Goal: Task Accomplishment & Management: Manage account settings

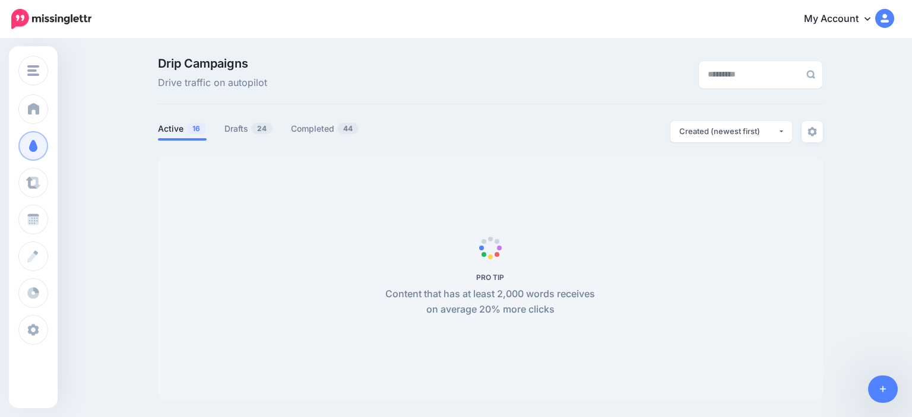
click at [258, 132] on span "24" at bounding box center [261, 128] width 21 height 11
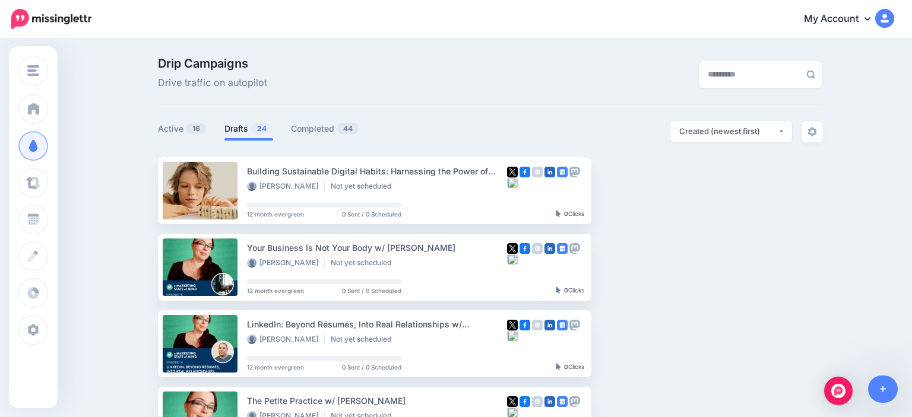
click at [250, 130] on link "Drafts 24" at bounding box center [248, 129] width 49 height 14
click at [646, 192] on link "Setup Campaign" at bounding box center [640, 190] width 81 height 21
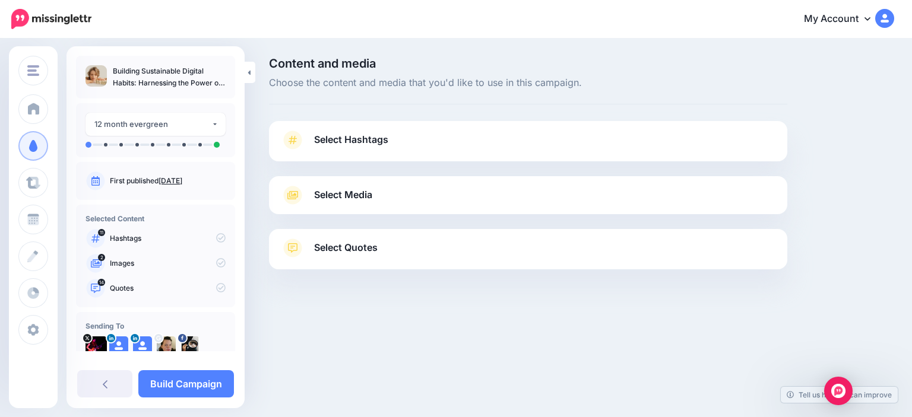
click at [418, 146] on link "Select Hashtags" at bounding box center [528, 146] width 495 height 31
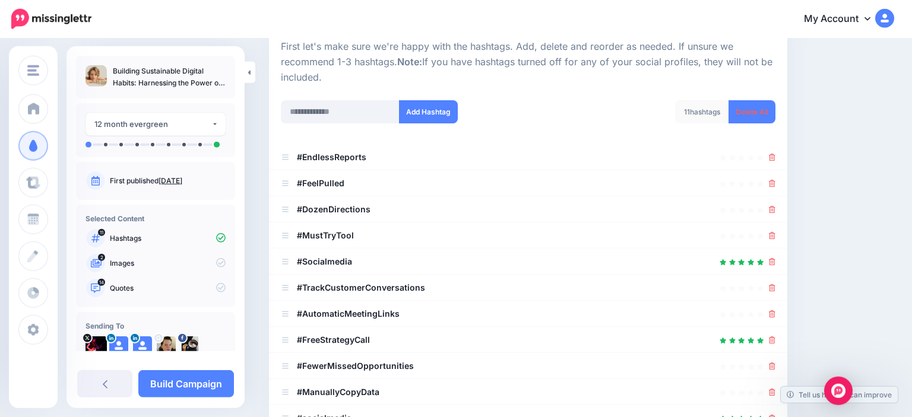
scroll to position [125, 0]
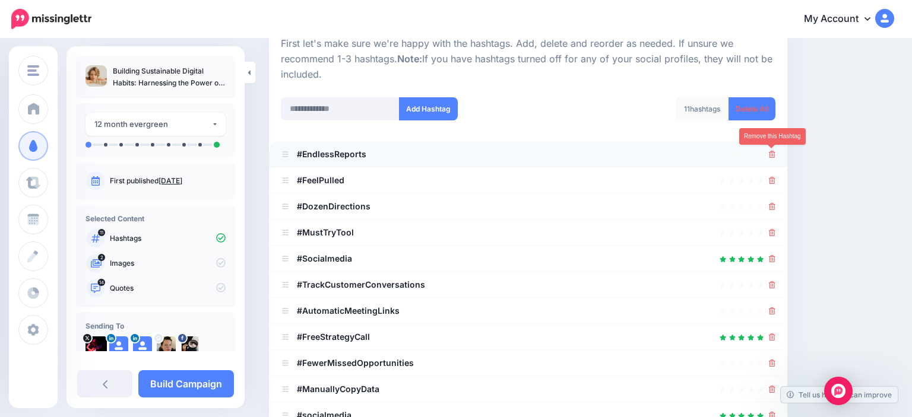
click at [770, 153] on icon at bounding box center [772, 154] width 7 height 7
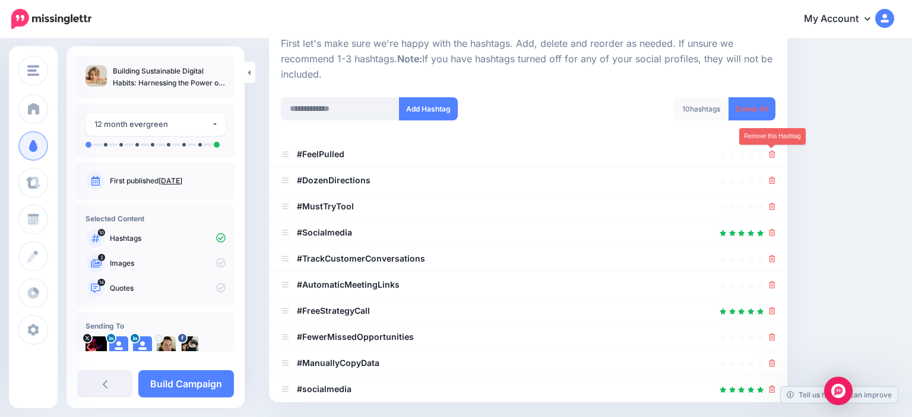
click at [770, 153] on icon at bounding box center [772, 154] width 7 height 7
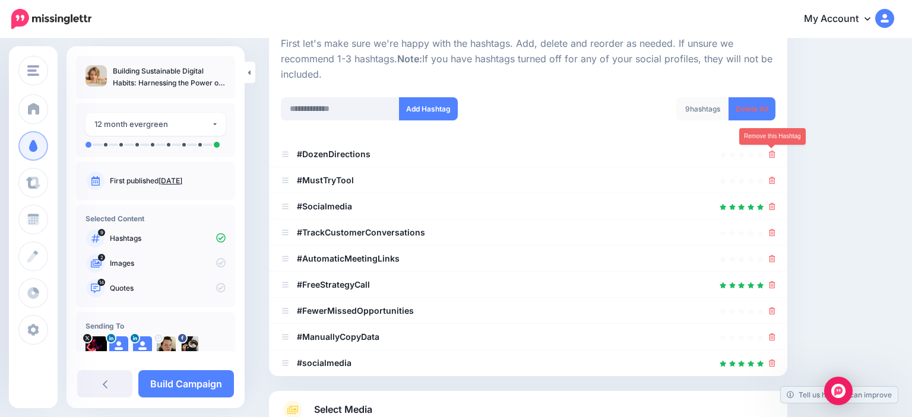
click at [770, 153] on icon at bounding box center [772, 154] width 7 height 7
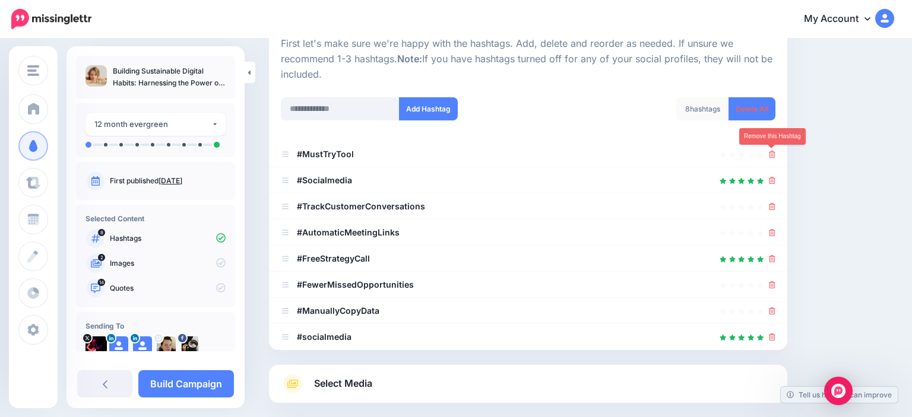
click at [770, 153] on icon at bounding box center [772, 154] width 7 height 7
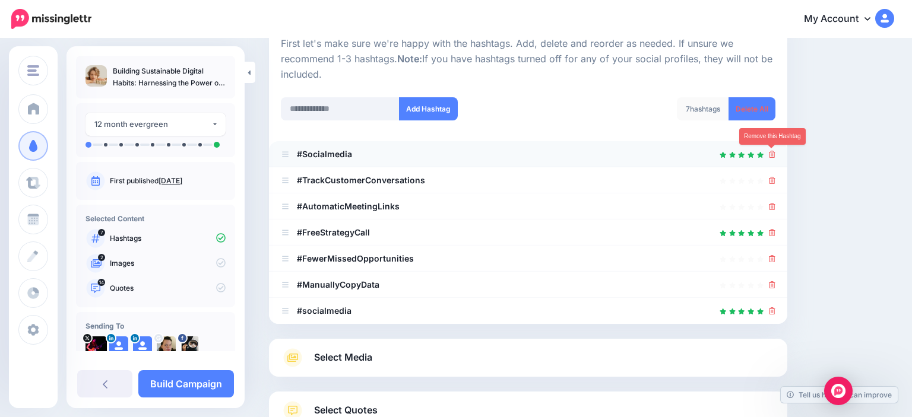
click at [769, 154] on icon at bounding box center [772, 154] width 7 height 7
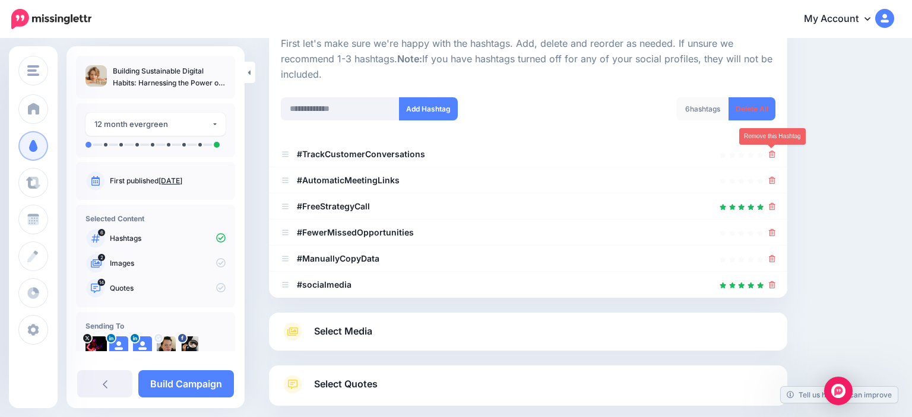
click at [769, 154] on icon at bounding box center [772, 154] width 7 height 7
click at [769, 177] on icon at bounding box center [772, 180] width 7 height 7
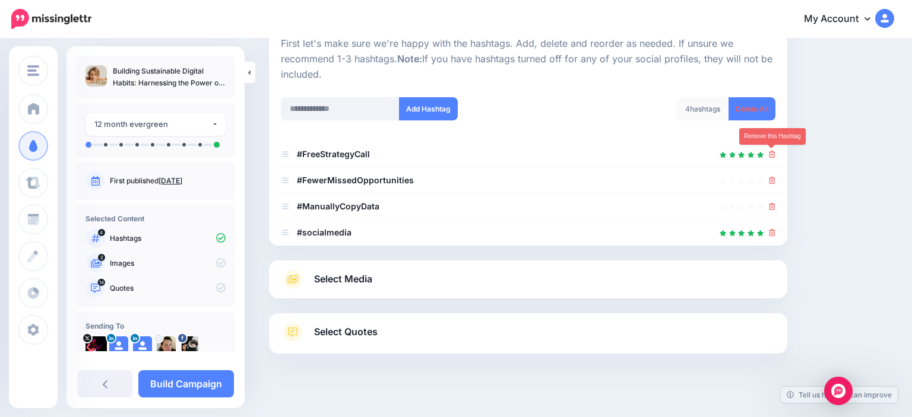
click at [769, 154] on icon at bounding box center [772, 154] width 7 height 7
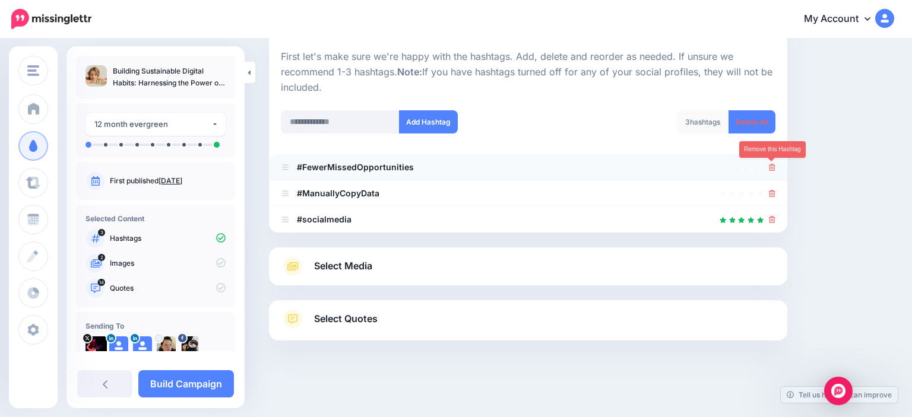
click at [771, 169] on icon at bounding box center [772, 167] width 7 height 7
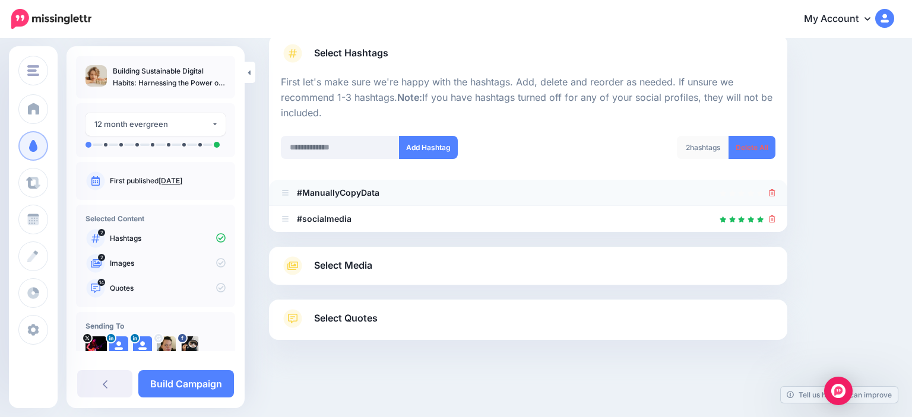
scroll to position [86, 0]
click at [771, 187] on div at bounding box center [772, 193] width 7 height 14
drag, startPoint x: 778, startPoint y: 200, endPoint x: 768, endPoint y: 186, distance: 16.6
click at [775, 200] on li "#ManuallyCopyData" at bounding box center [528, 194] width 518 height 26
click at [768, 186] on div at bounding box center [528, 193] width 495 height 14
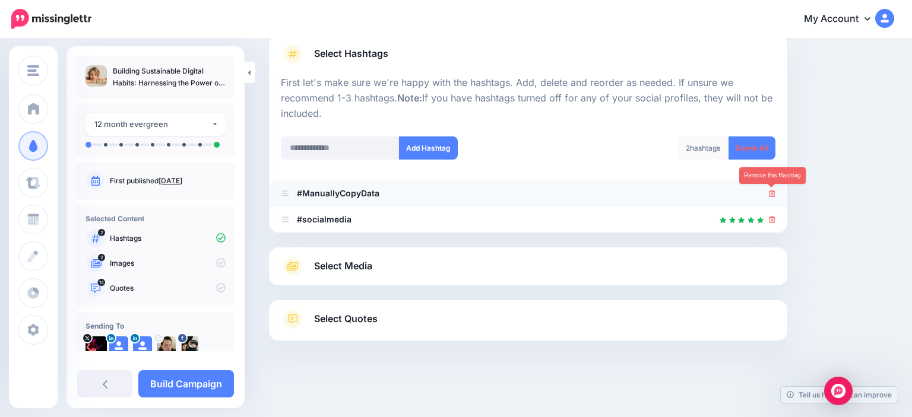
click at [773, 189] on link at bounding box center [772, 193] width 7 height 10
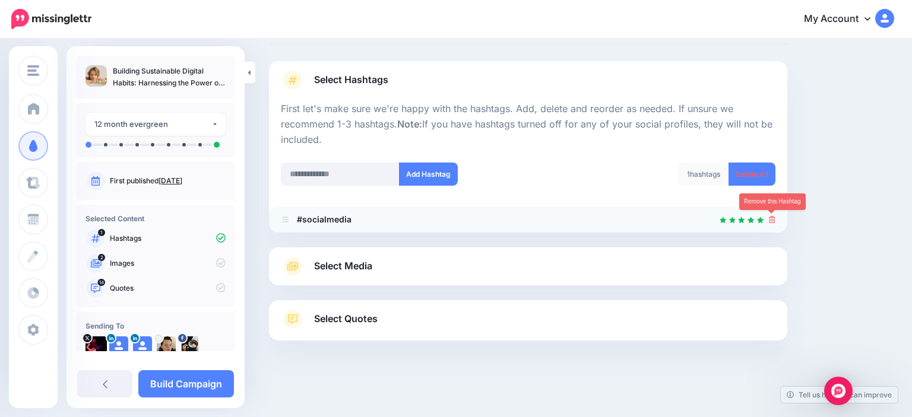
click at [770, 217] on icon at bounding box center [772, 219] width 7 height 7
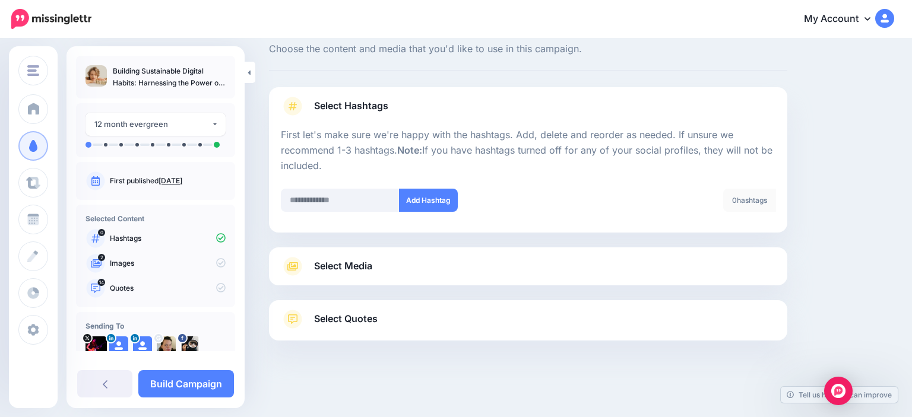
click at [364, 172] on p "First let's make sure we're happy with the hashtags. Add, delete and reorder as…" at bounding box center [528, 151] width 495 height 46
click at [343, 201] on input "text" at bounding box center [340, 200] width 119 height 23
type input "*"
type input "******"
click at [407, 207] on button "Add Hashtag" at bounding box center [428, 200] width 59 height 23
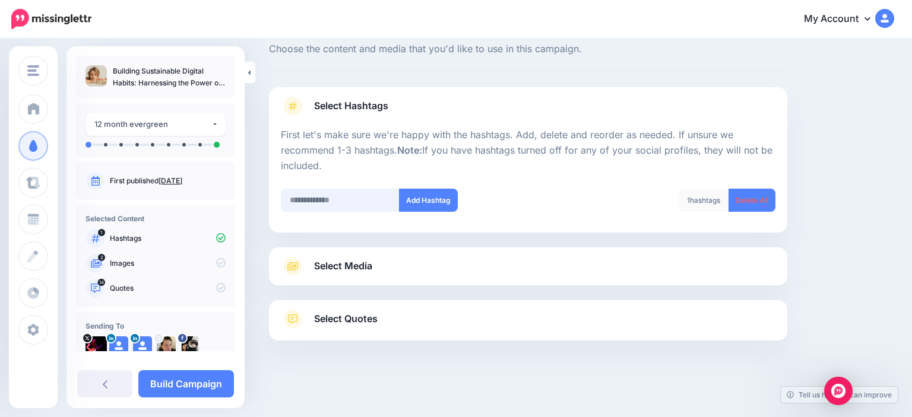
click at [340, 201] on input "text" at bounding box center [340, 200] width 119 height 23
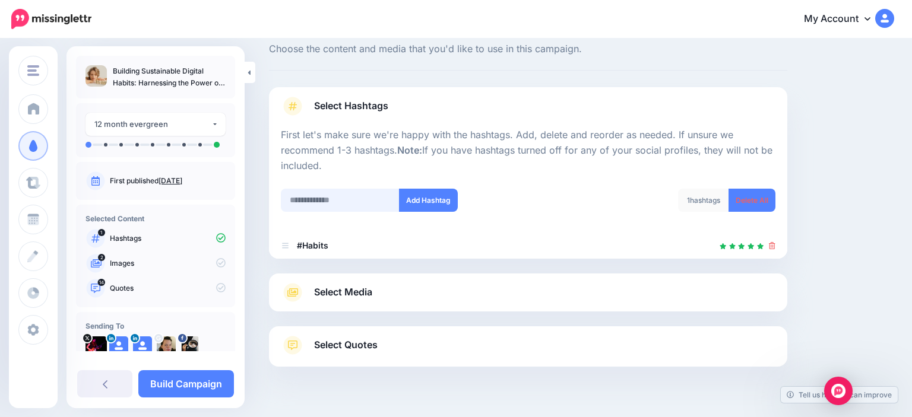
scroll to position [60, 0]
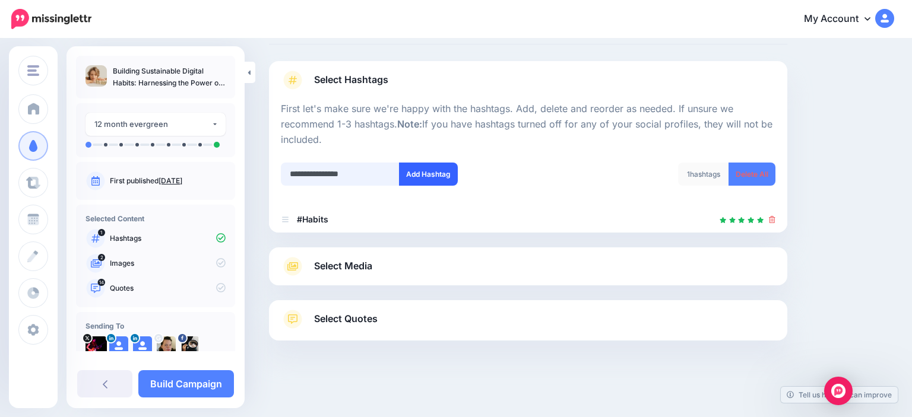
type input "**********"
drag, startPoint x: 426, startPoint y: 179, endPoint x: 362, endPoint y: 192, distance: 66.0
click at [426, 179] on button "Add Hashtag" at bounding box center [428, 174] width 59 height 23
click at [356, 173] on input "text" at bounding box center [340, 174] width 119 height 23
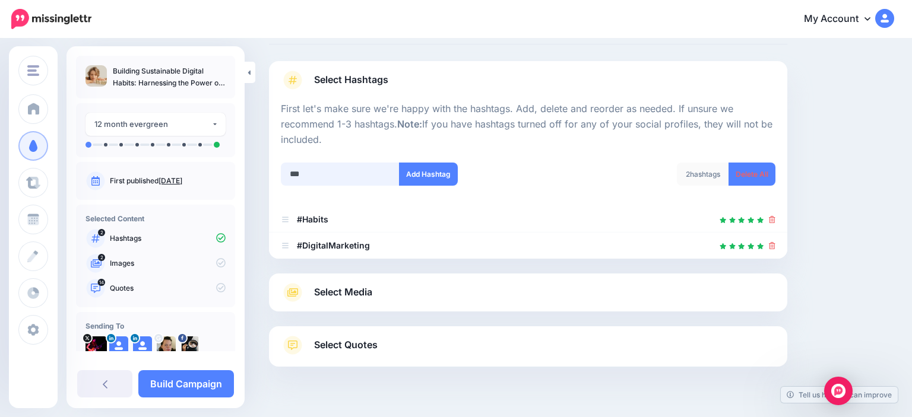
scroll to position [86, 0]
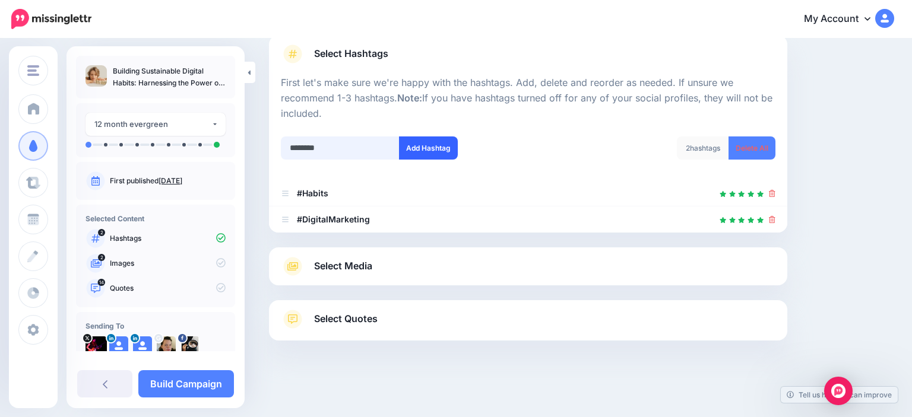
type input "********"
click at [424, 134] on div at bounding box center [528, 129] width 495 height 15
click at [448, 145] on button "Add Hashtag" at bounding box center [428, 148] width 59 height 23
click at [365, 269] on span "Select Media" at bounding box center [343, 266] width 58 height 16
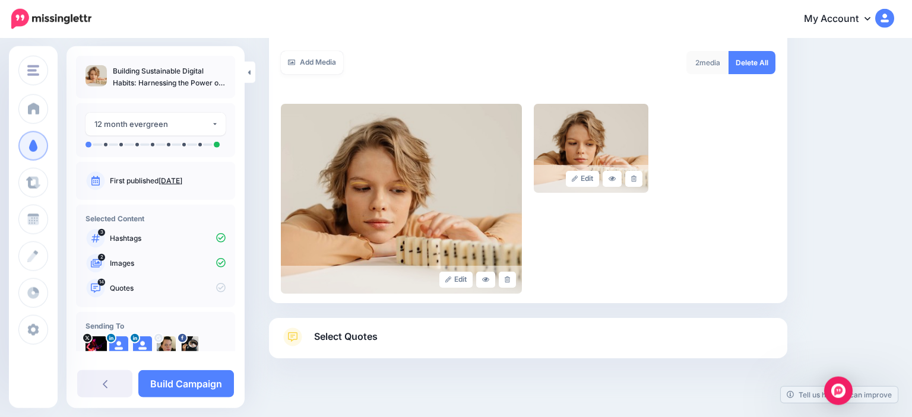
scroll to position [211, 0]
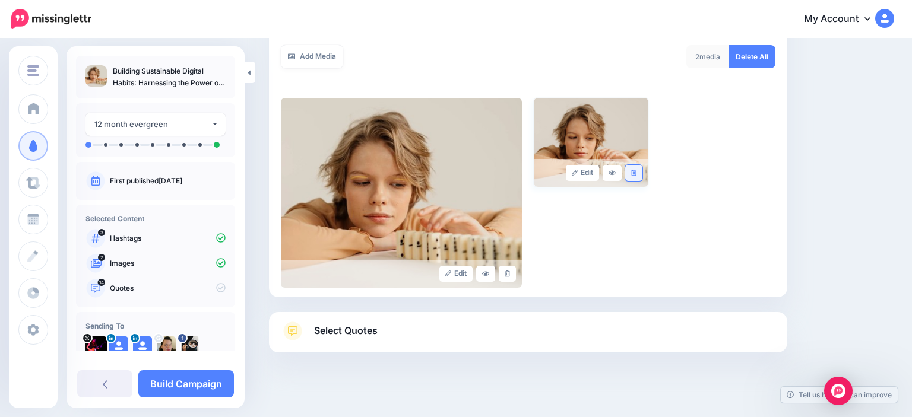
click at [635, 169] on link at bounding box center [633, 173] width 17 height 16
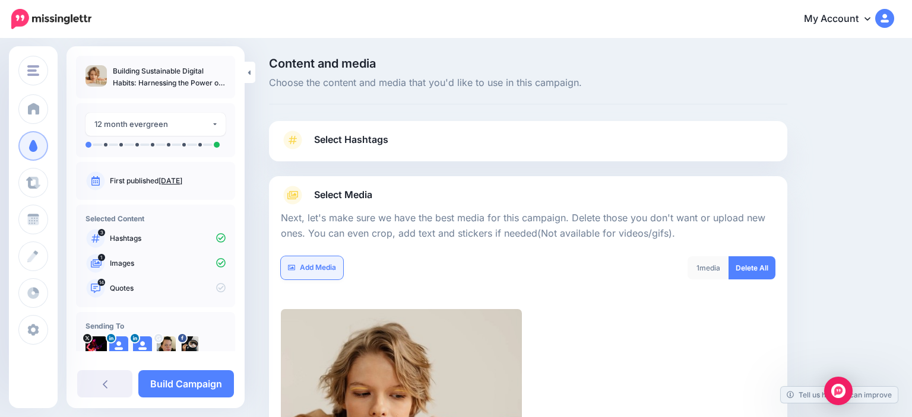
drag, startPoint x: 348, startPoint y: 259, endPoint x: 322, endPoint y: 264, distance: 26.7
click at [344, 261] on div "Add Media" at bounding box center [400, 268] width 238 height 23
click at [334, 260] on link "Add Media" at bounding box center [312, 268] width 62 height 23
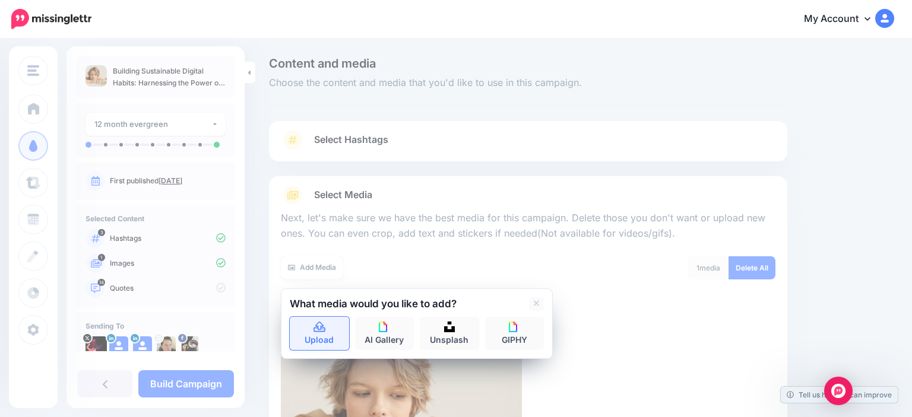
drag, startPoint x: 315, startPoint y: 335, endPoint x: 341, endPoint y: 327, distance: 27.0
click at [316, 334] on link "Upload" at bounding box center [319, 333] width 59 height 33
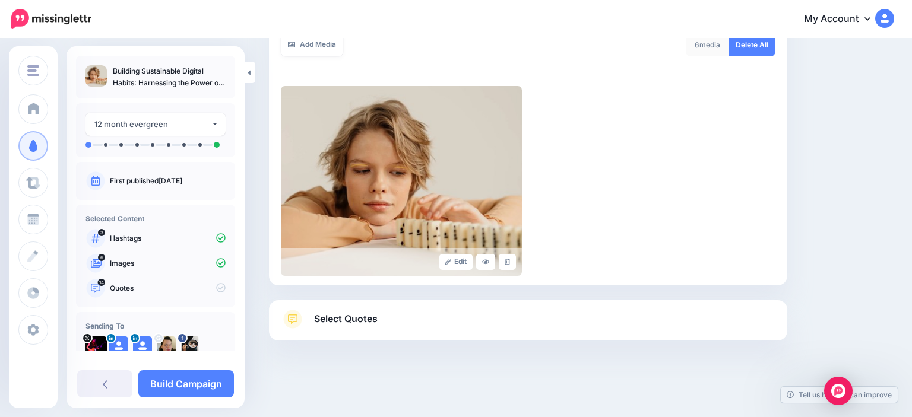
click at [368, 328] on link "Select Quotes" at bounding box center [528, 325] width 495 height 31
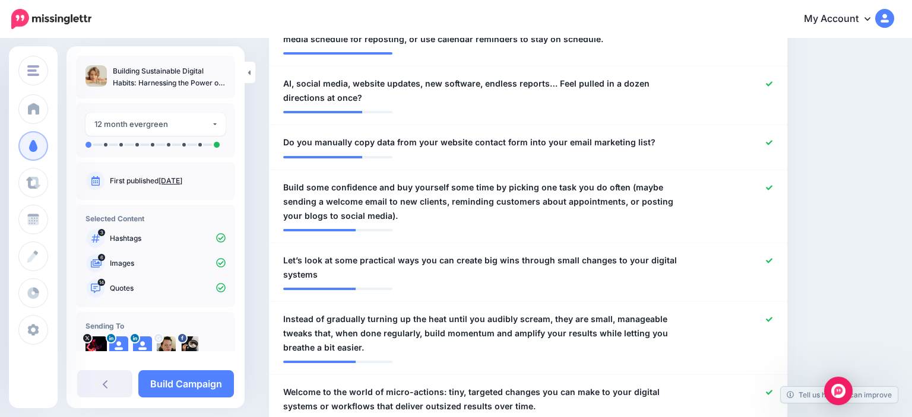
scroll to position [501, 0]
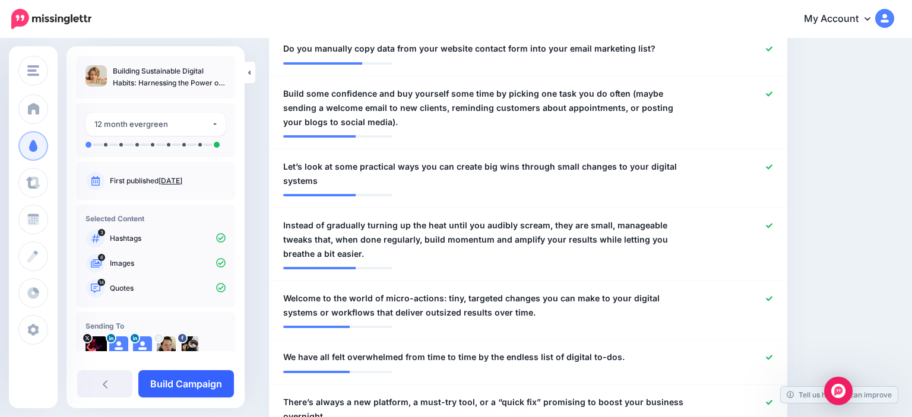
click at [204, 391] on link "Build Campaign" at bounding box center [186, 384] width 96 height 27
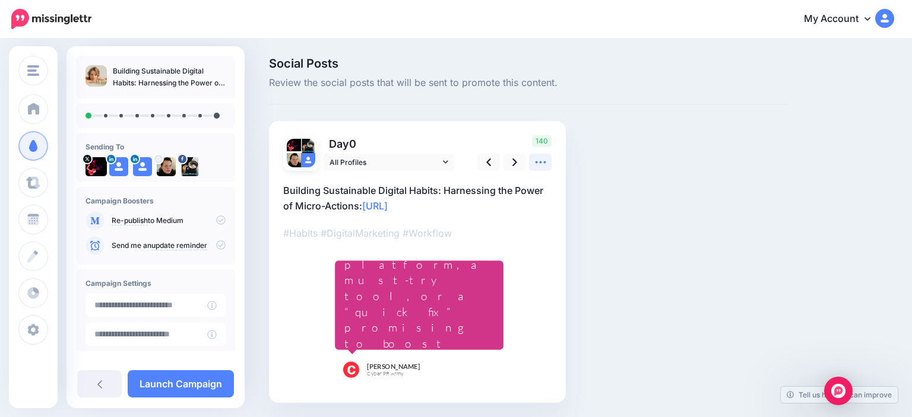
click at [544, 166] on icon at bounding box center [540, 162] width 12 height 12
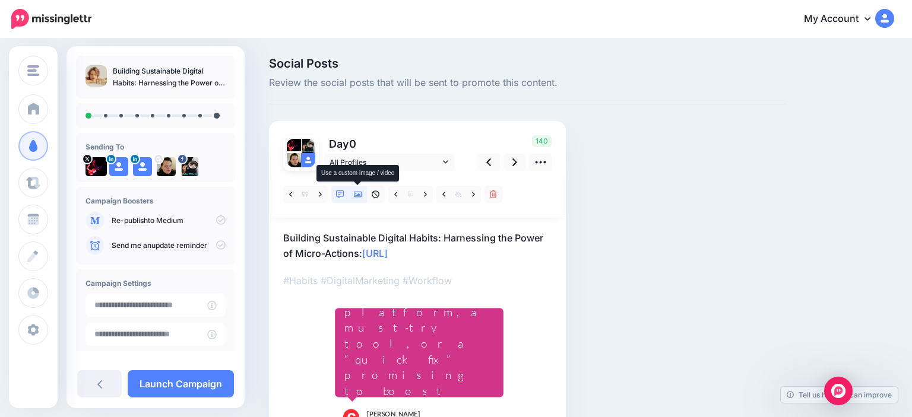
click at [357, 194] on icon at bounding box center [358, 195] width 8 height 8
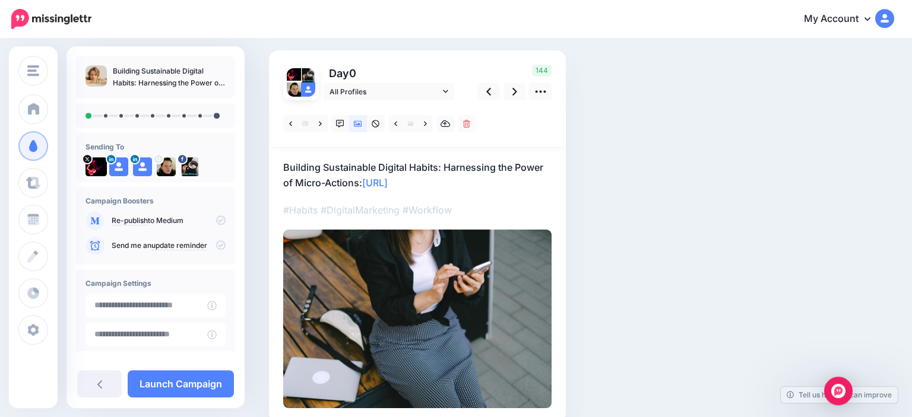
scroll to position [67, 0]
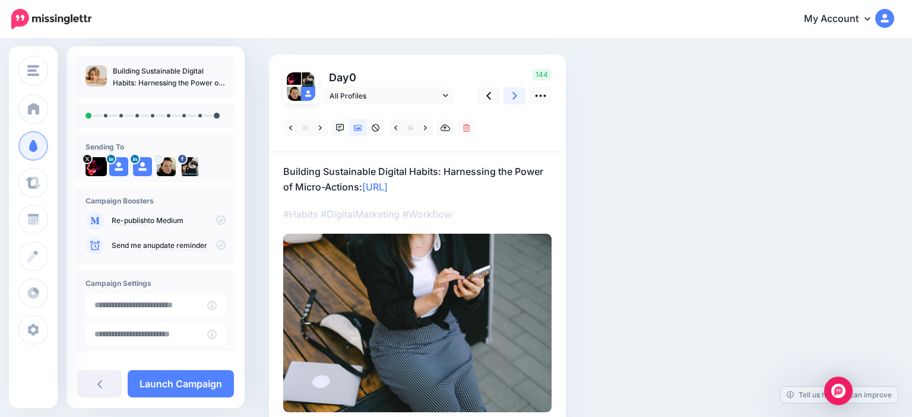
click at [517, 87] on link at bounding box center [515, 95] width 23 height 17
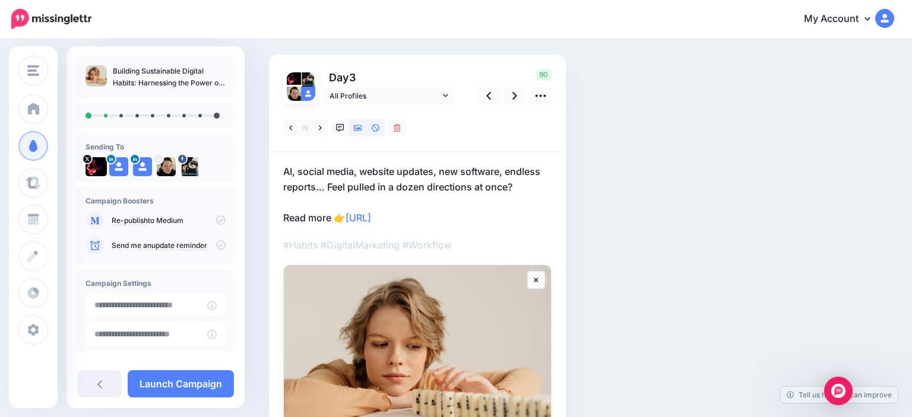
scroll to position [26, 0]
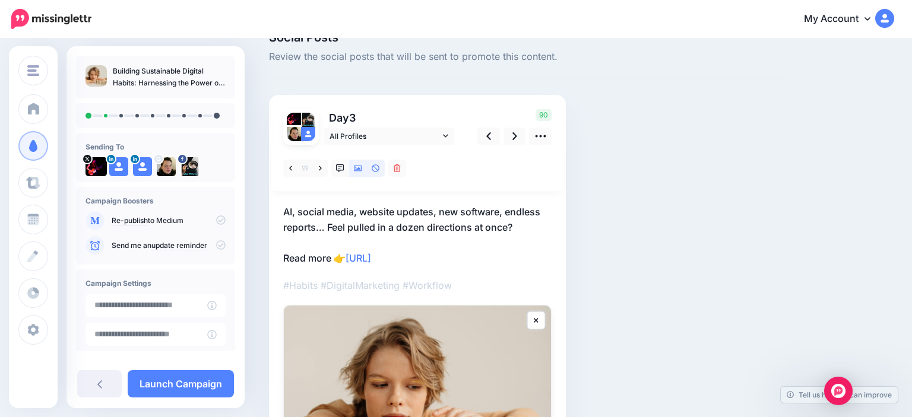
click at [357, 126] on div "Day 3 All Profiles" at bounding box center [369, 127] width 191 height 36
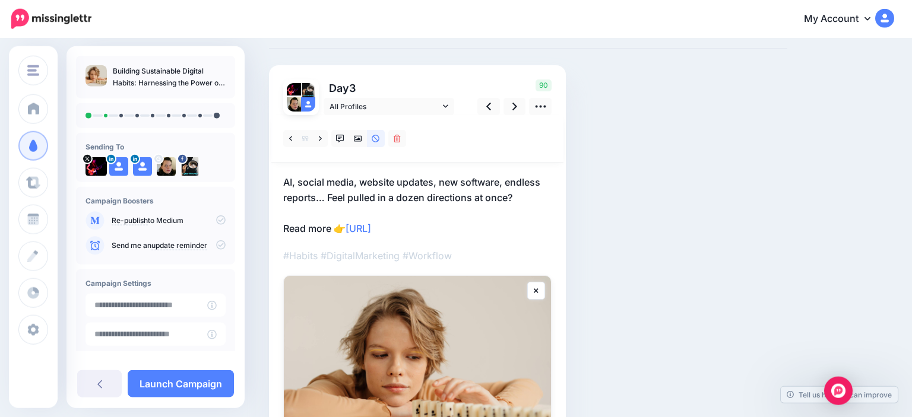
scroll to position [89, 0]
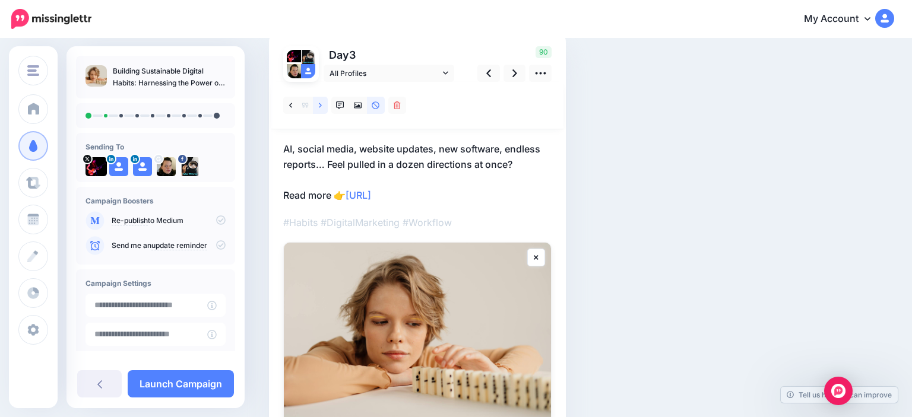
click at [316, 110] on link at bounding box center [320, 105] width 15 height 17
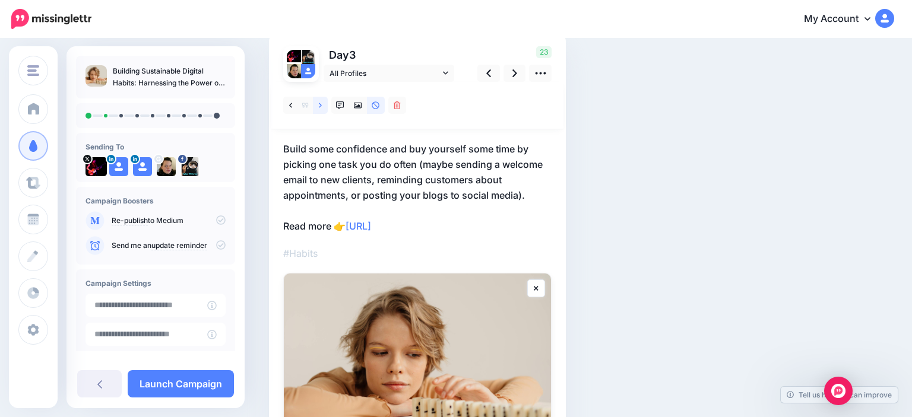
click at [315, 110] on link at bounding box center [320, 105] width 15 height 17
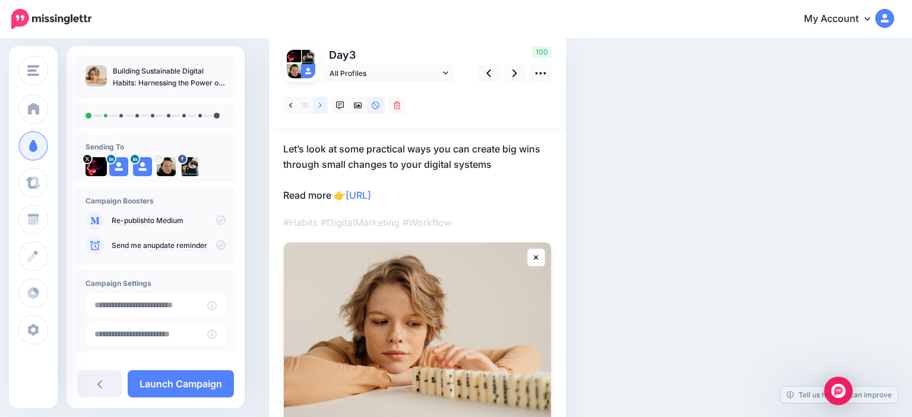
click at [315, 110] on link at bounding box center [320, 105] width 15 height 17
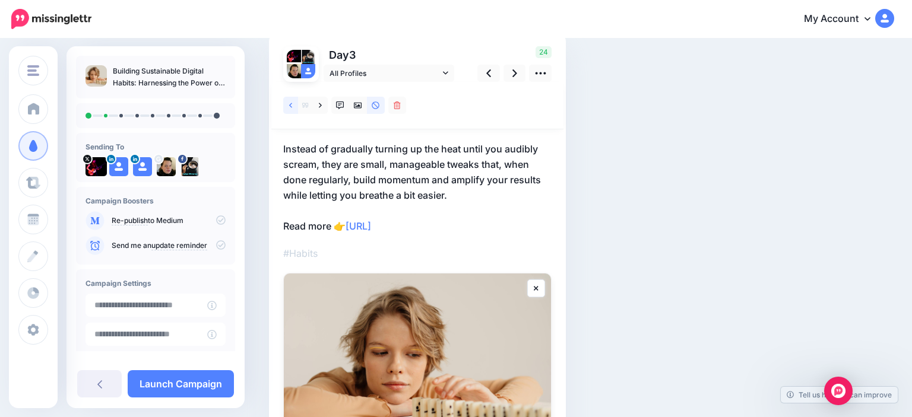
click at [289, 100] on link at bounding box center [290, 105] width 15 height 17
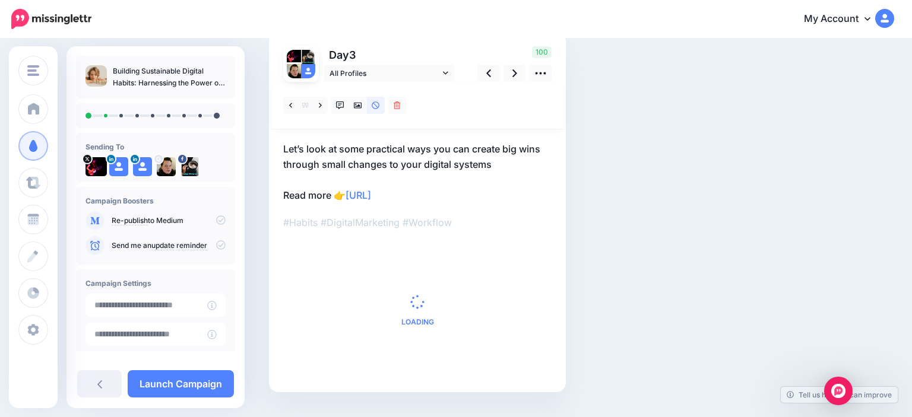
click at [457, 160] on p "Let’s look at some practical ways you can create big wins through small changes…" at bounding box center [417, 172] width 268 height 62
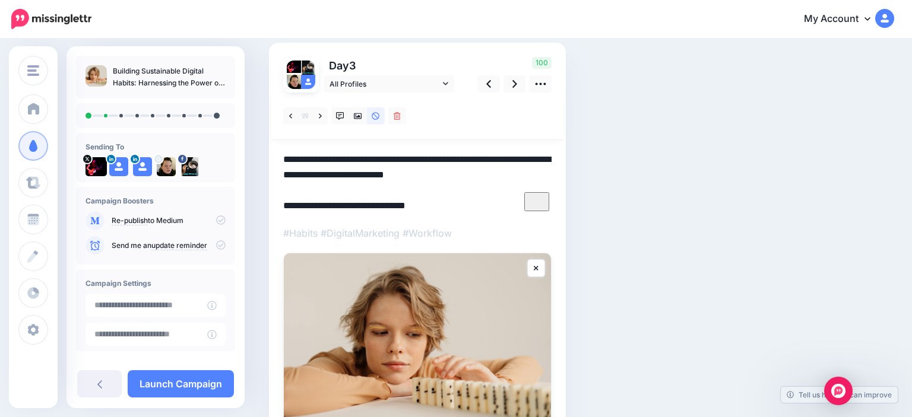
click at [515, 179] on textarea "**********" at bounding box center [417, 183] width 268 height 62
click at [321, 116] on icon at bounding box center [320, 116] width 3 height 8
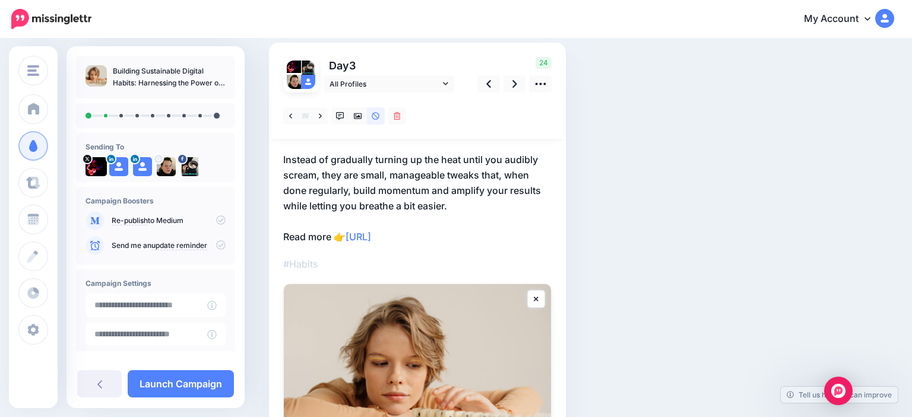
click at [620, 205] on div "Social Posts Review the social posts that will be sent to promote this content.…" at bounding box center [528, 268] width 536 height 578
click at [358, 117] on icon at bounding box center [358, 116] width 8 height 6
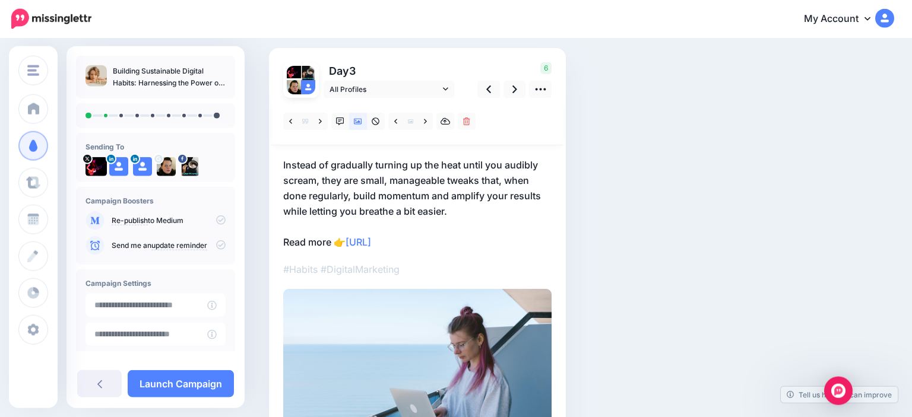
scroll to position [66, 0]
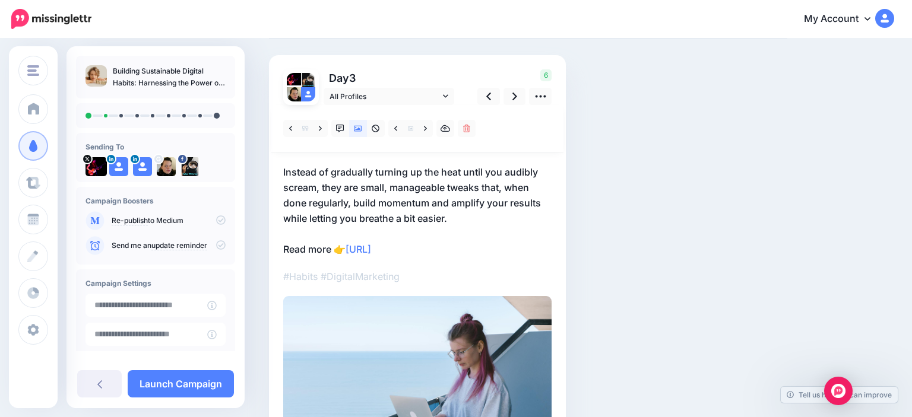
click at [325, 187] on p "Instead of gradually turning up the heat until you audibly scream, they are sma…" at bounding box center [417, 210] width 268 height 93
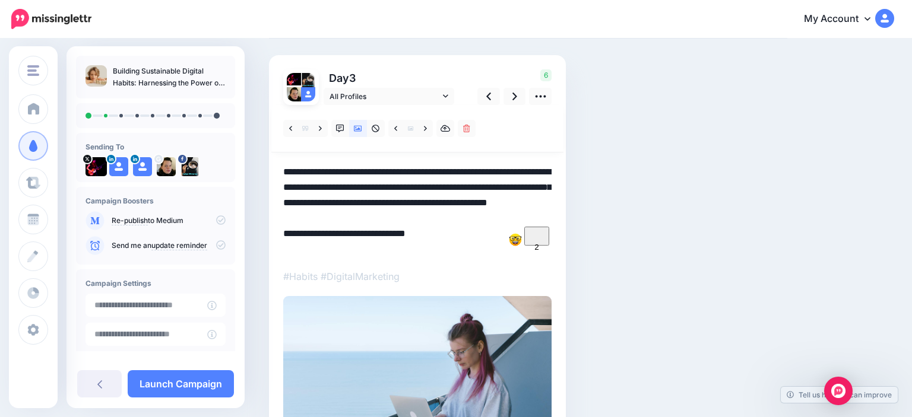
drag, startPoint x: 322, startPoint y: 186, endPoint x: 341, endPoint y: 191, distance: 19.6
click at [341, 191] on textarea "**********" at bounding box center [417, 210] width 268 height 93
click at [518, 91] on link at bounding box center [515, 96] width 23 height 17
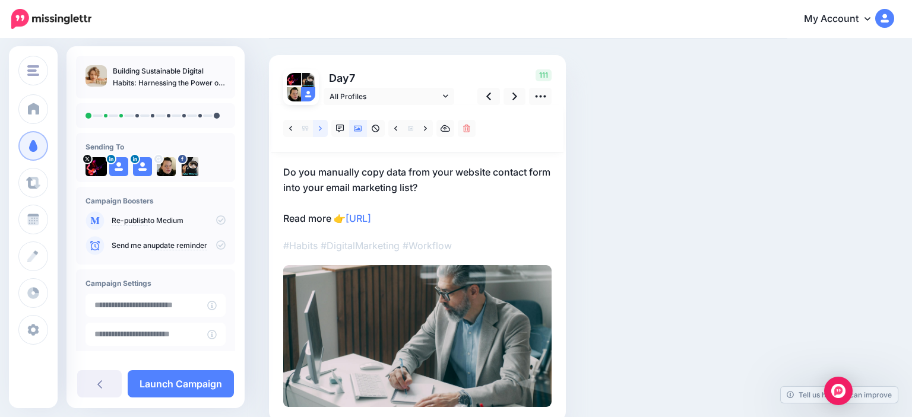
click at [321, 122] on link at bounding box center [320, 128] width 15 height 17
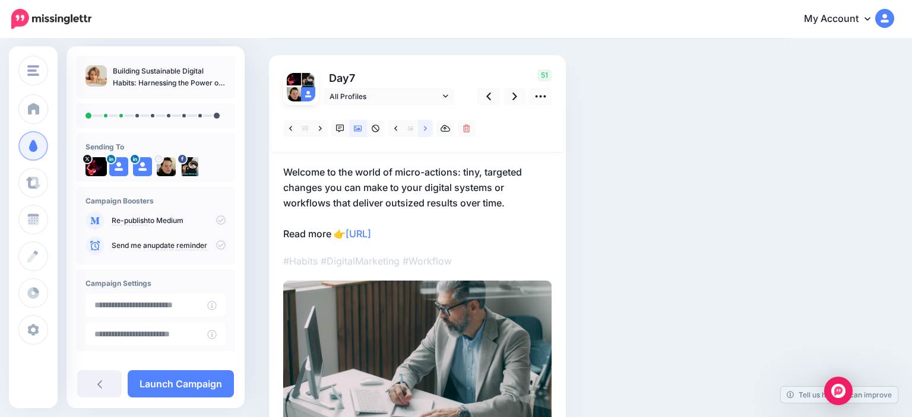
click at [426, 131] on icon at bounding box center [425, 129] width 3 height 8
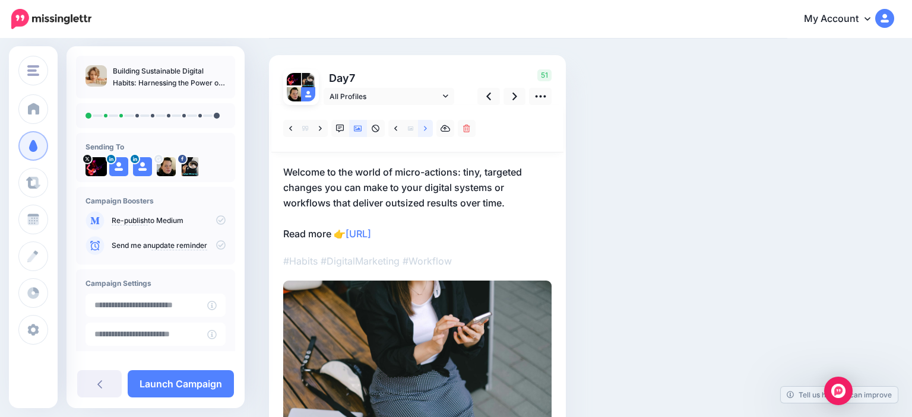
click at [426, 131] on icon at bounding box center [425, 129] width 3 height 8
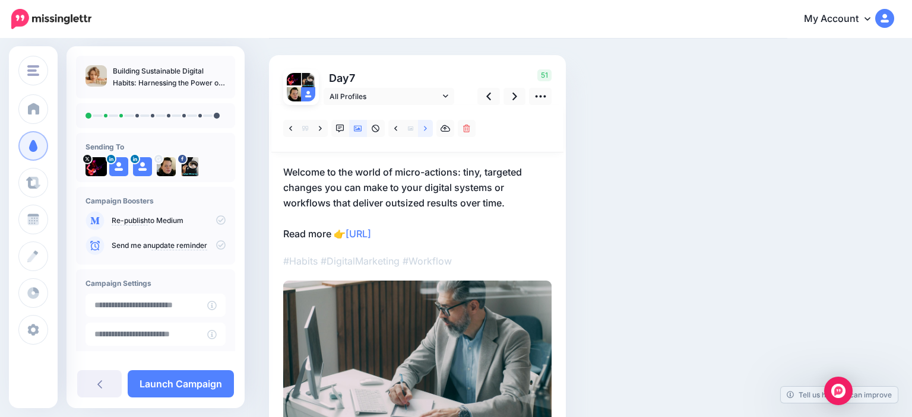
click at [426, 131] on icon at bounding box center [425, 129] width 3 height 8
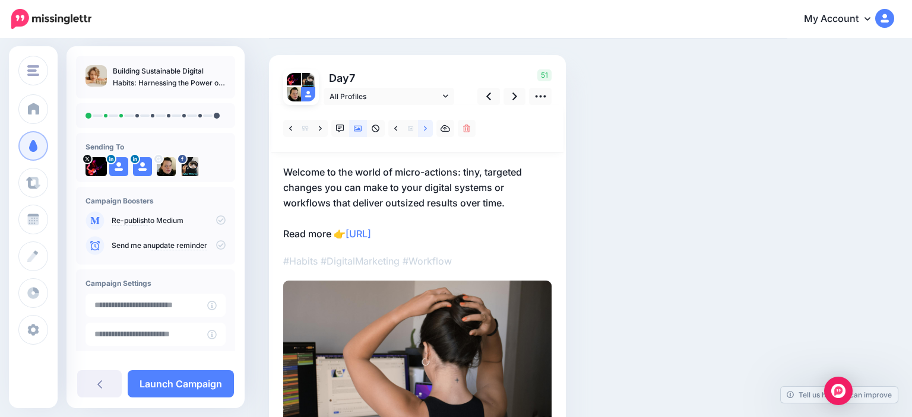
click at [426, 131] on icon at bounding box center [425, 129] width 3 height 8
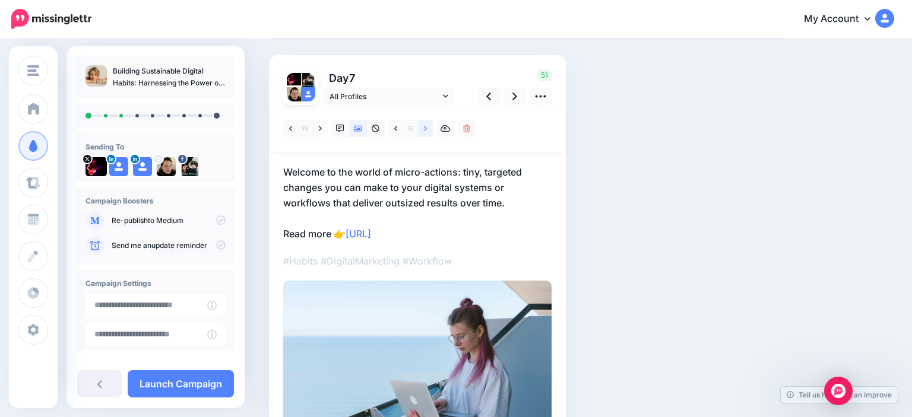
click at [426, 131] on icon at bounding box center [425, 129] width 3 height 8
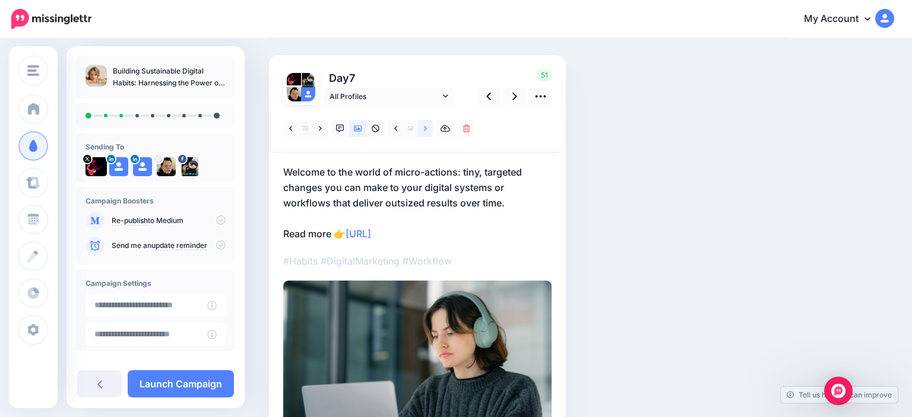
click at [426, 131] on icon at bounding box center [425, 129] width 3 height 8
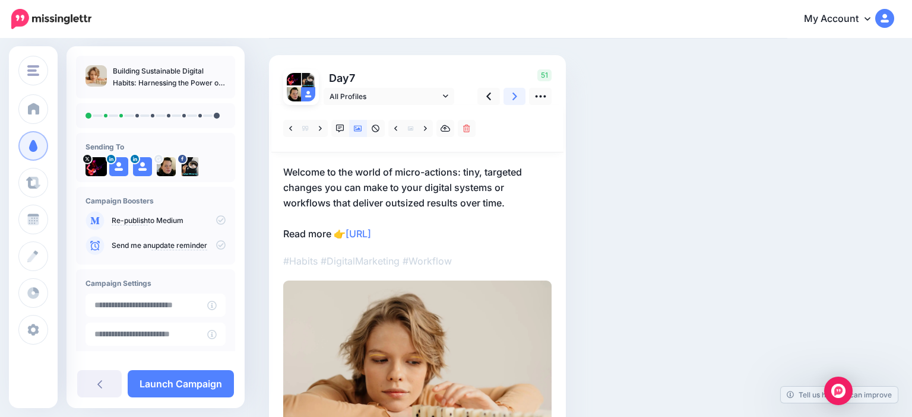
click at [517, 102] on icon at bounding box center [514, 96] width 5 height 12
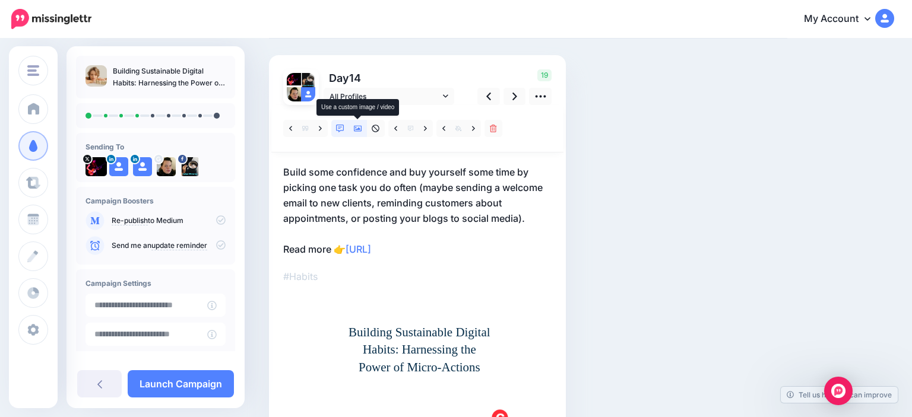
click at [362, 132] on link at bounding box center [358, 128] width 18 height 17
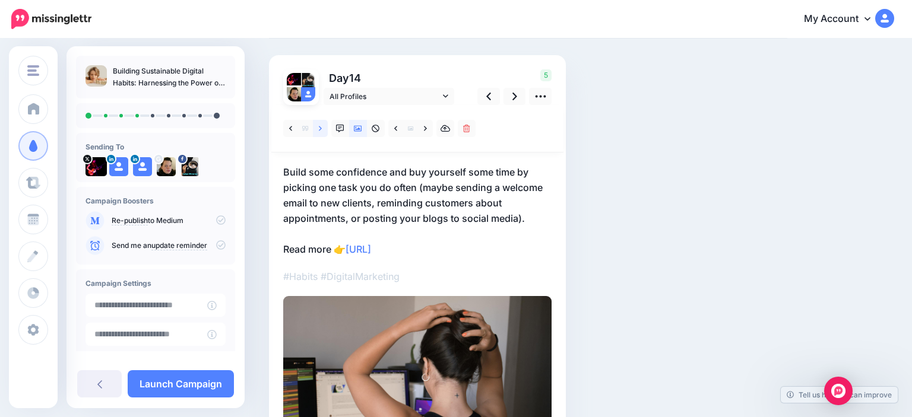
click at [324, 125] on link at bounding box center [320, 128] width 15 height 17
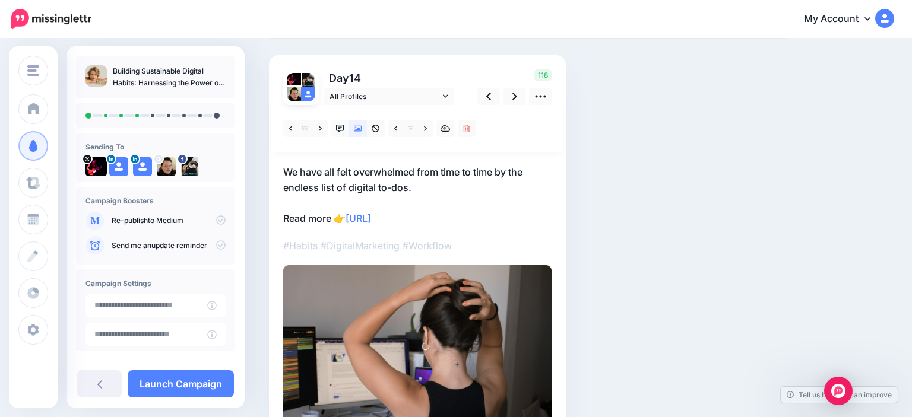
click at [433, 182] on p "We have all felt overwhelmed from time to time by the endless list of digital t…" at bounding box center [417, 195] width 268 height 62
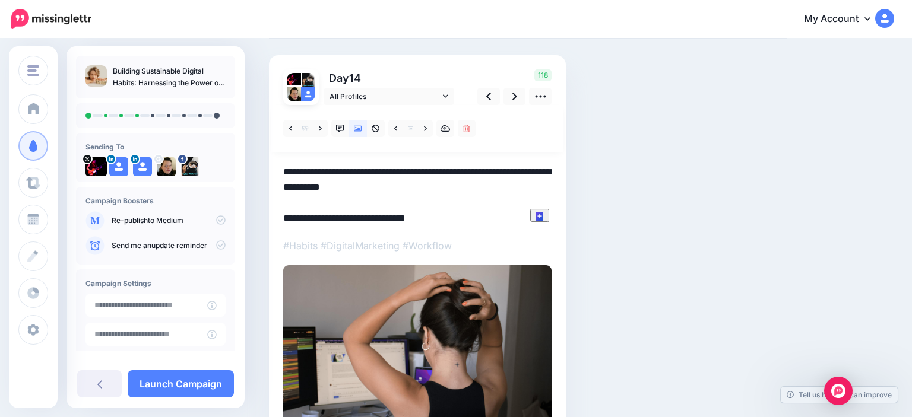
click at [417, 188] on textarea "**********" at bounding box center [417, 195] width 268 height 62
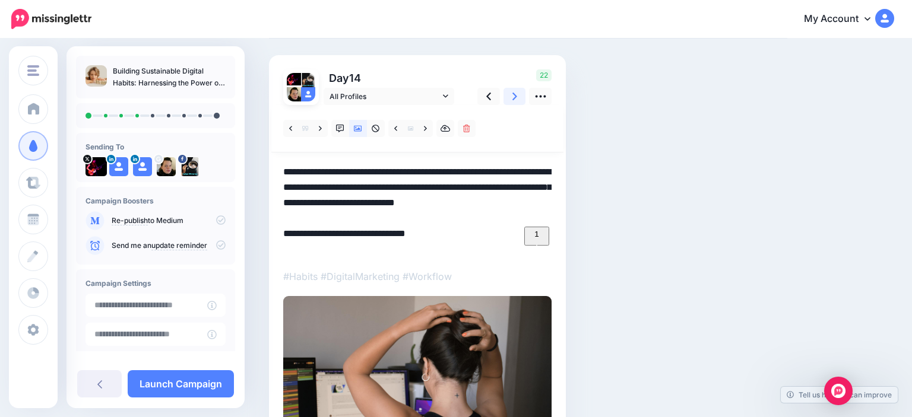
click at [512, 99] on link at bounding box center [515, 96] width 23 height 17
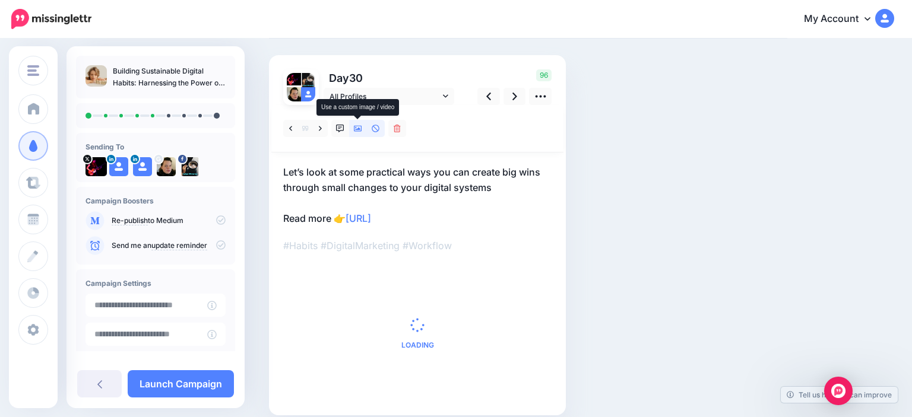
click at [357, 128] on icon at bounding box center [358, 129] width 8 height 8
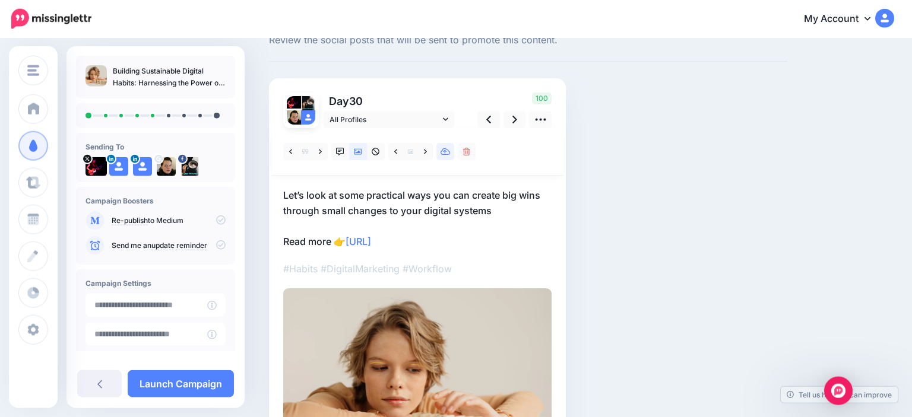
scroll to position [35, 0]
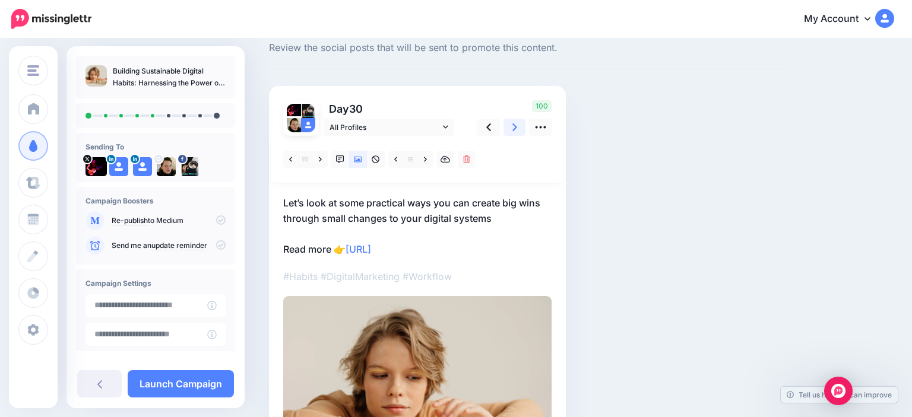
click at [519, 126] on link at bounding box center [515, 127] width 23 height 17
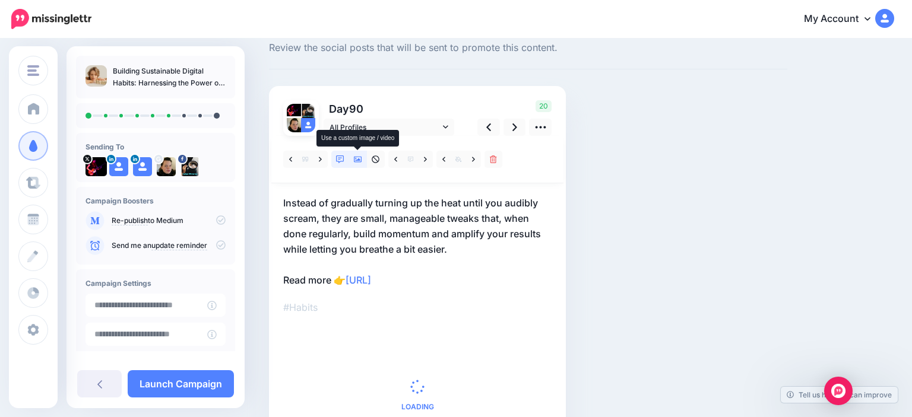
click at [363, 160] on link at bounding box center [358, 159] width 18 height 17
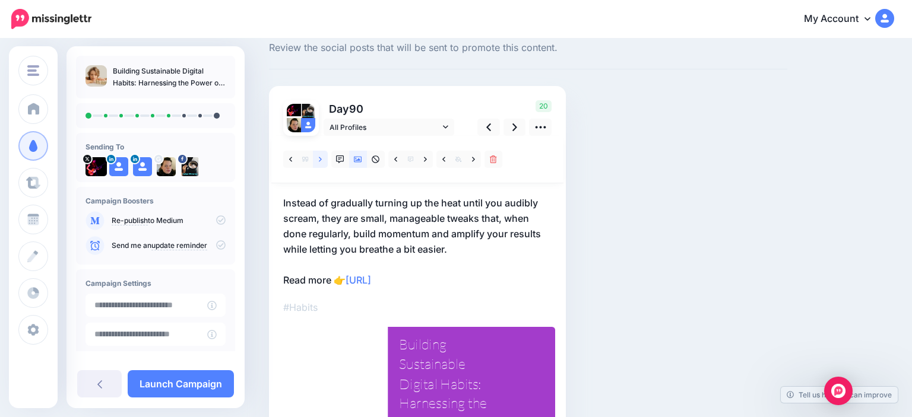
scroll to position [15, 0]
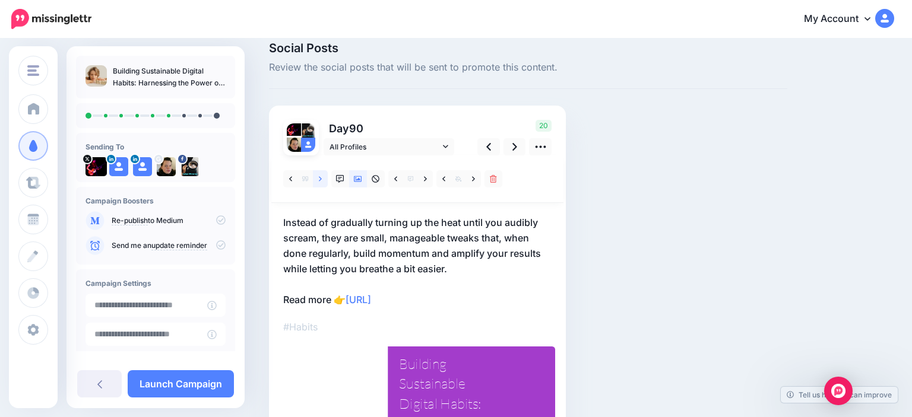
click at [323, 165] on div at bounding box center [417, 180] width 292 height 48
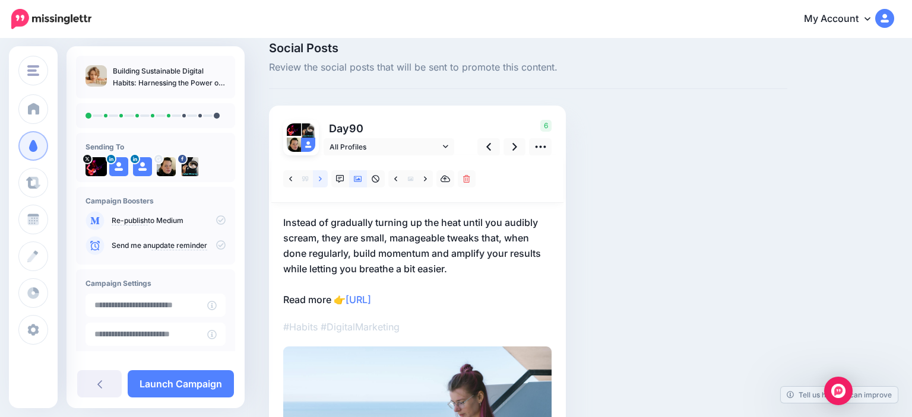
click at [319, 180] on icon at bounding box center [320, 178] width 3 height 5
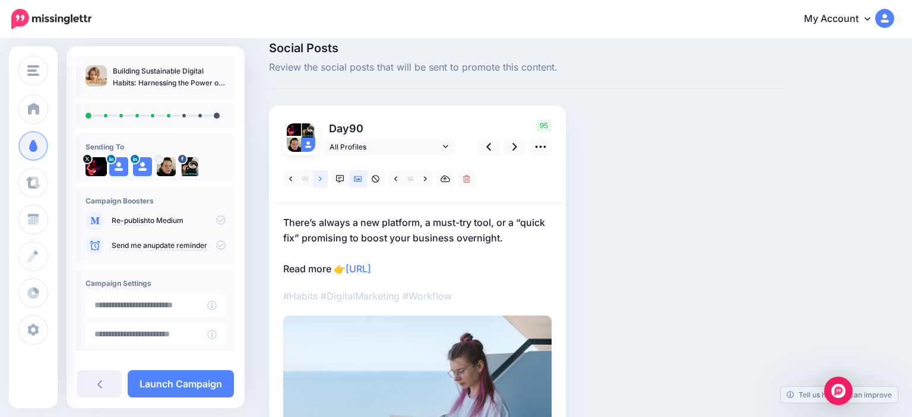
click at [319, 180] on icon at bounding box center [320, 178] width 3 height 5
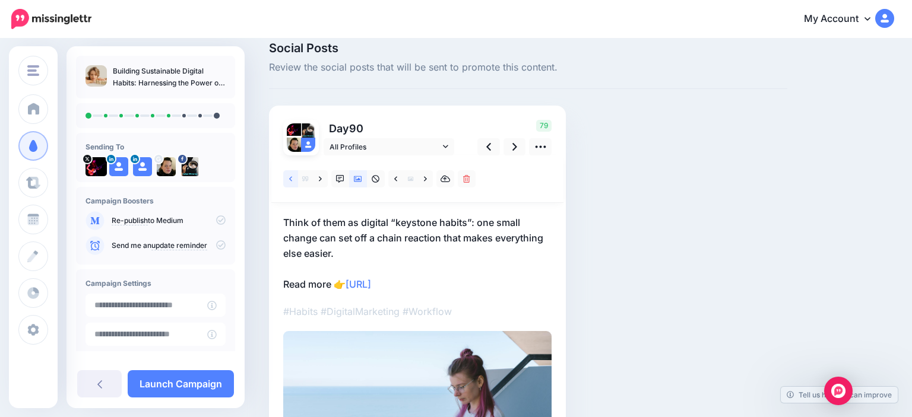
click at [287, 178] on link at bounding box center [290, 178] width 15 height 17
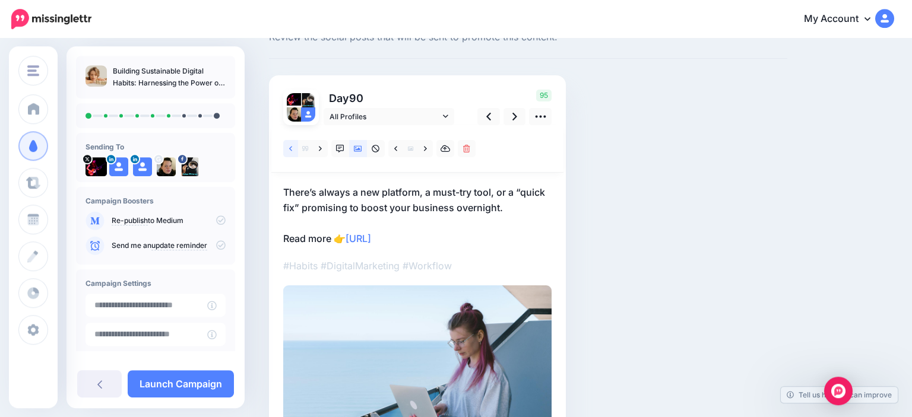
scroll to position [35, 0]
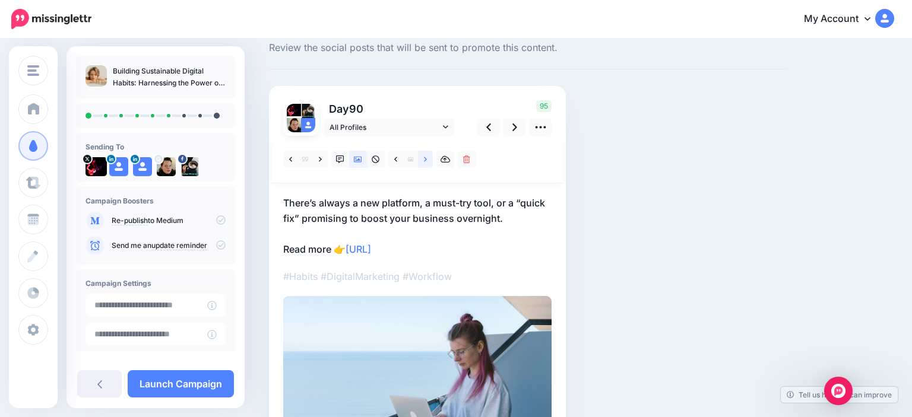
click at [423, 159] on link at bounding box center [425, 159] width 15 height 17
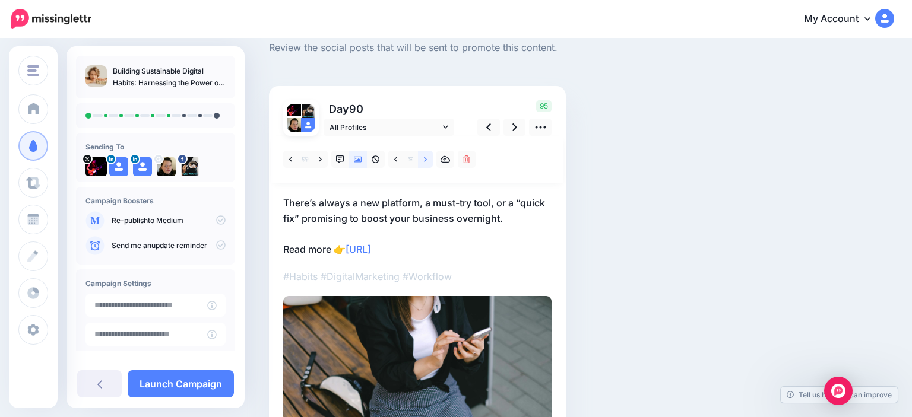
click at [423, 159] on link at bounding box center [425, 159] width 15 height 17
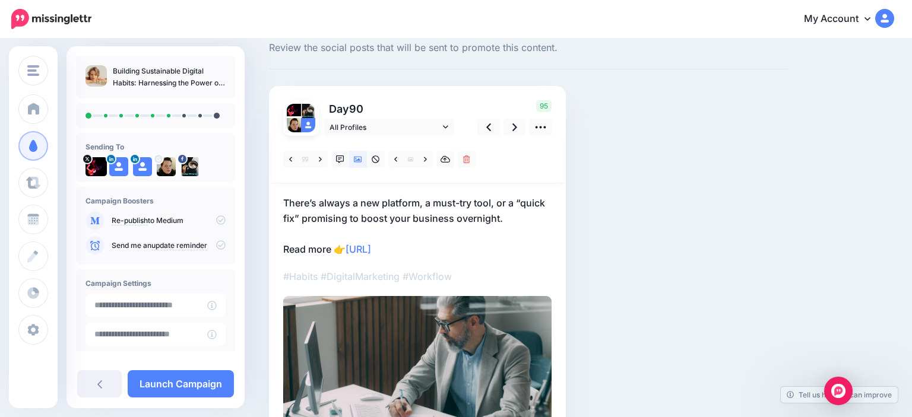
click at [524, 216] on p "There’s always a new platform, a must-try tool, or a “quick fix” promising to b…" at bounding box center [417, 226] width 268 height 62
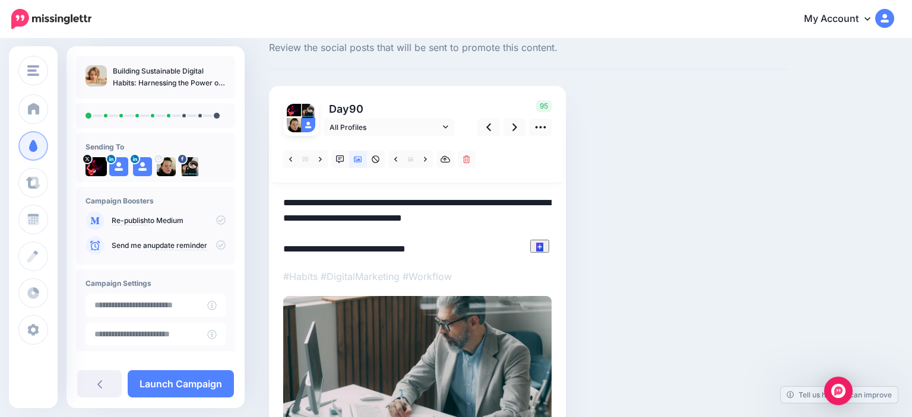
click at [524, 215] on textarea "**********" at bounding box center [417, 226] width 268 height 62
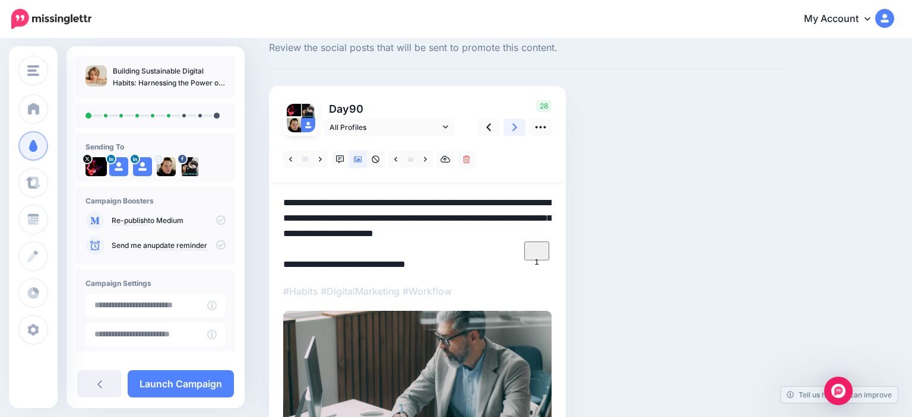
click at [508, 129] on link at bounding box center [515, 127] width 23 height 17
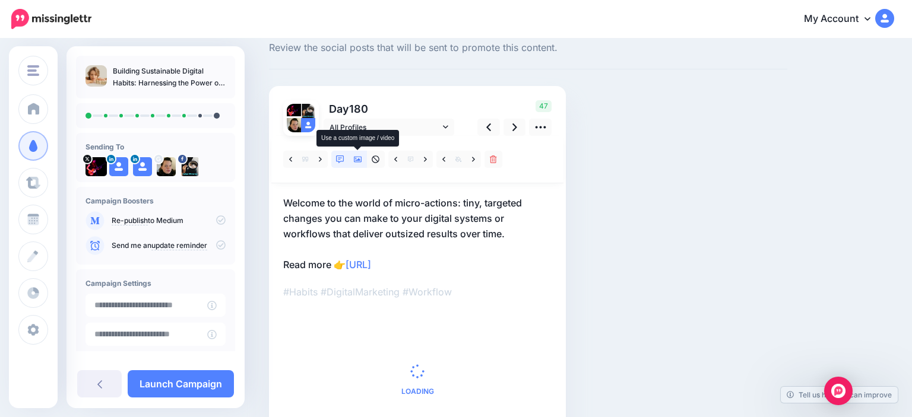
click at [364, 161] on link at bounding box center [358, 159] width 18 height 17
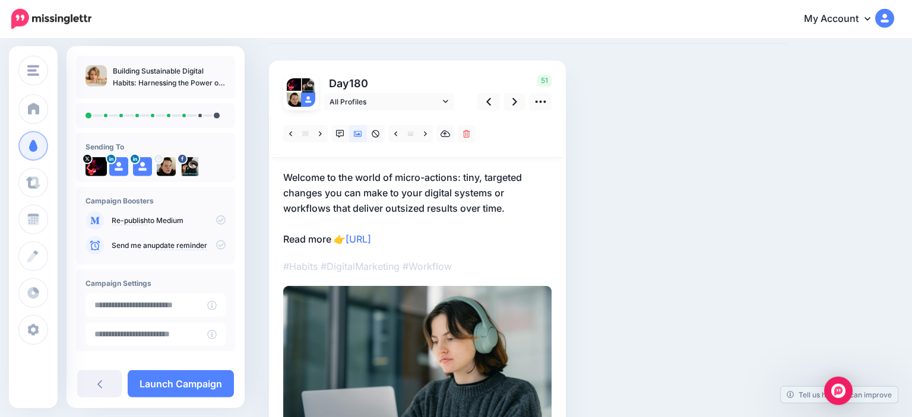
scroll to position [63, 0]
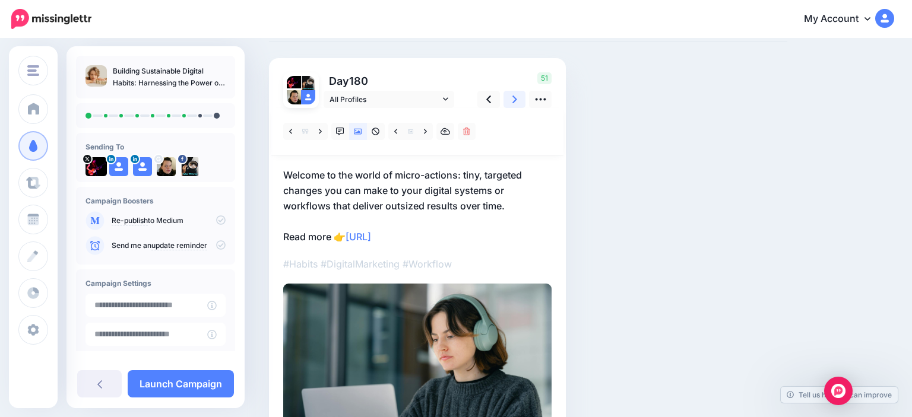
click at [515, 98] on icon at bounding box center [514, 99] width 5 height 12
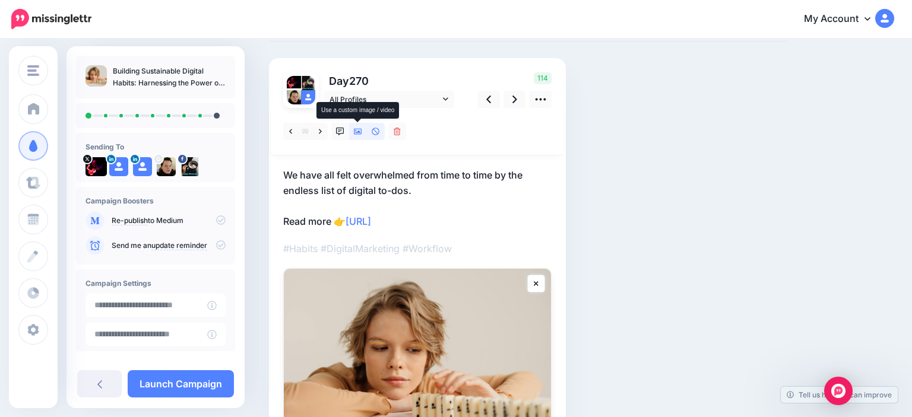
click at [356, 133] on icon at bounding box center [358, 132] width 8 height 8
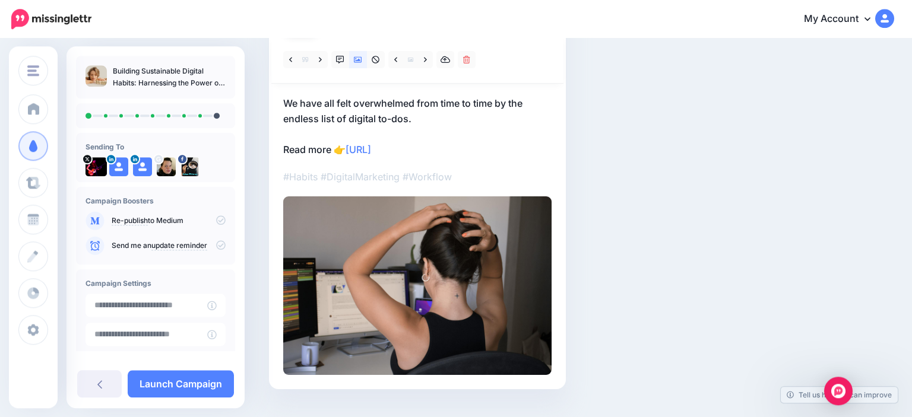
scroll to position [97, 0]
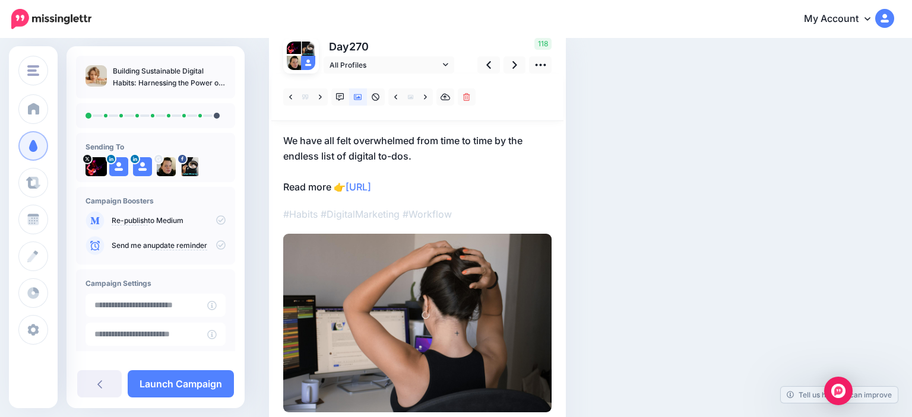
click at [420, 156] on p "We have all felt overwhelmed from time to time by the endless list of digital t…" at bounding box center [417, 164] width 268 height 62
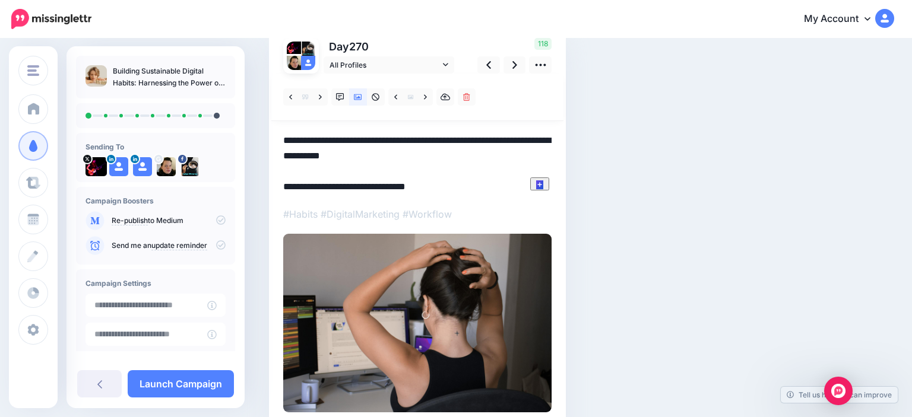
click at [419, 156] on textarea "**********" at bounding box center [417, 164] width 268 height 62
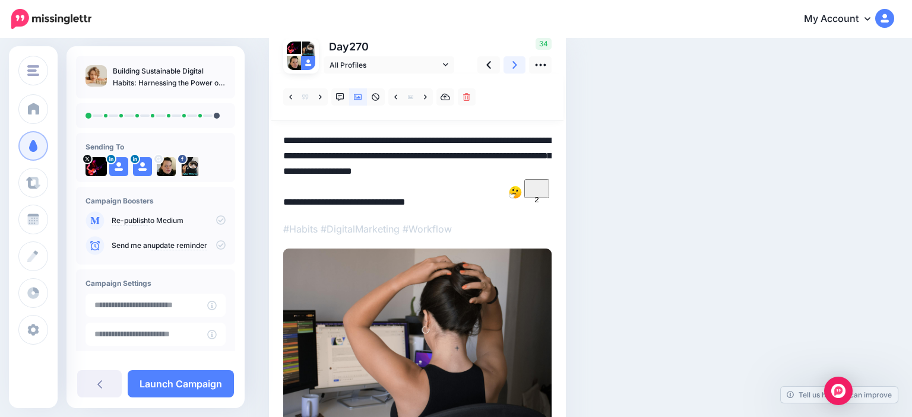
click at [517, 70] on icon at bounding box center [514, 65] width 5 height 12
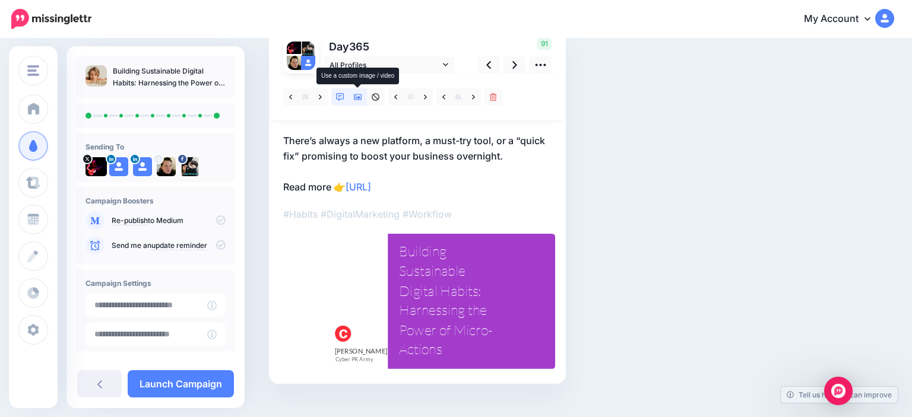
click at [359, 96] on icon at bounding box center [358, 97] width 8 height 6
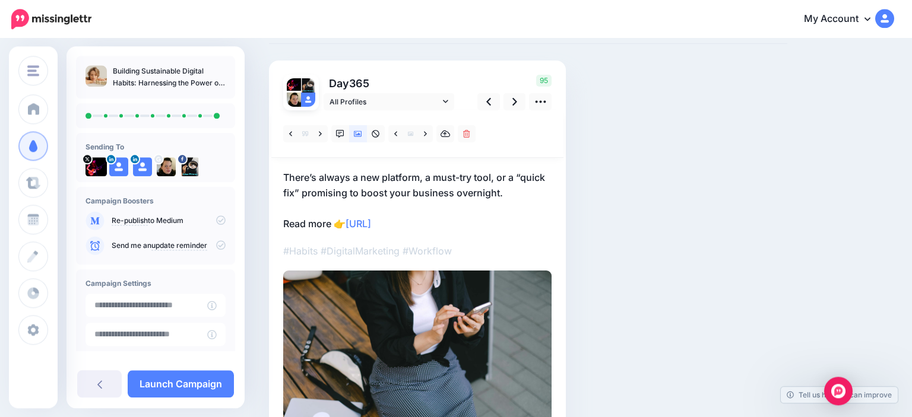
scroll to position [62, 0]
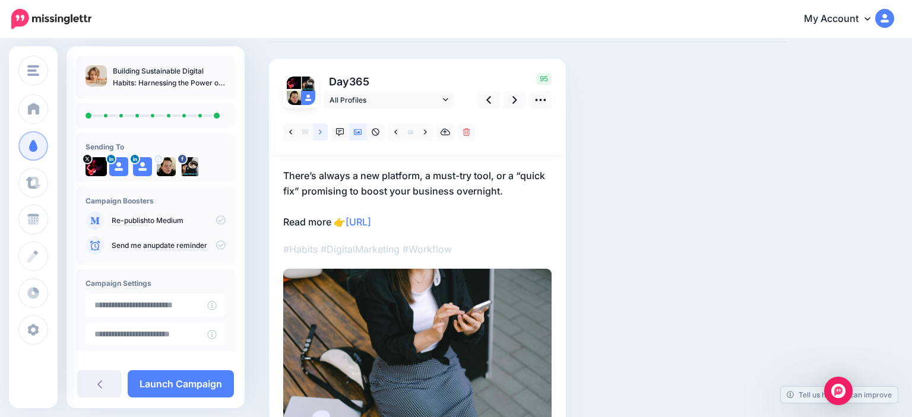
click at [317, 135] on link at bounding box center [320, 132] width 15 height 17
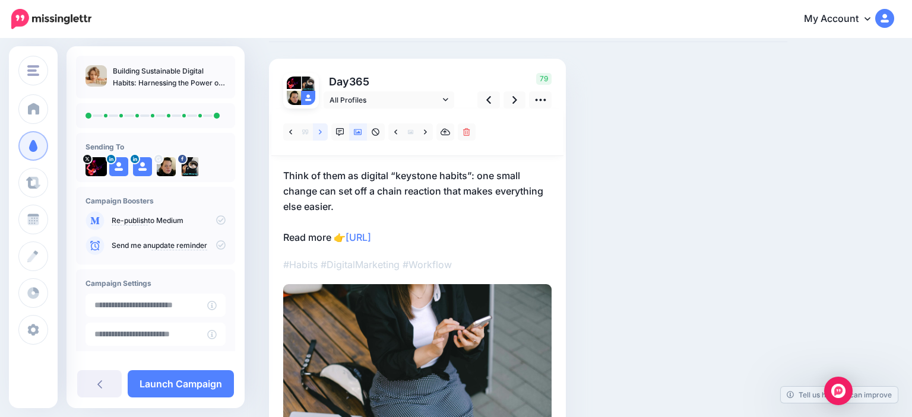
click at [317, 135] on link at bounding box center [320, 132] width 15 height 17
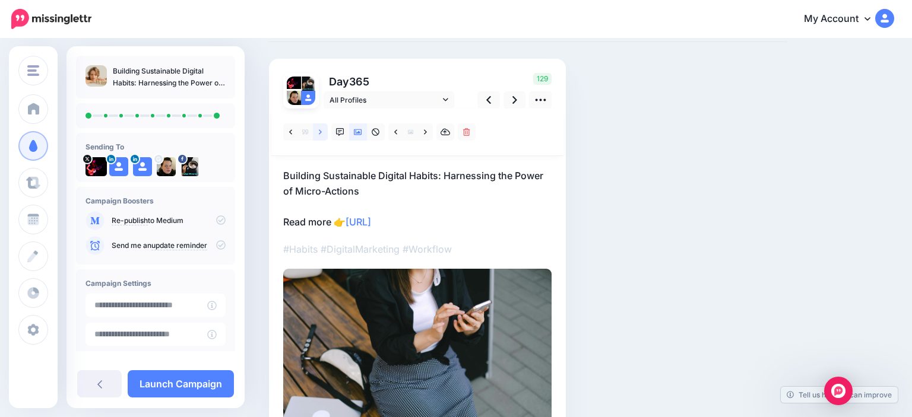
click at [316, 135] on link at bounding box center [320, 132] width 15 height 17
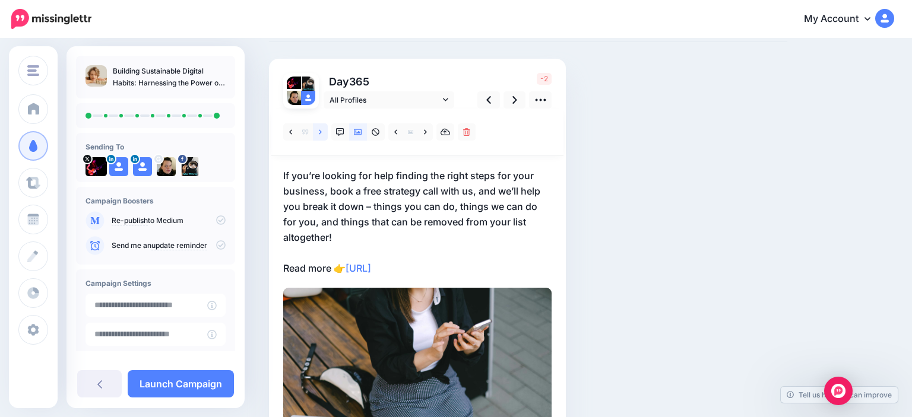
click at [316, 135] on link at bounding box center [320, 132] width 15 height 17
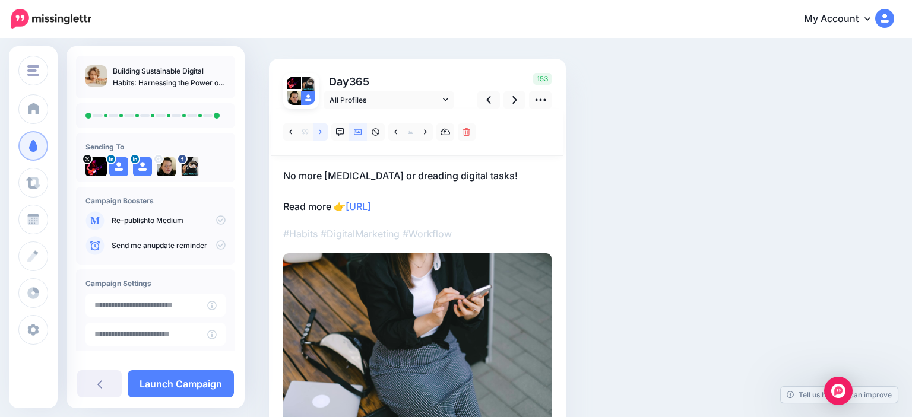
click at [316, 135] on link at bounding box center [320, 132] width 15 height 17
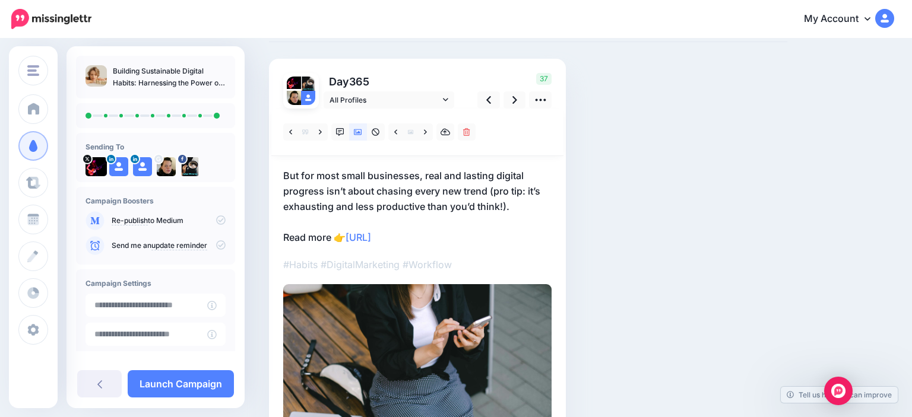
click at [382, 188] on p "But for most small businesses, real and lasting digital progress isn’t about ch…" at bounding box center [417, 206] width 268 height 77
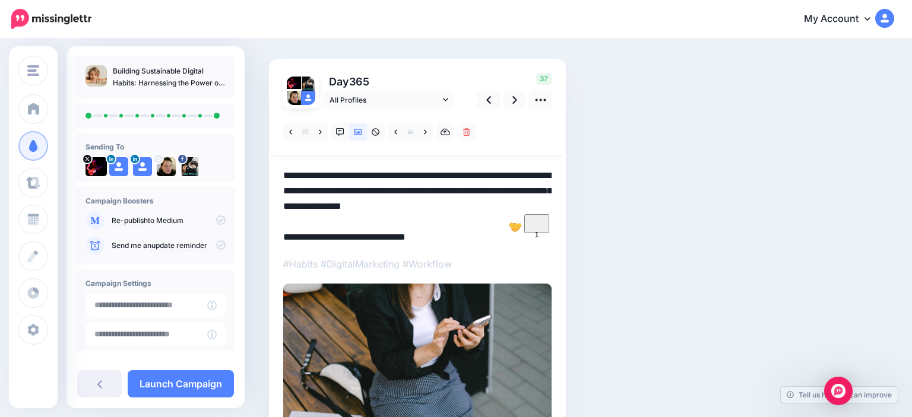
drag, startPoint x: 304, startPoint y: 174, endPoint x: 271, endPoint y: 171, distance: 32.8
click at [283, 171] on textarea "**********" at bounding box center [417, 206] width 268 height 77
click at [444, 187] on textarea "**********" at bounding box center [417, 206] width 268 height 77
type textarea "**********"
click at [521, 103] on link at bounding box center [515, 99] width 23 height 17
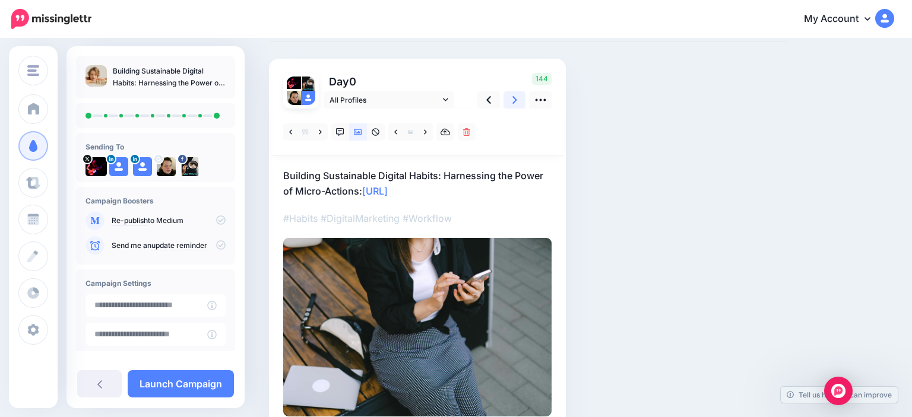
scroll to position [90, 0]
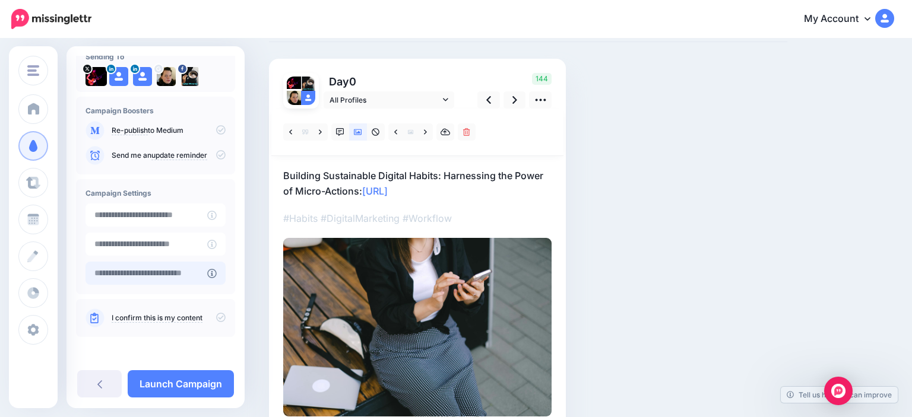
click at [159, 281] on input "text" at bounding box center [147, 273] width 122 height 23
type input "**********"
click at [221, 316] on icon at bounding box center [221, 318] width 10 height 10
click at [213, 384] on link "Send for Approval" at bounding box center [181, 384] width 106 height 27
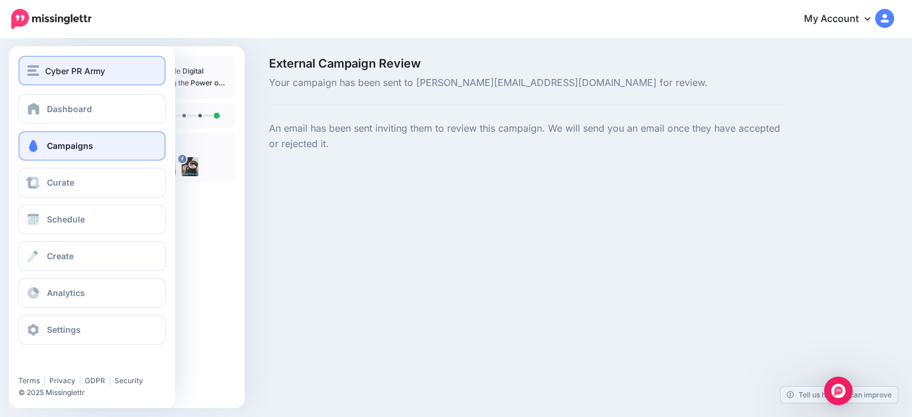
click at [48, 75] on span "Cyber PR Army" at bounding box center [75, 71] width 60 height 14
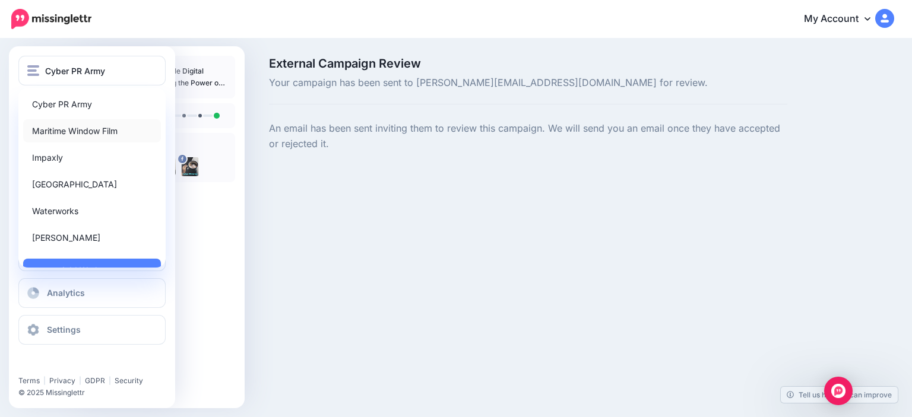
click at [97, 134] on link "Maritime Window Film" at bounding box center [92, 130] width 138 height 23
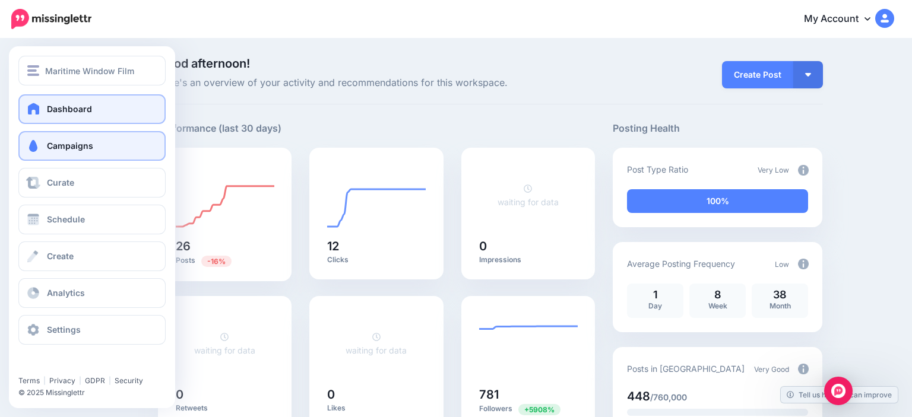
click at [86, 141] on span "Campaigns" at bounding box center [70, 146] width 46 height 10
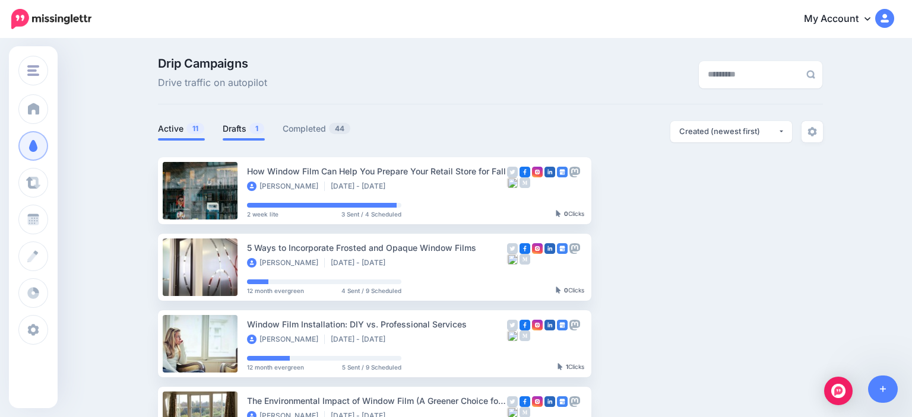
click at [223, 140] on span at bounding box center [244, 139] width 42 height 2
click at [236, 134] on link "Drafts 1" at bounding box center [244, 129] width 42 height 14
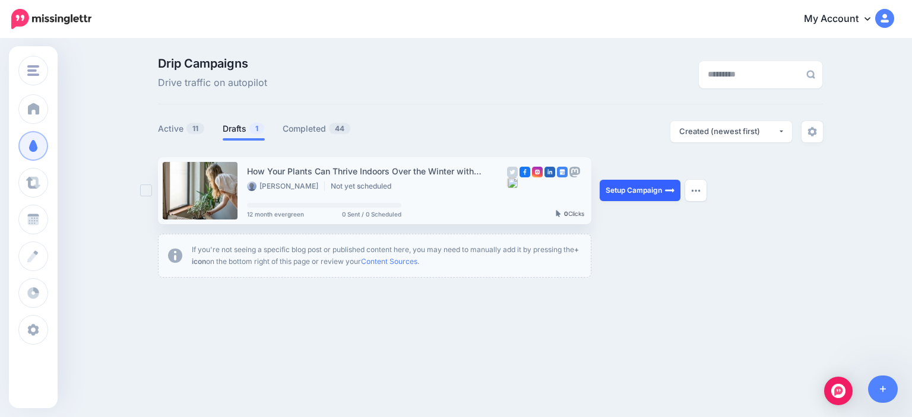
click at [657, 195] on link "Setup Campaign" at bounding box center [640, 190] width 81 height 21
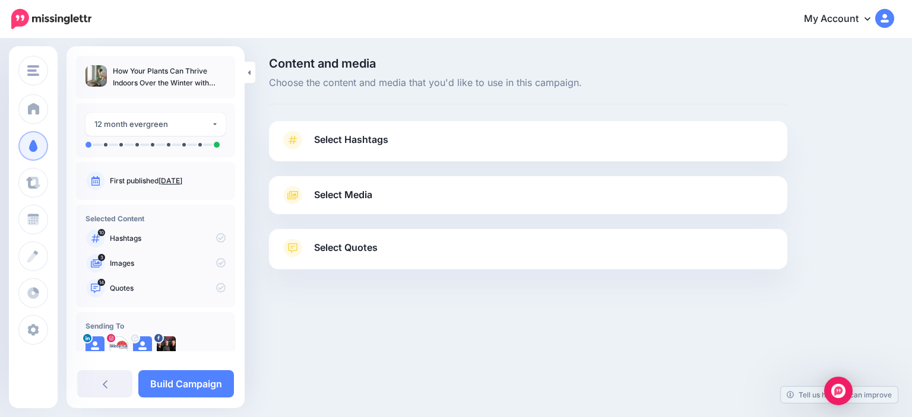
click at [429, 156] on link "Select Hashtags" at bounding box center [528, 146] width 495 height 31
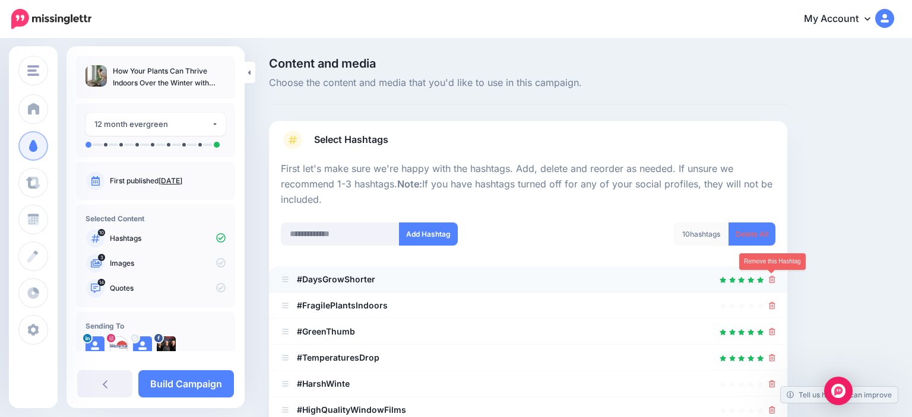
click at [772, 281] on icon at bounding box center [772, 279] width 7 height 7
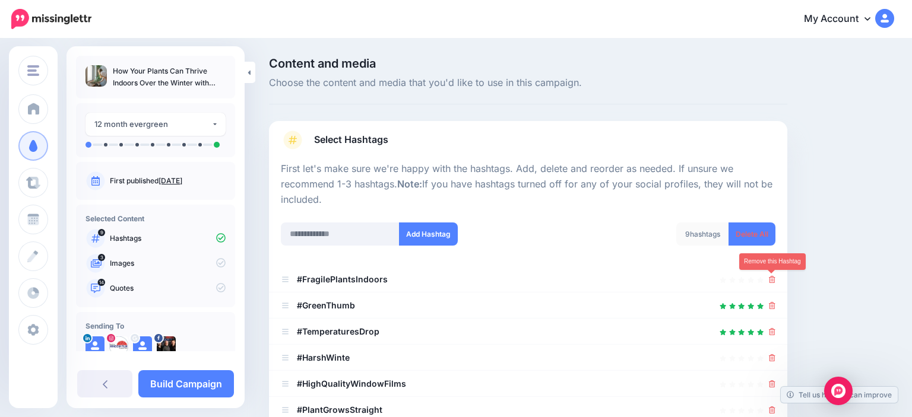
click at [772, 281] on icon at bounding box center [772, 279] width 7 height 7
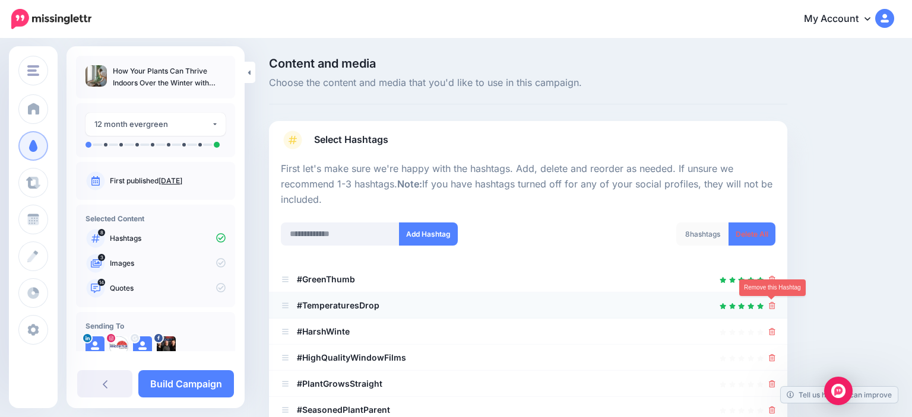
click at [774, 305] on icon at bounding box center [772, 305] width 7 height 7
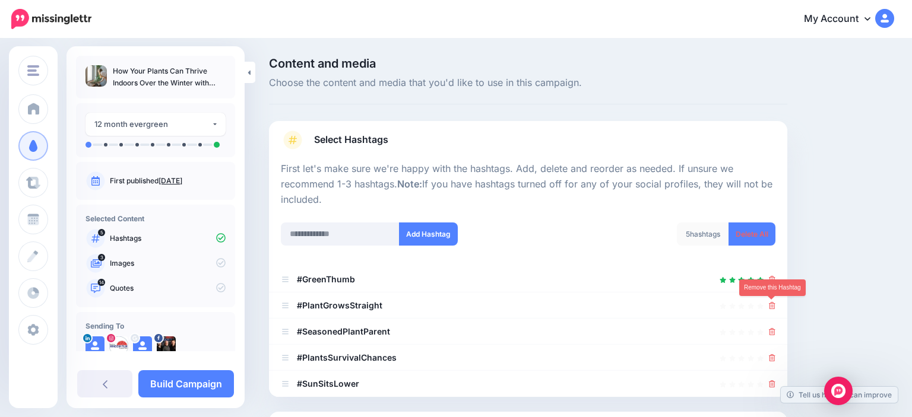
click at [774, 305] on icon at bounding box center [772, 305] width 7 height 7
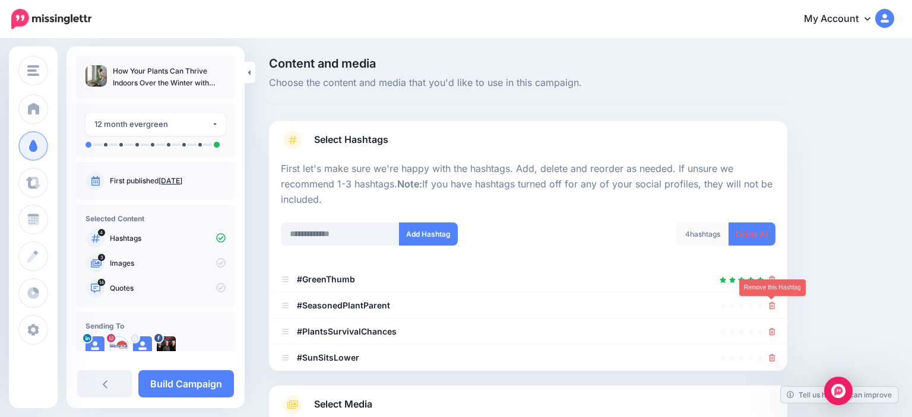
click at [774, 305] on icon at bounding box center [772, 305] width 7 height 7
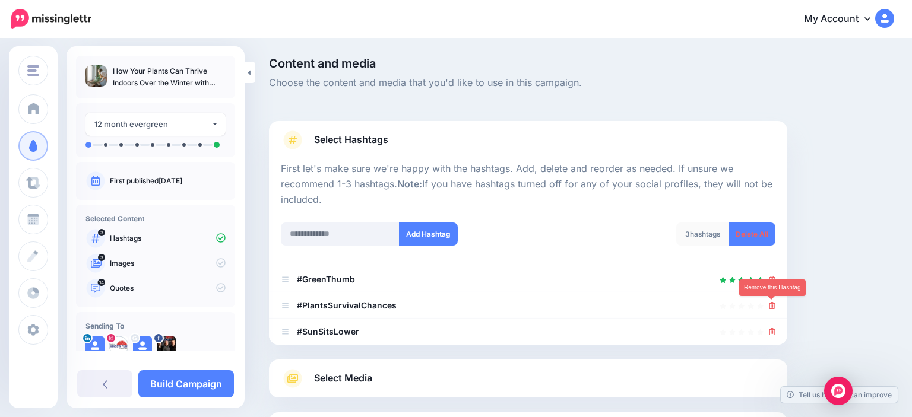
click at [774, 305] on icon at bounding box center [772, 305] width 7 height 7
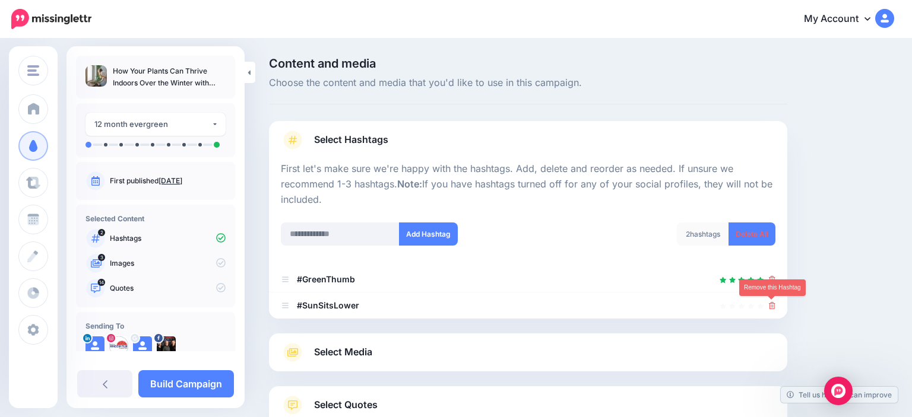
click at [774, 305] on icon at bounding box center [772, 305] width 7 height 7
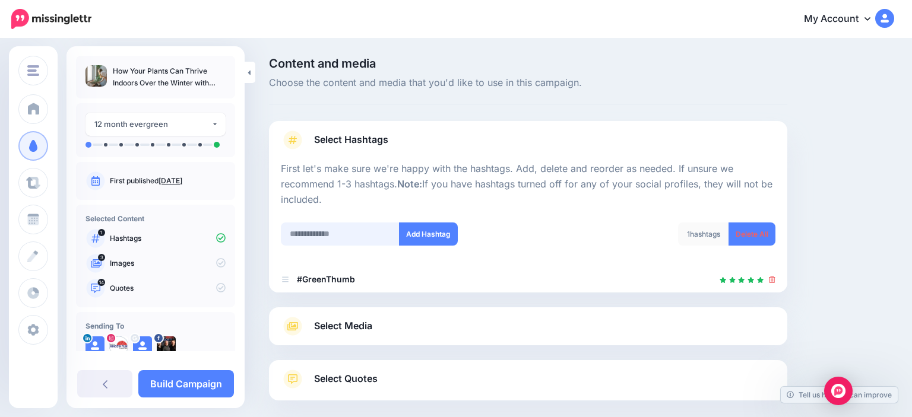
click at [370, 232] on input "text" at bounding box center [340, 234] width 119 height 23
type input "**********"
click at [412, 239] on button "Add Hashtag" at bounding box center [428, 234] width 59 height 23
click at [357, 236] on input "text" at bounding box center [340, 234] width 119 height 23
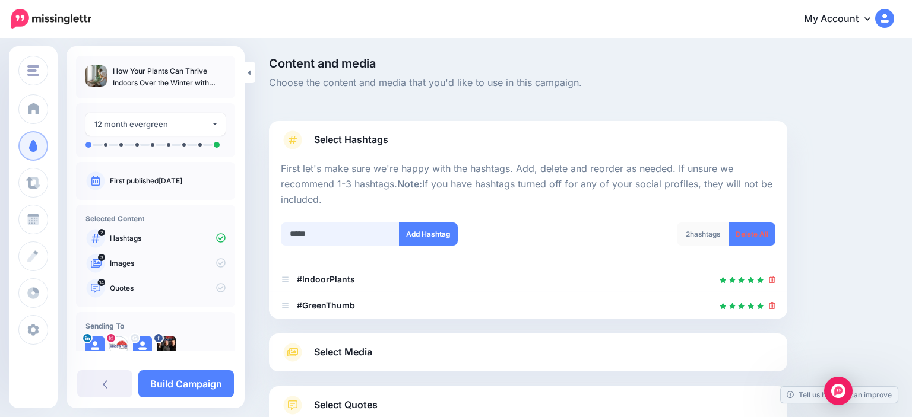
scroll to position [86, 0]
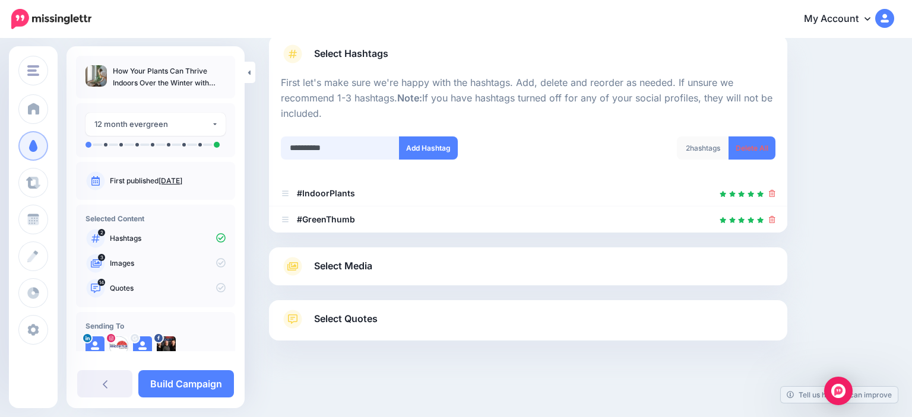
type input "**********"
click at [423, 132] on div at bounding box center [528, 129] width 495 height 15
click at [420, 142] on button "Add Hashtag" at bounding box center [428, 148] width 59 height 23
click at [339, 141] on input "text" at bounding box center [340, 148] width 119 height 23
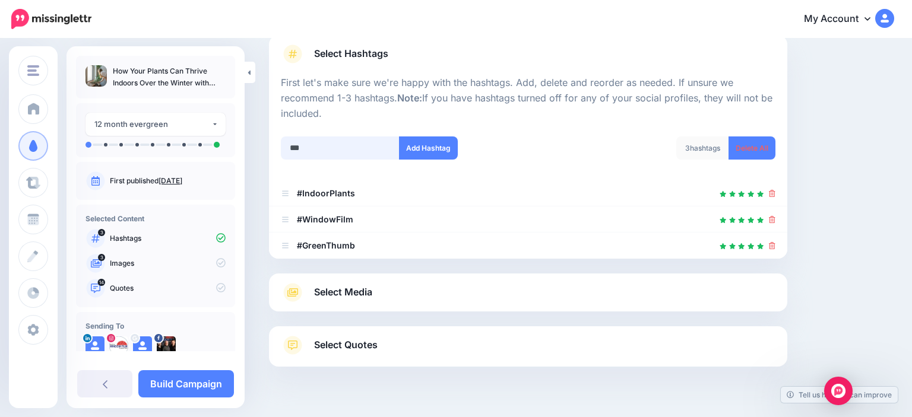
scroll to position [112, 0]
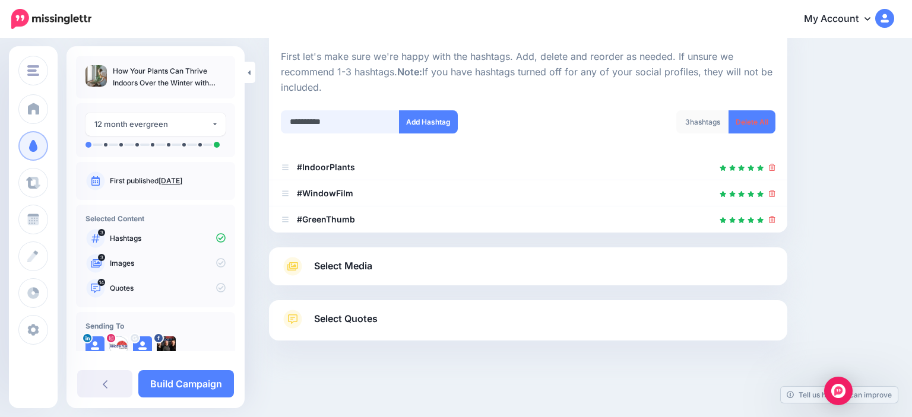
type input "**********"
click at [429, 115] on button "Add Hashtag" at bounding box center [428, 121] width 59 height 23
click at [363, 120] on input "text" at bounding box center [340, 121] width 119 height 23
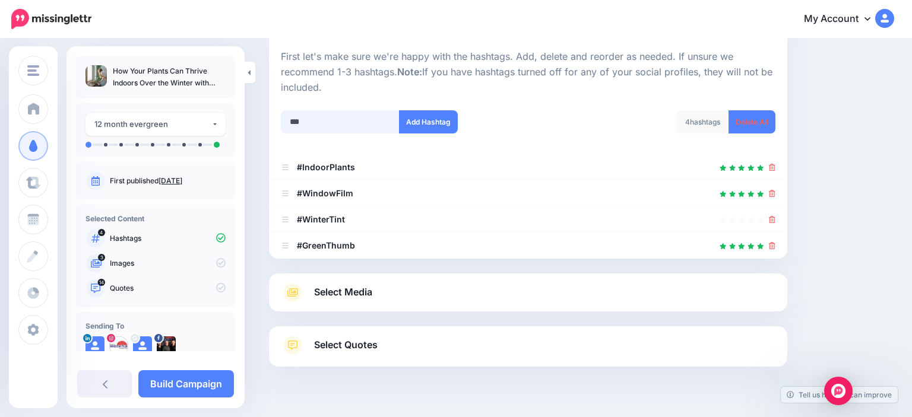
scroll to position [138, 0]
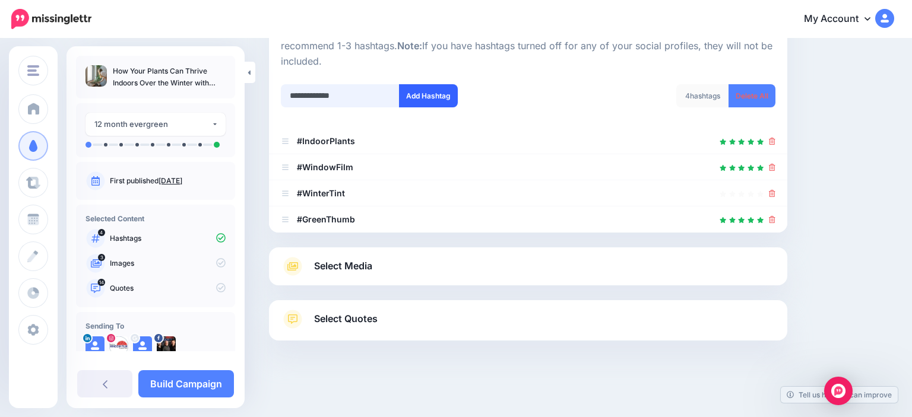
type input "**********"
click at [430, 97] on button "Add Hashtag" at bounding box center [428, 95] width 59 height 23
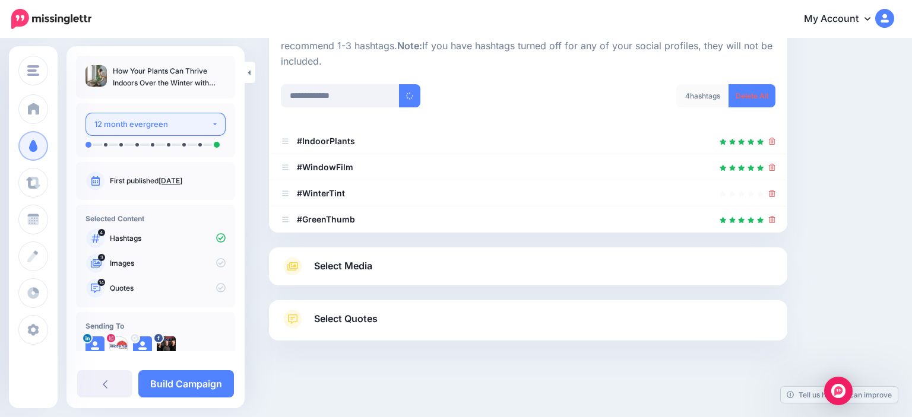
click at [159, 122] on div "12 month evergreen" at bounding box center [152, 125] width 117 height 14
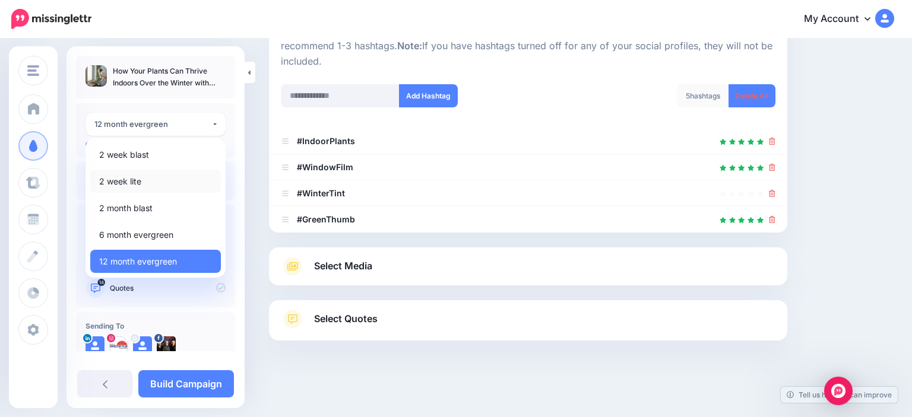
click at [176, 182] on link "2 week lite" at bounding box center [155, 181] width 131 height 23
select select "******"
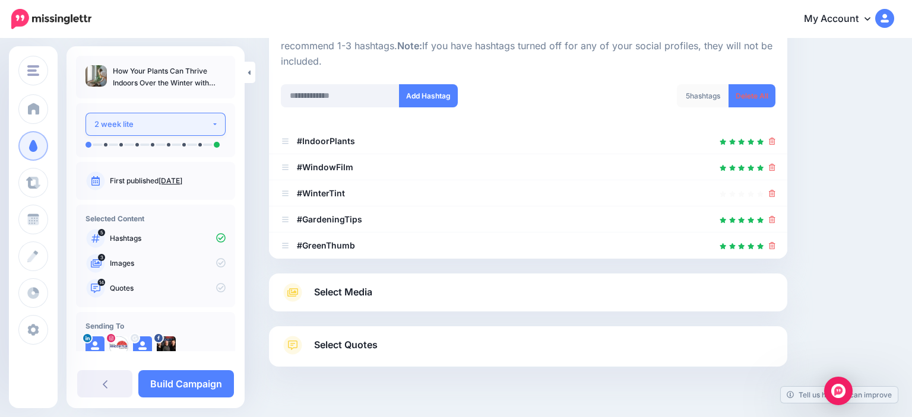
scroll to position [164, 0]
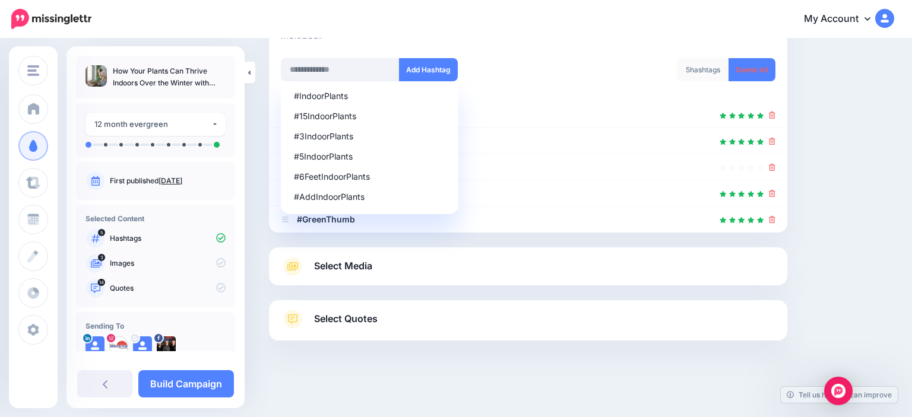
click at [611, 383] on div at bounding box center [528, 370] width 518 height 59
click at [202, 122] on div "12 month evergreen" at bounding box center [152, 125] width 117 height 14
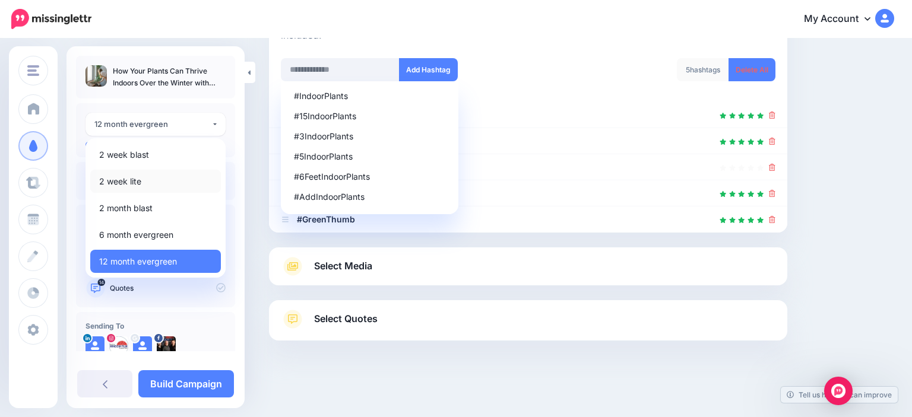
click at [179, 191] on link "2 week lite" at bounding box center [155, 181] width 131 height 23
select select "******"
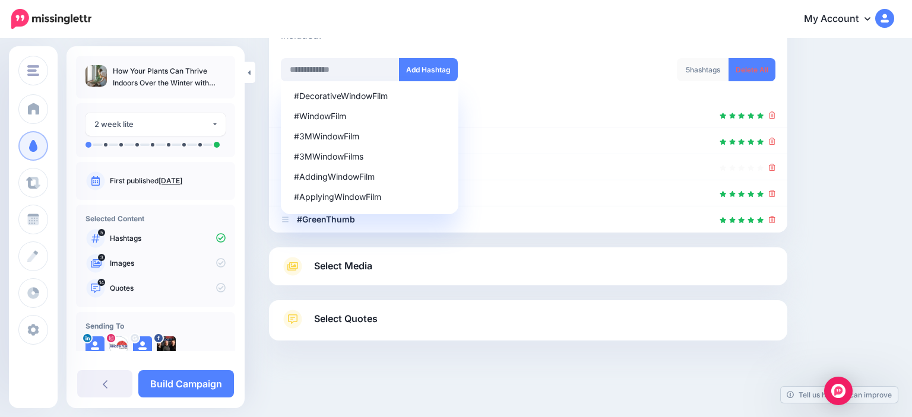
click at [365, 354] on div at bounding box center [528, 370] width 518 height 59
drag, startPoint x: 175, startPoint y: 116, endPoint x: 128, endPoint y: 138, distance: 52.6
click at [176, 116] on button "12 month evergreen" at bounding box center [156, 124] width 140 height 23
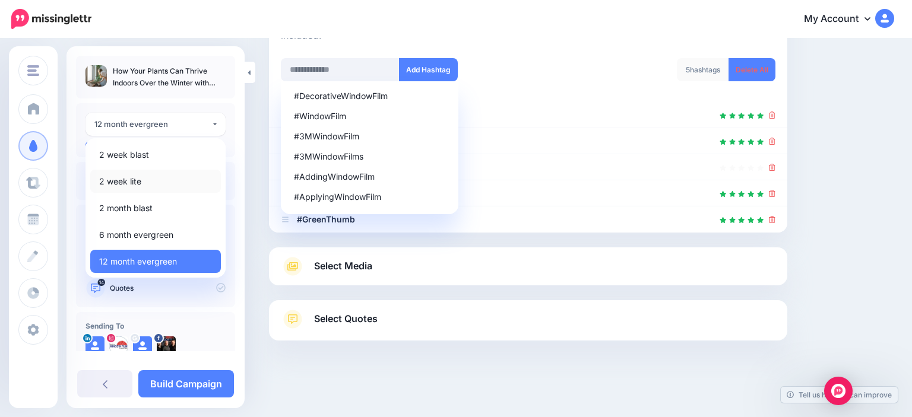
click at [129, 179] on span "2 week lite" at bounding box center [120, 182] width 42 height 14
select select "******"
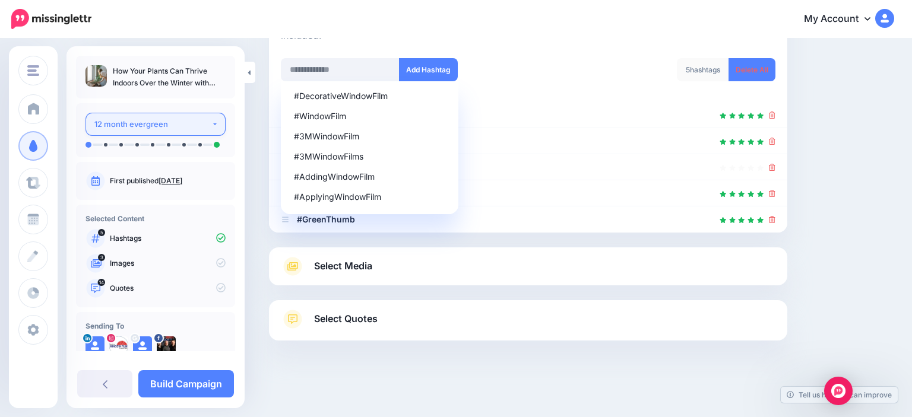
click at [108, 120] on div "12 month evergreen" at bounding box center [152, 125] width 117 height 14
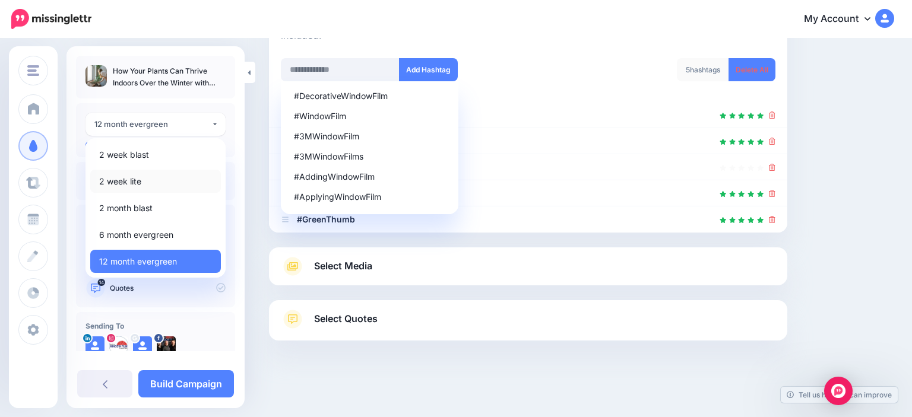
click at [113, 175] on span "2 week lite" at bounding box center [120, 182] width 42 height 14
select select "******"
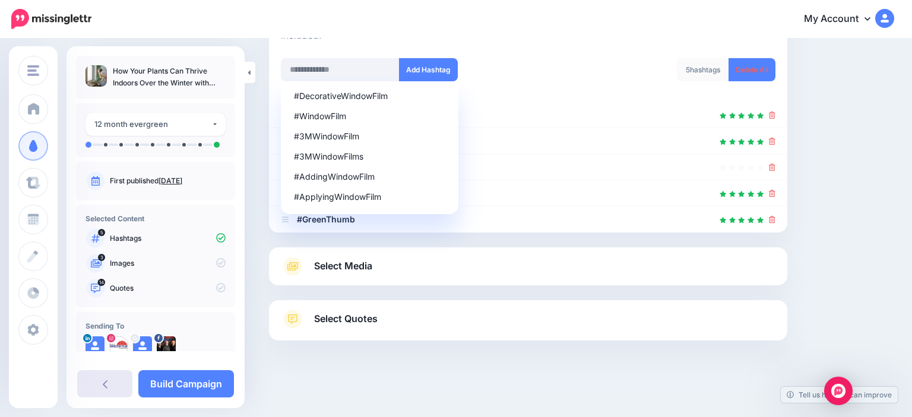
click at [113, 381] on link at bounding box center [104, 384] width 55 height 27
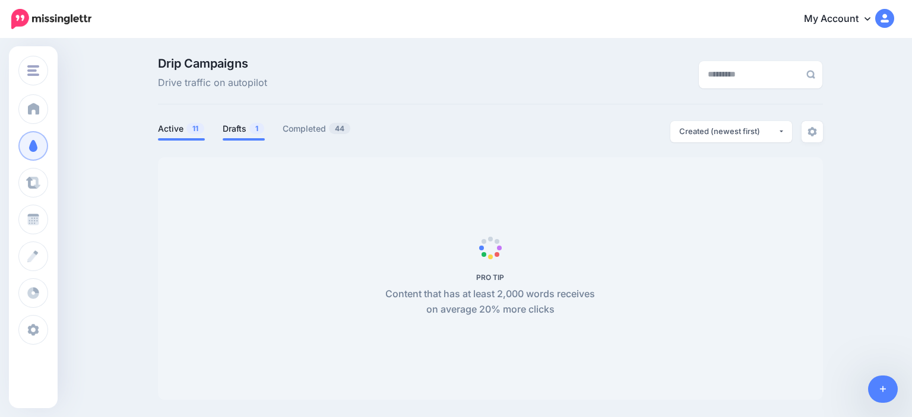
click at [244, 122] on div "Drip Campaigns Drive traffic on autopilot Active 11 1" at bounding box center [490, 229] width 683 height 343
click at [243, 125] on link "Drafts 1" at bounding box center [244, 129] width 42 height 14
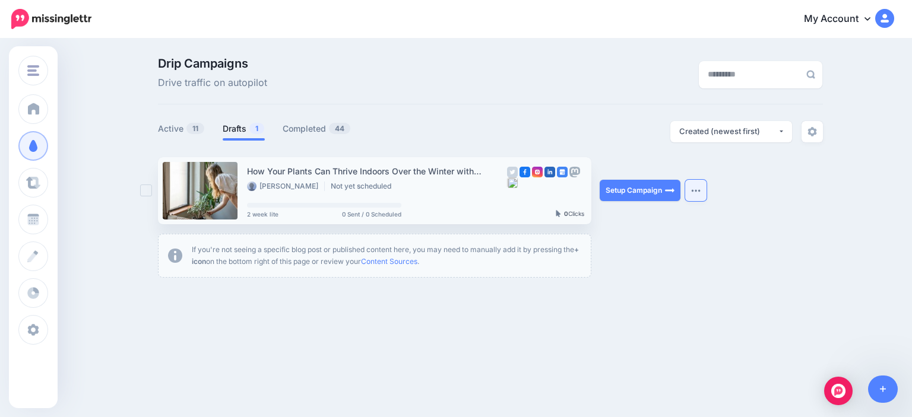
click at [695, 193] on button "button" at bounding box center [695, 190] width 21 height 21
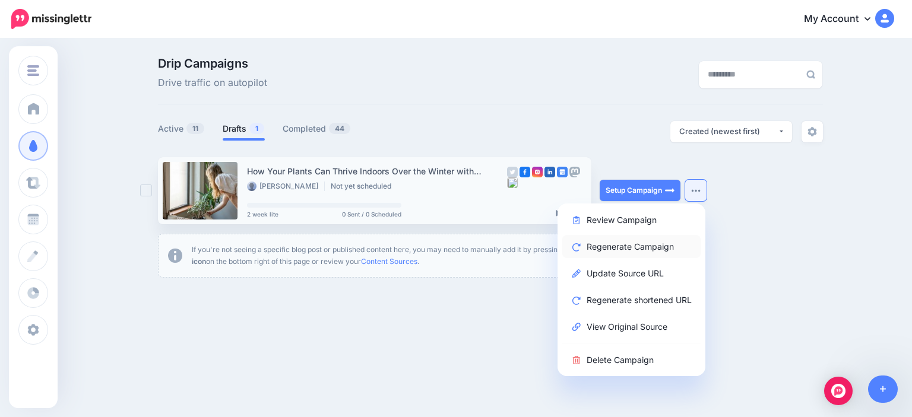
click at [654, 242] on link "Regenerate Campaign" at bounding box center [631, 246] width 138 height 23
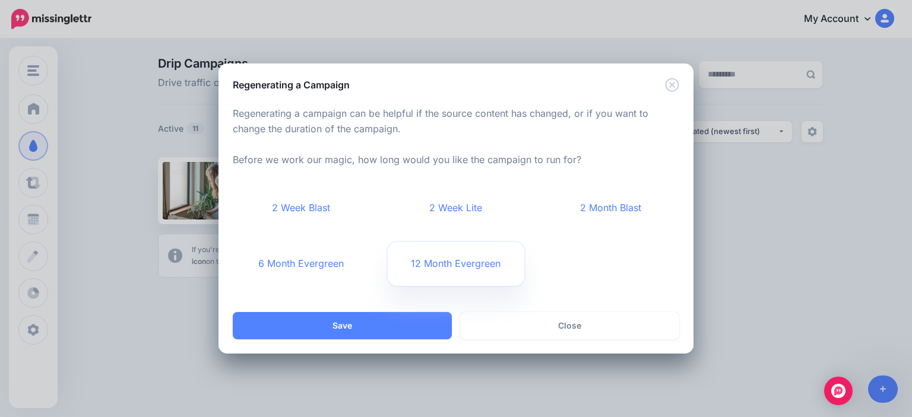
drag, startPoint x: 499, startPoint y: 201, endPoint x: 422, endPoint y: 284, distance: 113.8
click at [500, 204] on link "2 Week Lite" at bounding box center [456, 208] width 137 height 44
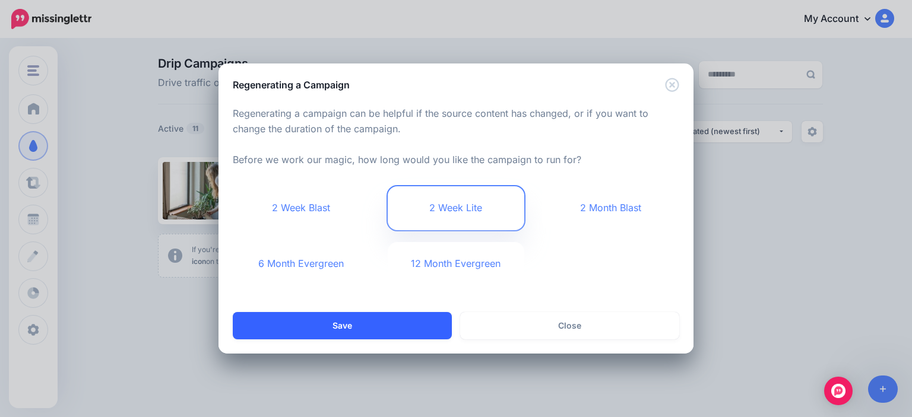
drag, startPoint x: 390, startPoint y: 318, endPoint x: 402, endPoint y: 327, distance: 14.5
click at [388, 318] on button "Save" at bounding box center [342, 325] width 219 height 27
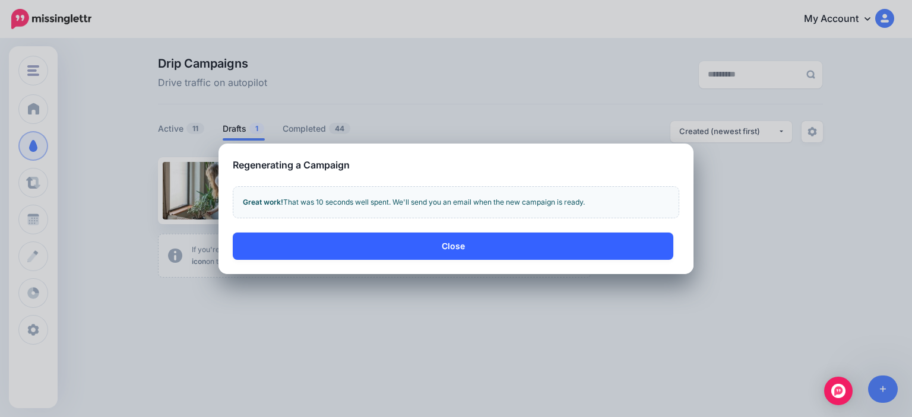
click at [498, 245] on button "Close" at bounding box center [453, 246] width 441 height 27
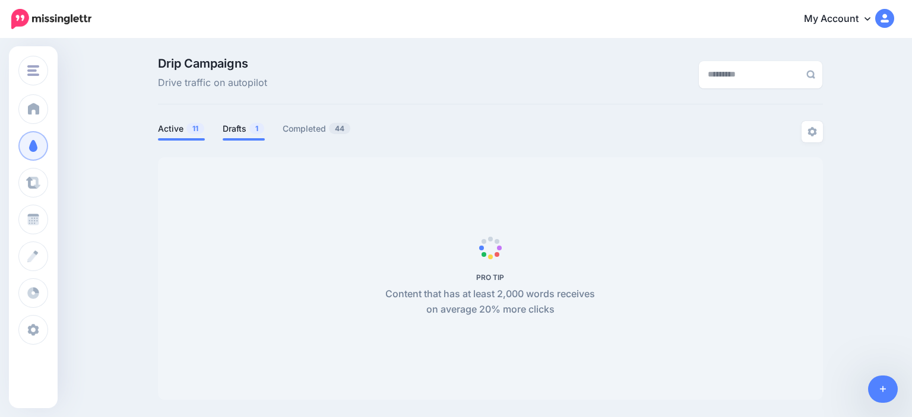
click at [251, 127] on link "Drafts 1" at bounding box center [244, 129] width 42 height 14
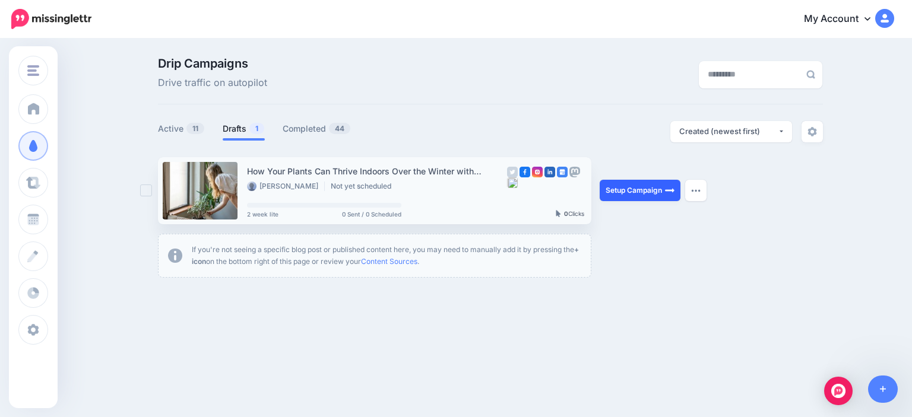
click at [638, 201] on link "Setup Campaign" at bounding box center [640, 190] width 81 height 21
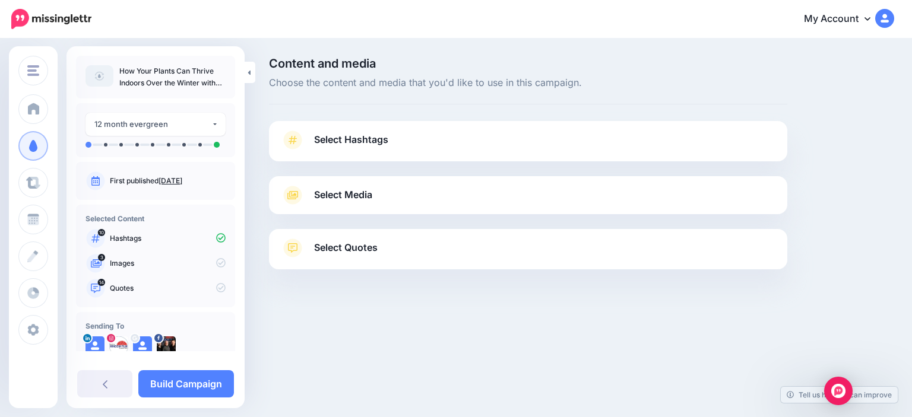
click at [348, 145] on span "Select Hashtags" at bounding box center [351, 140] width 74 height 16
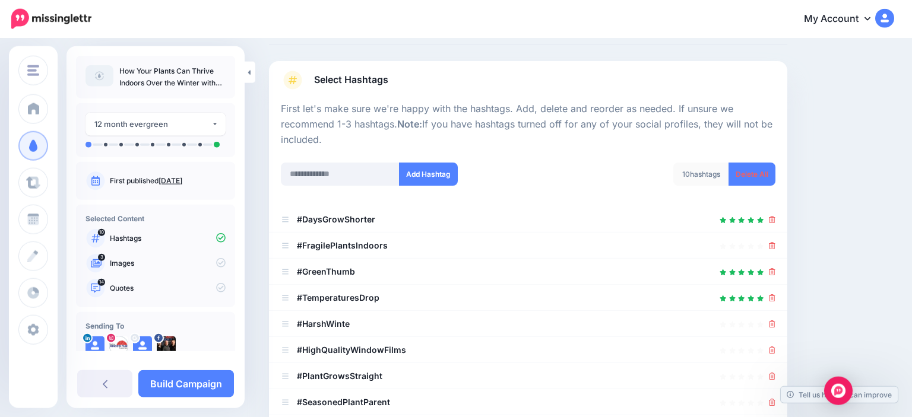
scroll to position [62, 0]
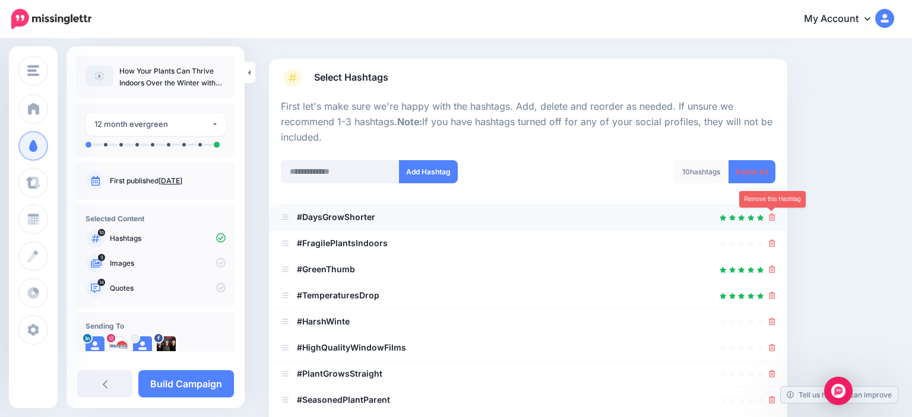
click at [772, 216] on icon at bounding box center [772, 217] width 7 height 7
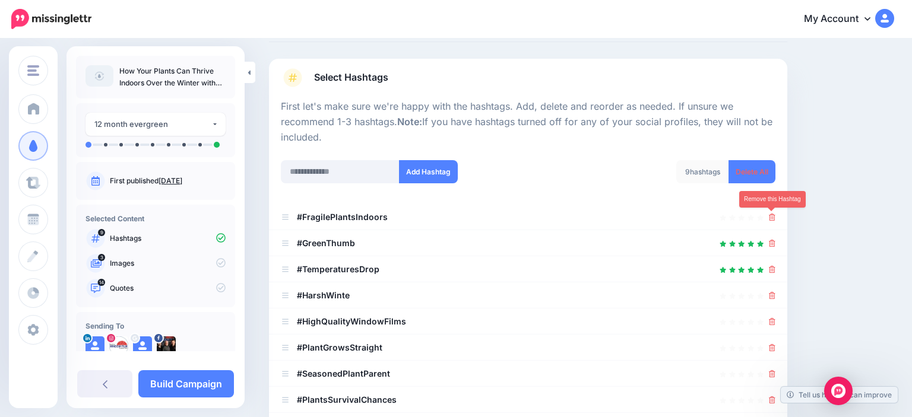
click at [773, 216] on icon at bounding box center [772, 217] width 7 height 7
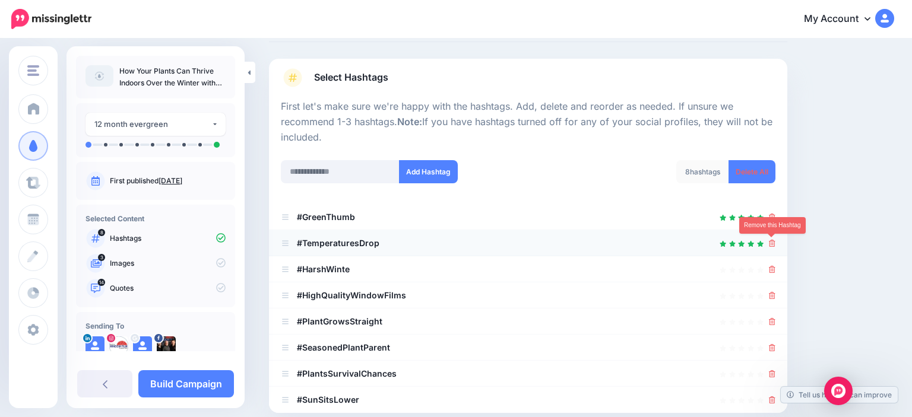
click at [771, 243] on icon at bounding box center [772, 243] width 7 height 7
click at [771, 243] on icon at bounding box center [766, 243] width 10 height 10
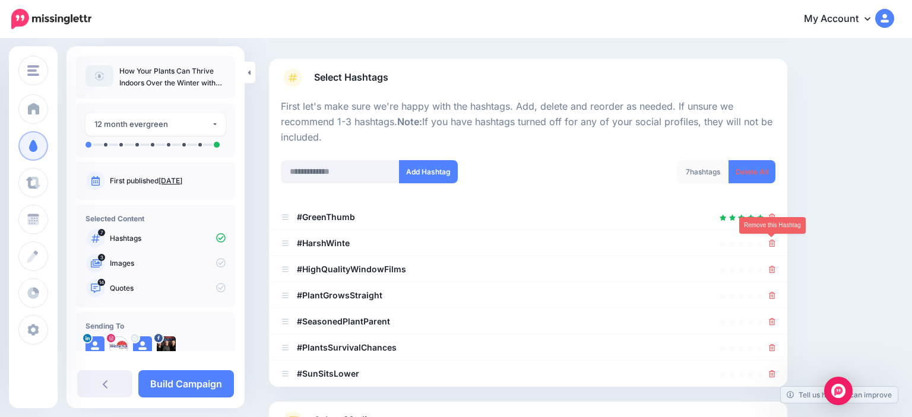
click at [771, 243] on icon at bounding box center [772, 243] width 7 height 7
click at [771, 243] on icon at bounding box center [766, 243] width 11 height 11
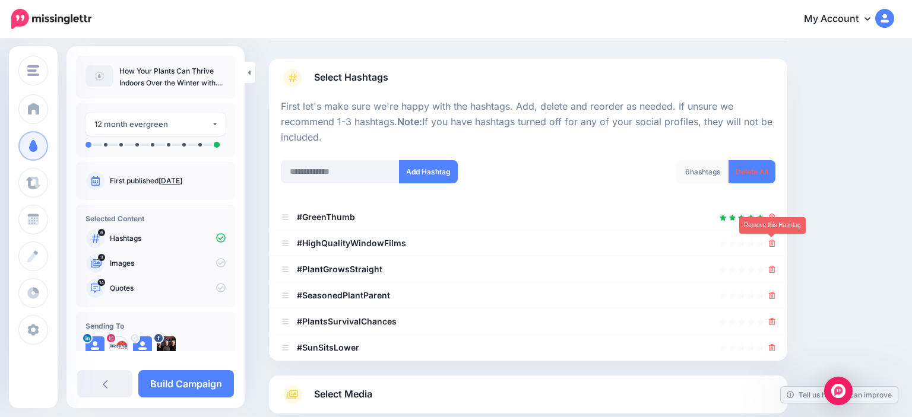
click at [771, 243] on icon at bounding box center [772, 243] width 7 height 7
click at [771, 243] on icon at bounding box center [766, 243] width 11 height 11
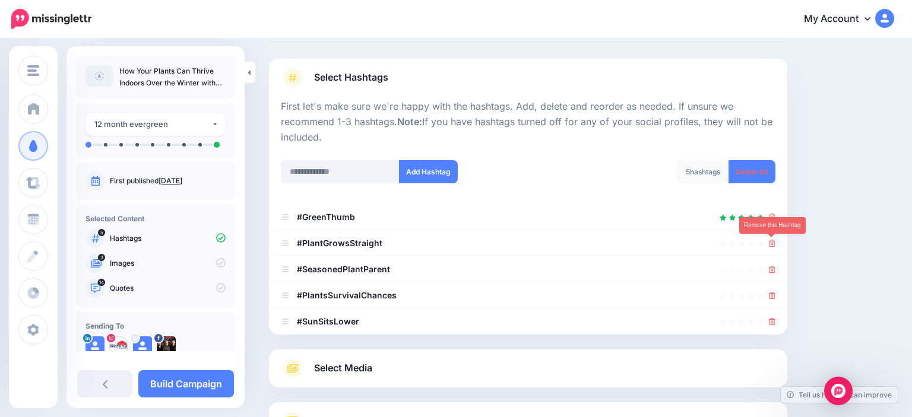
click at [771, 243] on icon at bounding box center [772, 243] width 7 height 7
click at [771, 243] on icon at bounding box center [767, 244] width 12 height 12
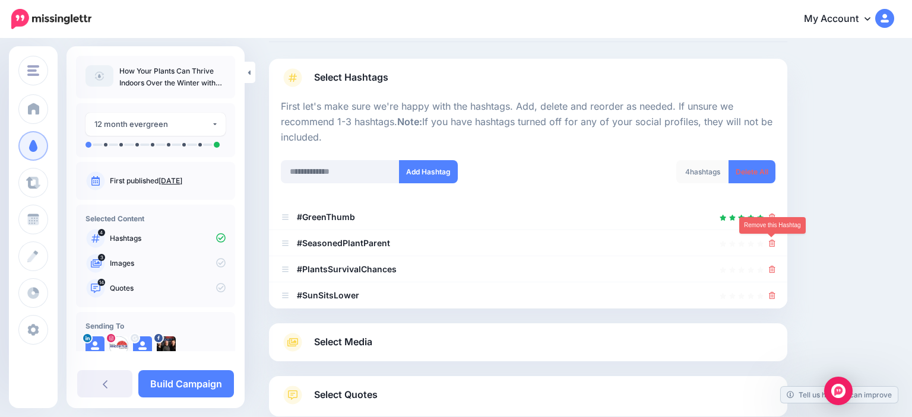
click at [771, 243] on icon at bounding box center [772, 243] width 7 height 7
click at [771, 243] on icon at bounding box center [766, 243] width 11 height 11
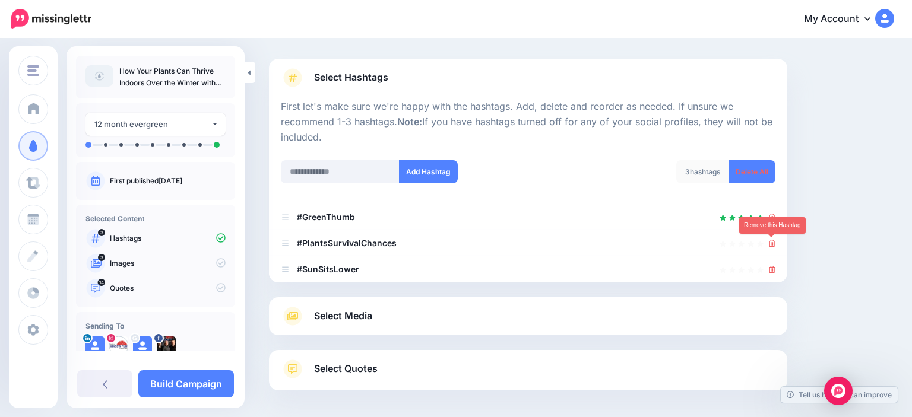
click at [771, 243] on icon at bounding box center [772, 243] width 7 height 7
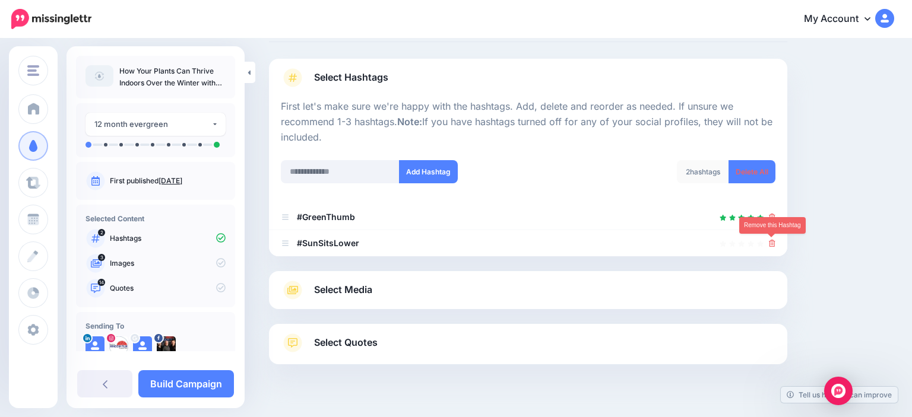
click at [771, 243] on icon at bounding box center [772, 243] width 7 height 7
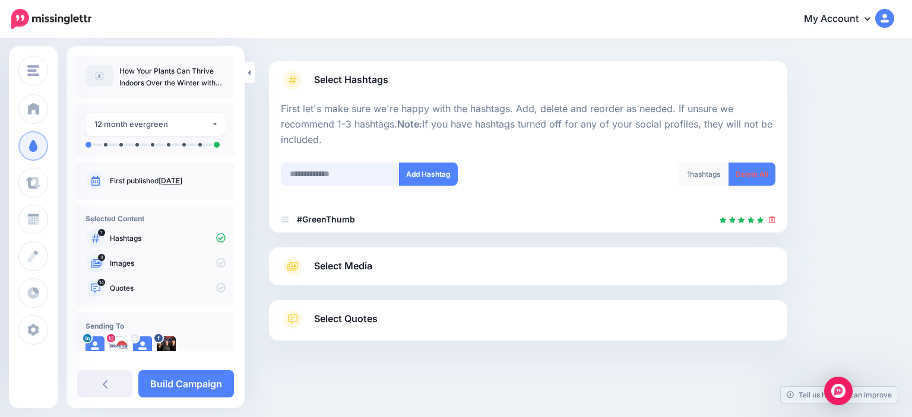
click at [343, 171] on input "text" at bounding box center [340, 174] width 119 height 23
type input "**********"
click at [426, 167] on button "Add Hashtag" at bounding box center [428, 174] width 59 height 23
click at [346, 172] on input "text" at bounding box center [340, 174] width 119 height 23
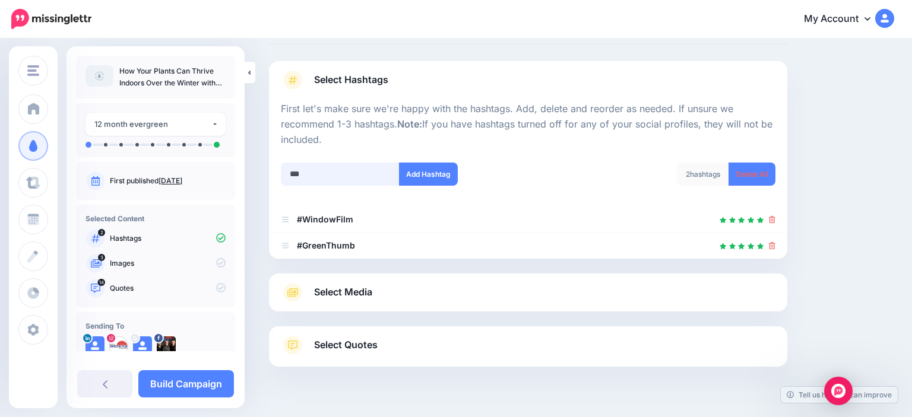
scroll to position [86, 0]
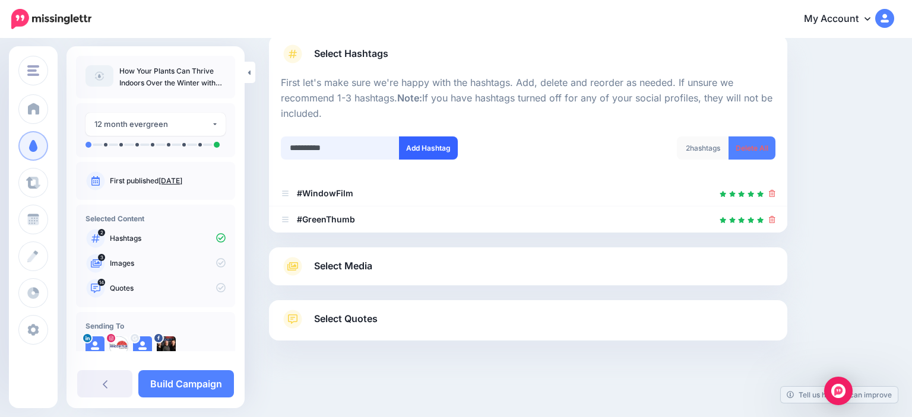
type input "**********"
click at [440, 146] on button "Add Hashtag" at bounding box center [428, 148] width 59 height 23
click at [322, 143] on input "text" at bounding box center [340, 148] width 119 height 23
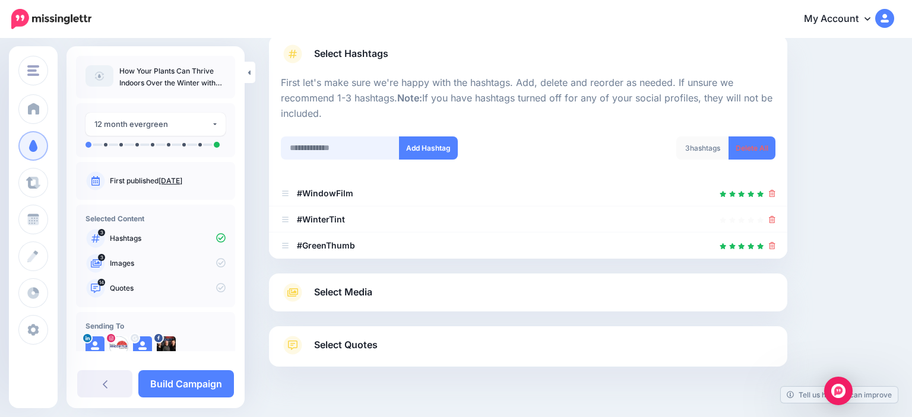
scroll to position [112, 0]
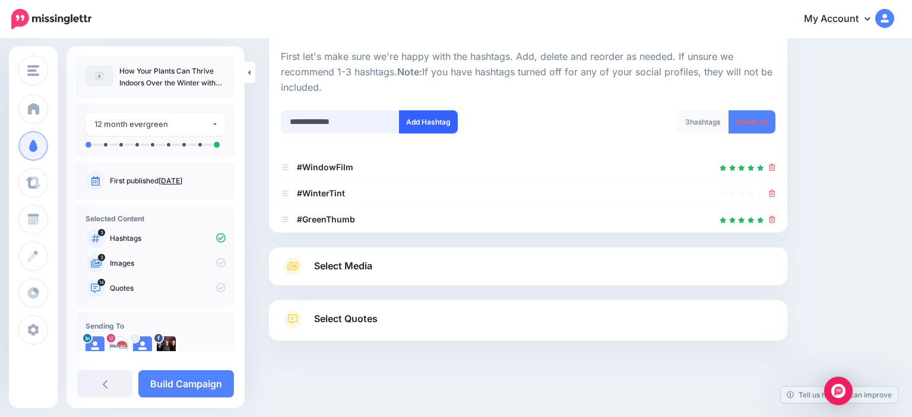
type input "**********"
click at [426, 110] on button "Add Hashtag" at bounding box center [428, 121] width 59 height 23
click at [372, 267] on span "Select Media" at bounding box center [343, 266] width 58 height 16
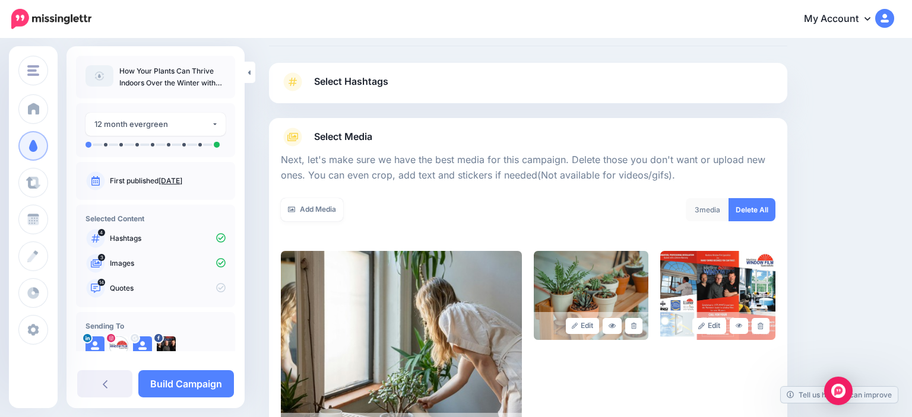
scroll to position [125, 0]
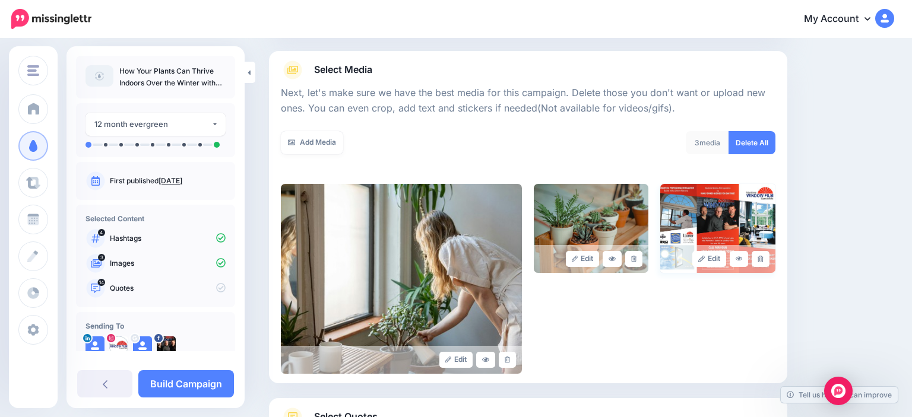
drag, startPoint x: 759, startPoint y: 261, endPoint x: 766, endPoint y: 268, distance: 9.7
click at [757, 261] on link at bounding box center [760, 259] width 17 height 16
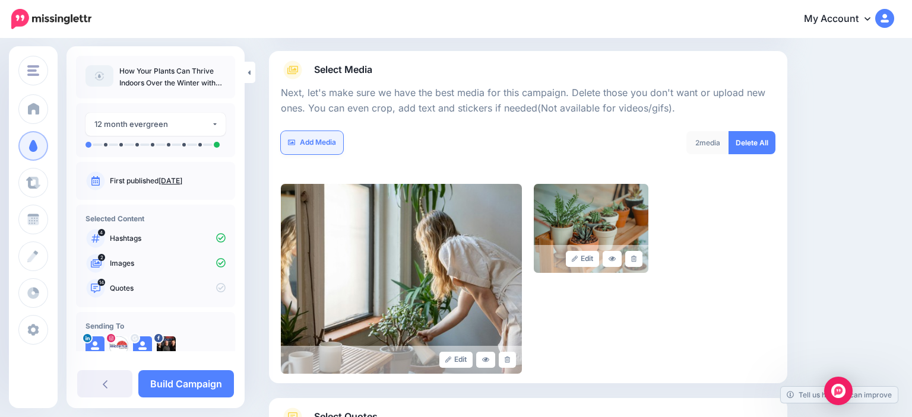
click at [335, 145] on link "Add Media" at bounding box center [312, 142] width 62 height 23
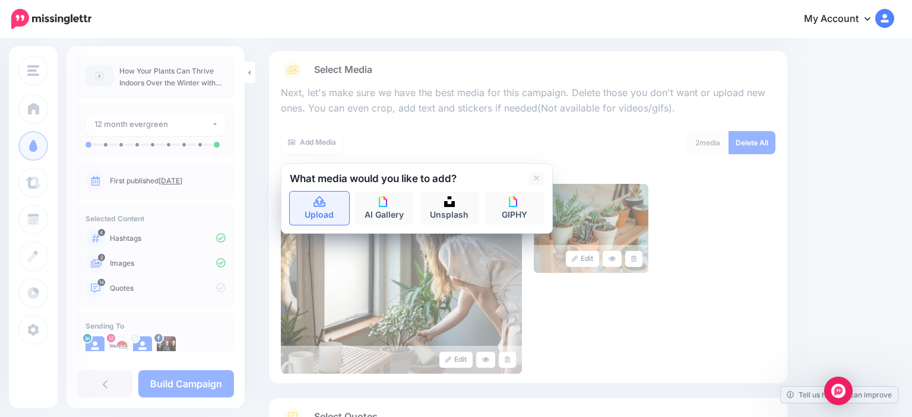
click at [320, 204] on icon at bounding box center [320, 202] width 12 height 11
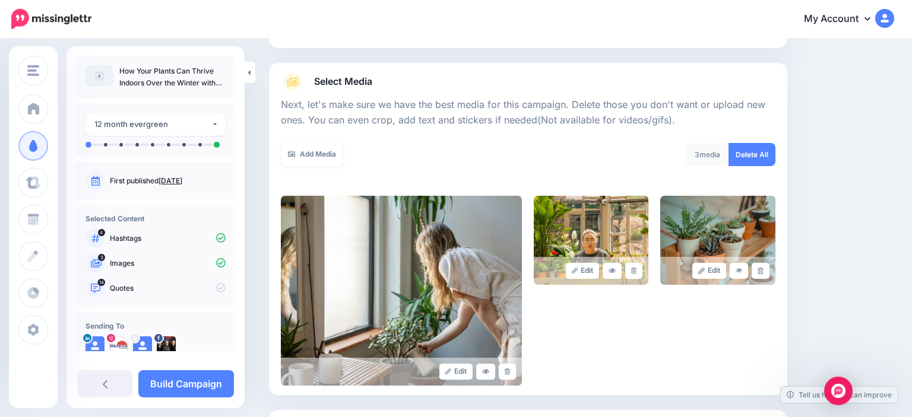
scroll to position [0, 0]
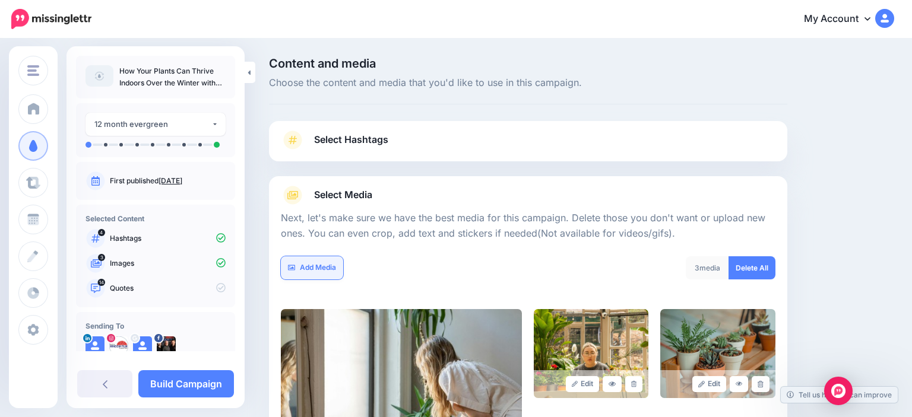
click at [319, 271] on link "Add Media" at bounding box center [312, 268] width 62 height 23
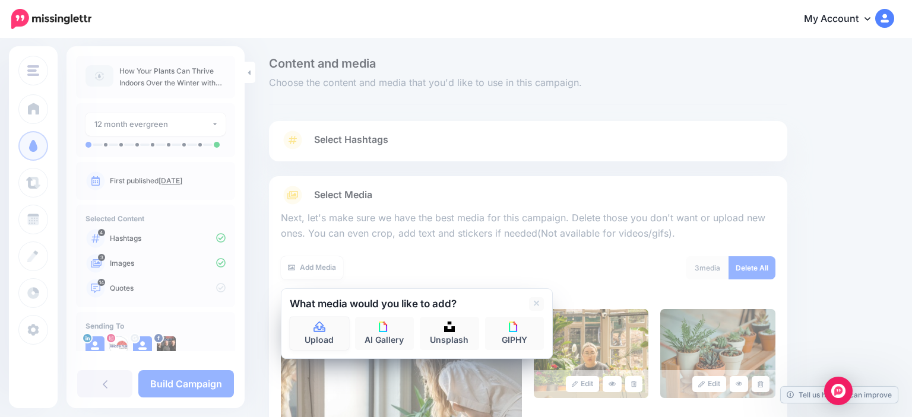
drag, startPoint x: 343, startPoint y: 341, endPoint x: 350, endPoint y: 335, distance: 9.3
click at [344, 339] on link "Upload" at bounding box center [319, 333] width 59 height 33
click at [849, 178] on div "Content and media Choose the content and media that you'd like to use in this c…" at bounding box center [581, 341] width 643 height 566
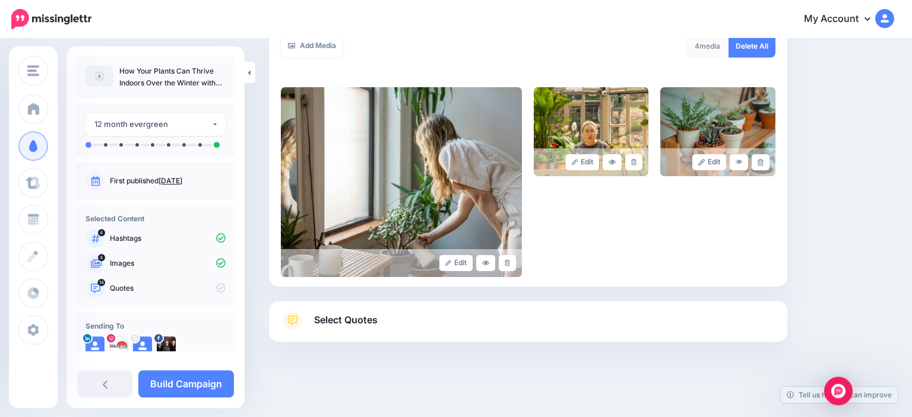
scroll to position [223, 0]
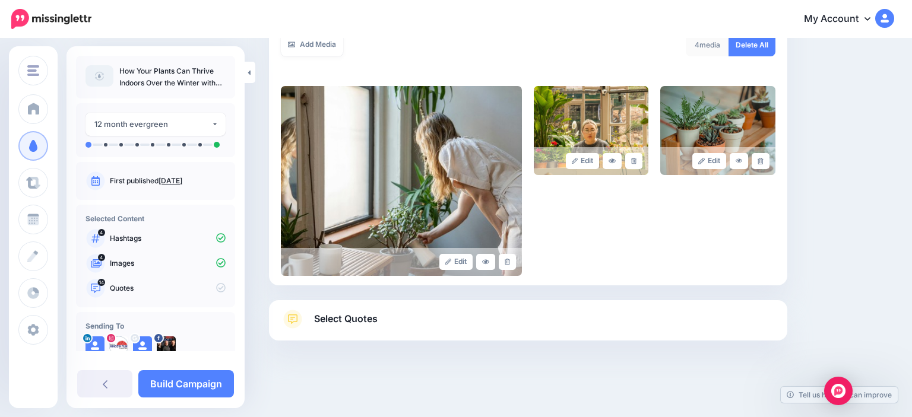
click at [416, 324] on link "Select Quotes" at bounding box center [528, 325] width 495 height 31
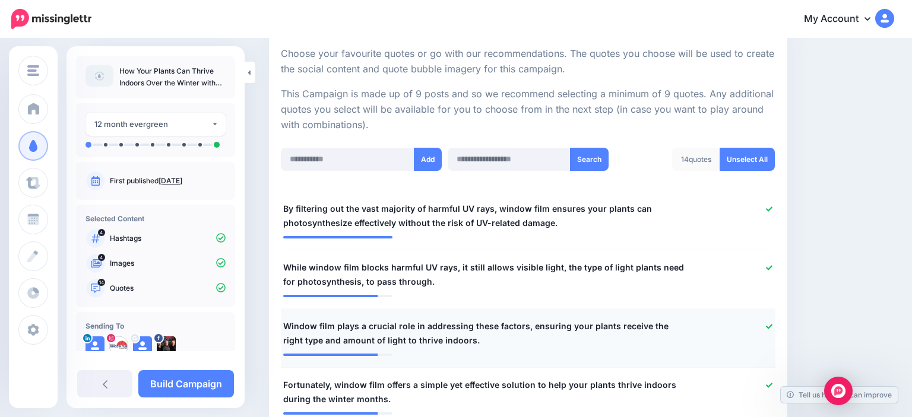
scroll to position [309, 0]
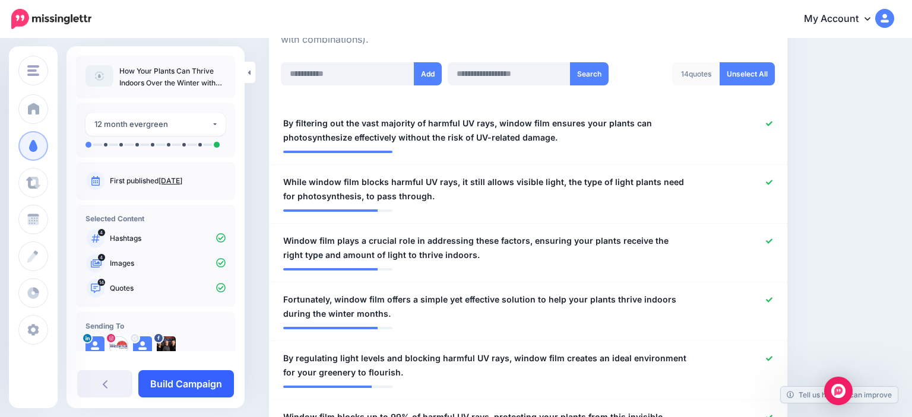
click at [172, 393] on link "Build Campaign" at bounding box center [186, 384] width 96 height 27
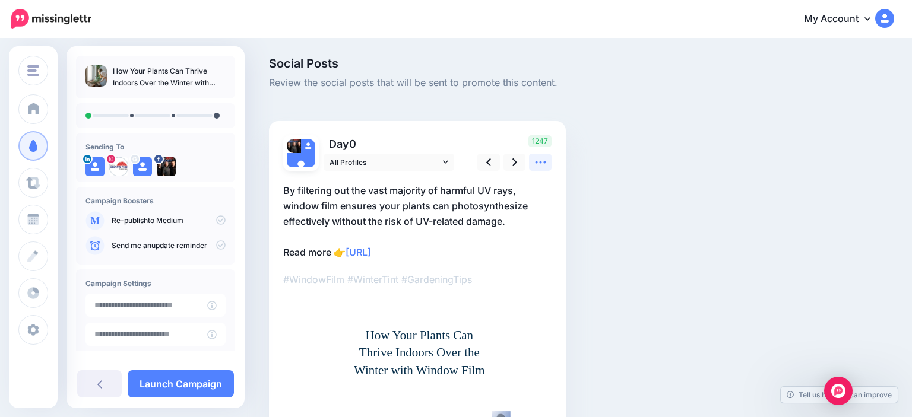
drag, startPoint x: 538, startPoint y: 164, endPoint x: 530, endPoint y: 169, distance: 9.4
click at [536, 165] on icon at bounding box center [540, 162] width 12 height 12
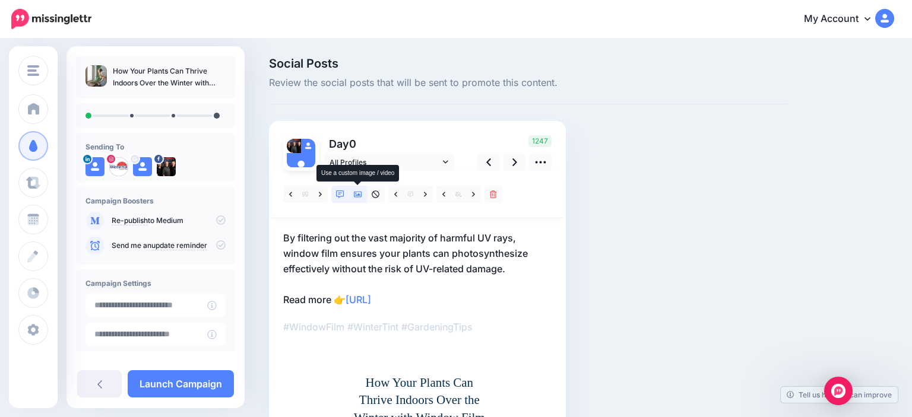
click at [360, 194] on icon at bounding box center [358, 195] width 8 height 8
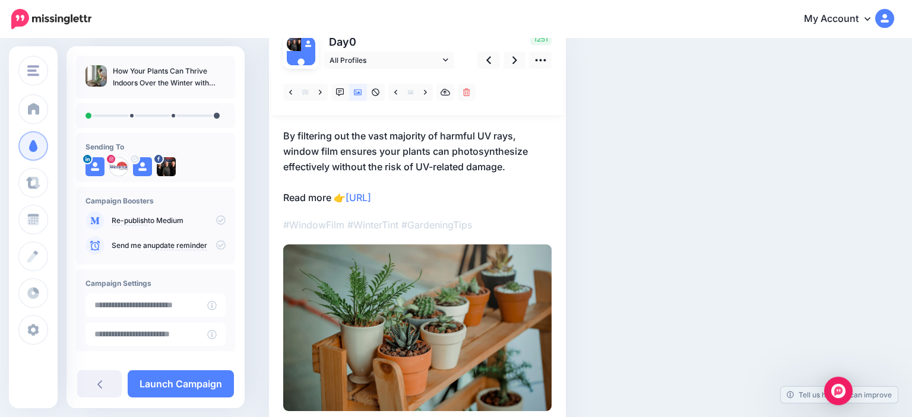
scroll to position [100, 0]
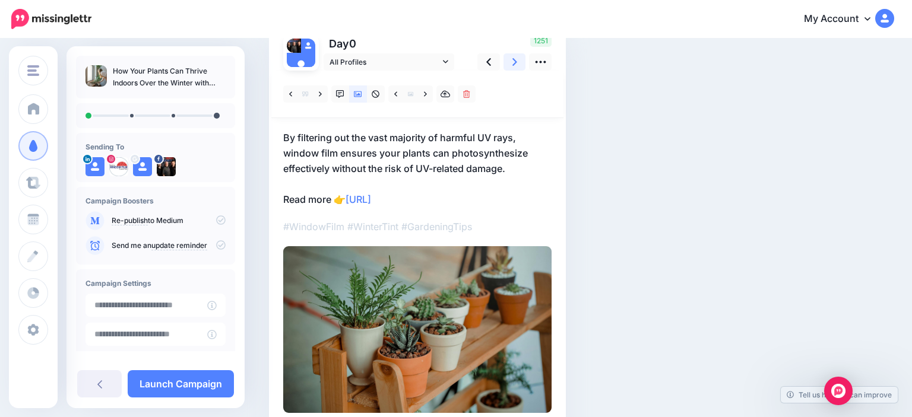
click at [515, 62] on icon at bounding box center [514, 62] width 5 height 8
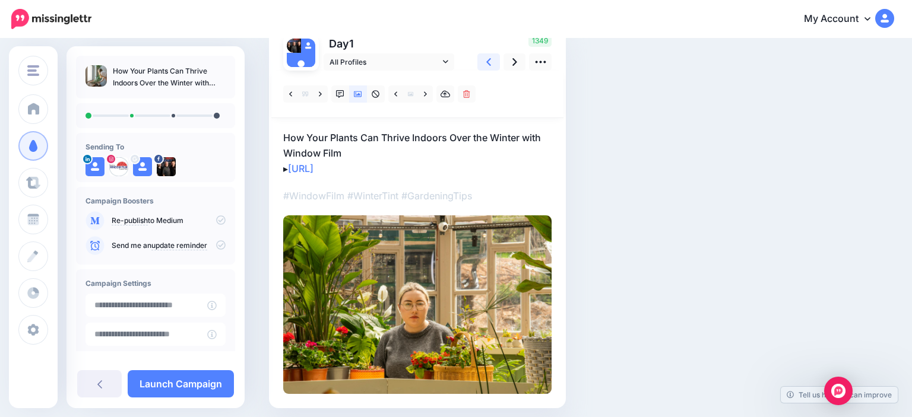
click at [494, 70] on link at bounding box center [488, 61] width 23 height 17
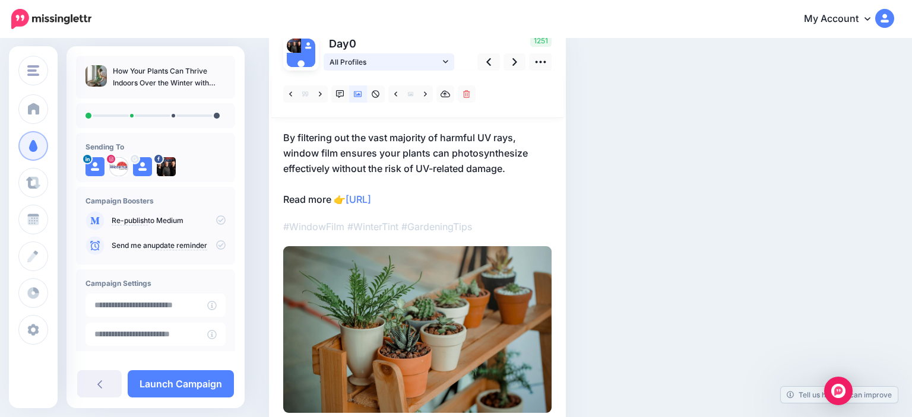
click at [376, 68] on span "All Profiles" at bounding box center [385, 62] width 110 height 12
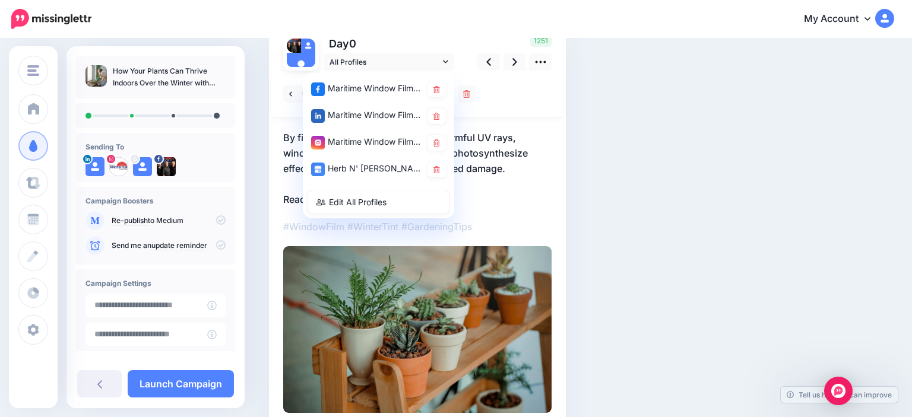
drag, startPoint x: 373, startPoint y: 139, endPoint x: 486, endPoint y: 168, distance: 116.5
click at [374, 139] on div "Maritime Window Films account" at bounding box center [366, 142] width 110 height 15
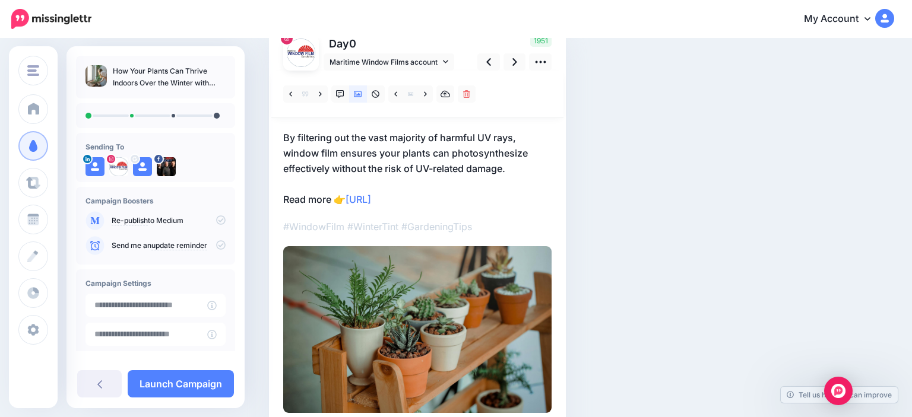
click at [492, 188] on p "By filtering out the vast majority of harmful UV rays, window film ensures your…" at bounding box center [417, 168] width 268 height 77
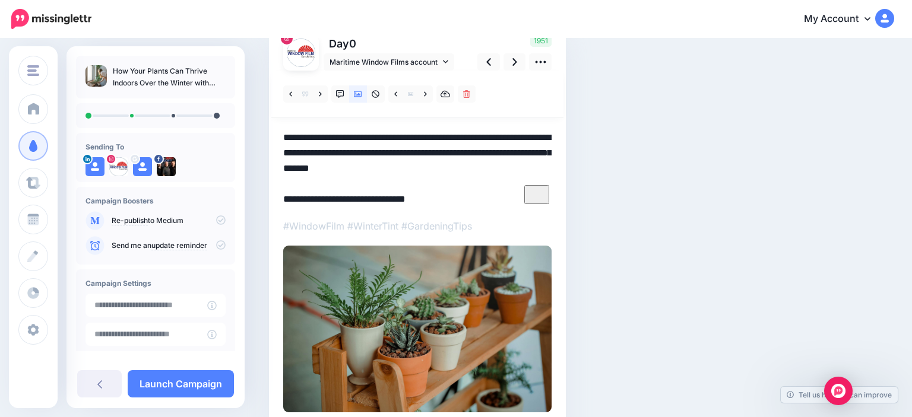
drag, startPoint x: 462, startPoint y: 195, endPoint x: 350, endPoint y: 202, distance: 111.9
click at [350, 202] on textarea "**********" at bounding box center [417, 168] width 268 height 77
click at [512, 63] on link at bounding box center [515, 61] width 23 height 17
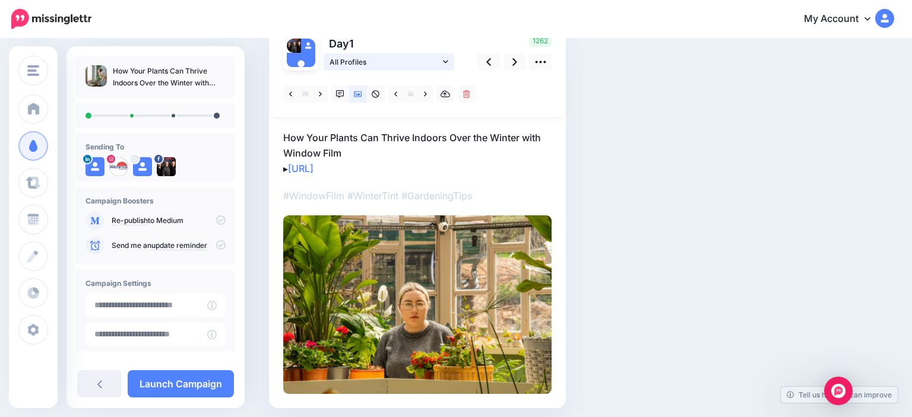
click at [385, 56] on span "All Profiles" at bounding box center [385, 62] width 110 height 12
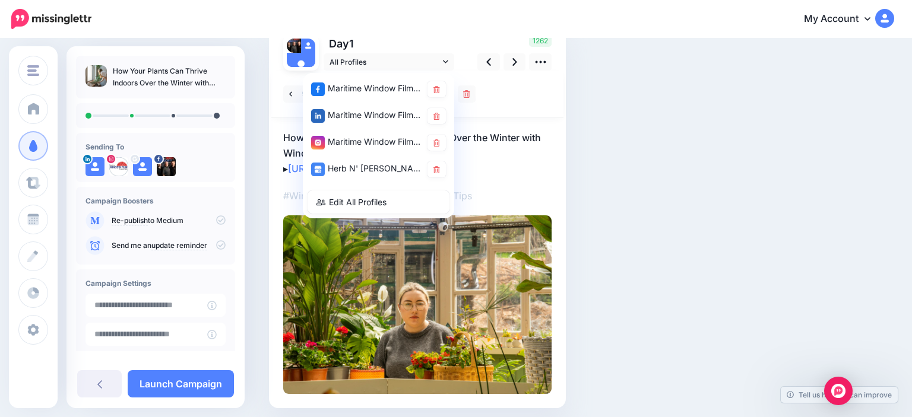
click at [369, 146] on div "Maritime Window Films account" at bounding box center [366, 142] width 110 height 15
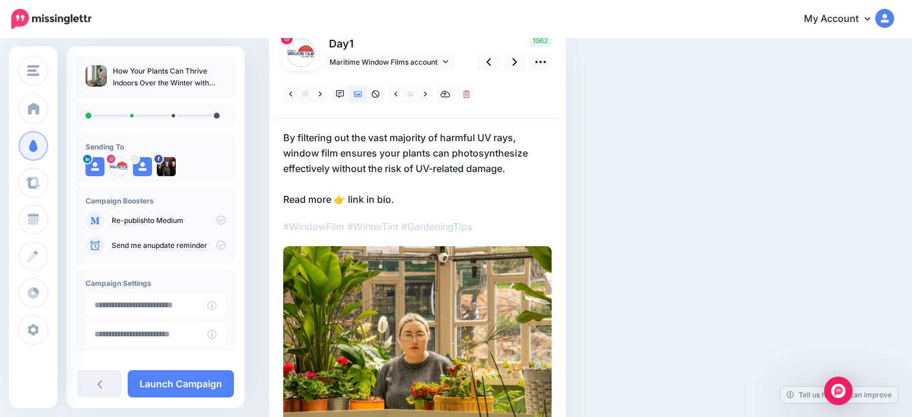
click at [406, 197] on p "By filtering out the vast majority of harmful UV rays, window film ensures your…" at bounding box center [417, 168] width 268 height 77
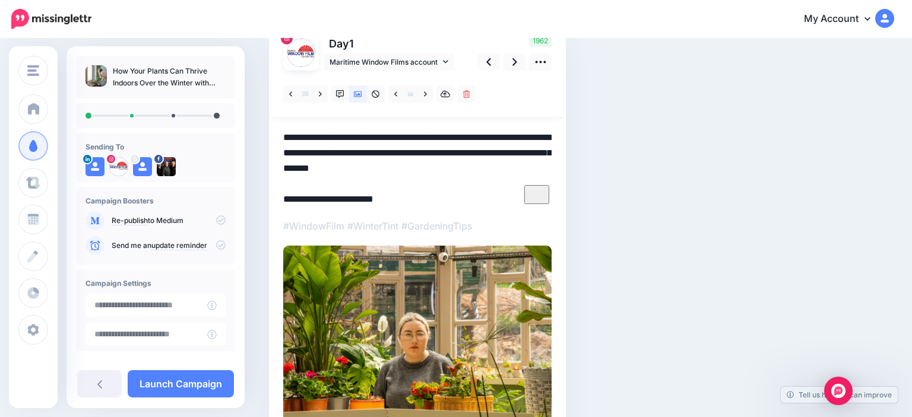
drag, startPoint x: 410, startPoint y: 203, endPoint x: 369, endPoint y: 209, distance: 40.8
click at [369, 207] on textarea "**********" at bounding box center [417, 168] width 268 height 77
click at [490, 61] on icon at bounding box center [488, 62] width 5 height 12
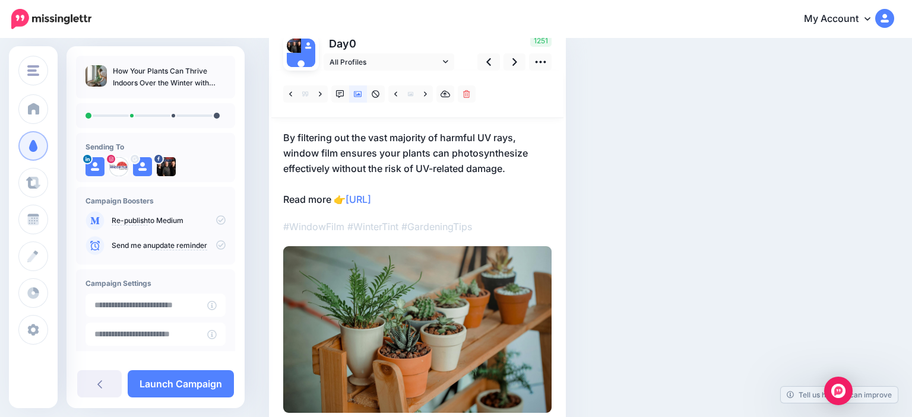
click at [367, 71] on div at bounding box center [417, 95] width 292 height 48
drag, startPoint x: 385, startPoint y: 56, endPoint x: 385, endPoint y: 64, distance: 8.3
click at [384, 56] on span "All Profiles" at bounding box center [385, 62] width 110 height 12
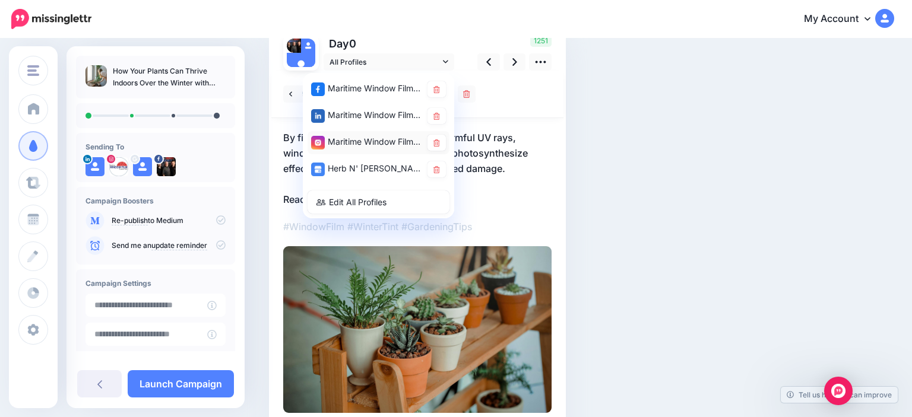
click at [379, 146] on div "Maritime Window Films account" at bounding box center [366, 142] width 110 height 15
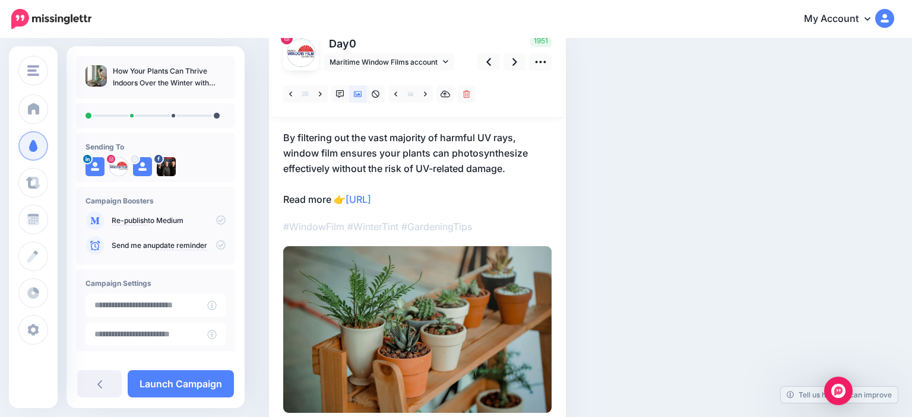
click at [448, 196] on p "By filtering out the vast majority of harmful UV rays, window film ensures your…" at bounding box center [417, 168] width 268 height 77
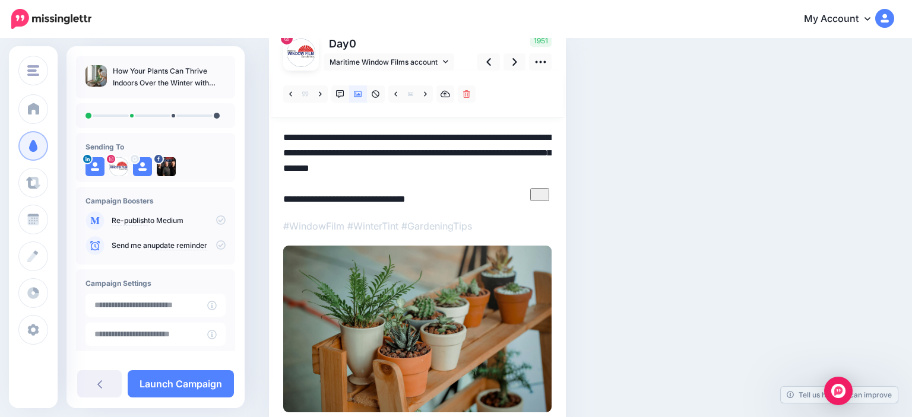
drag, startPoint x: 448, startPoint y: 196, endPoint x: 365, endPoint y: 203, distance: 83.4
click at [363, 203] on textarea "**********" at bounding box center [417, 168] width 268 height 77
click at [510, 61] on link at bounding box center [515, 61] width 23 height 17
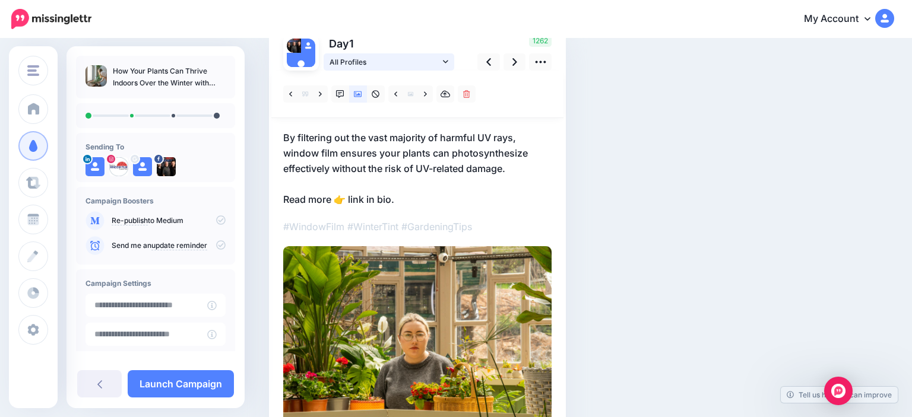
click at [387, 63] on span "All Profiles" at bounding box center [385, 62] width 110 height 12
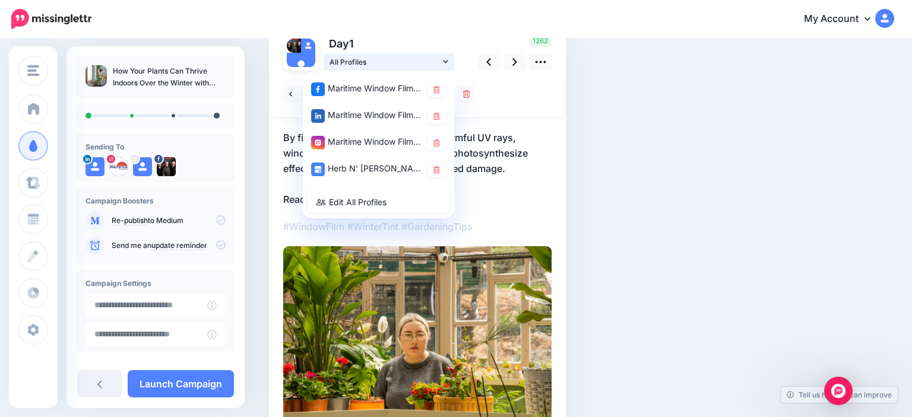
click at [387, 63] on span "All Profiles" at bounding box center [385, 62] width 110 height 12
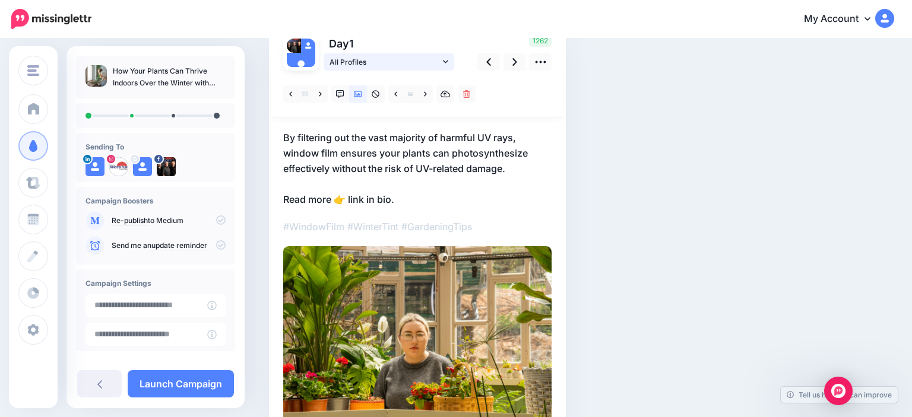
click at [374, 64] on span "All Profiles" at bounding box center [385, 62] width 110 height 12
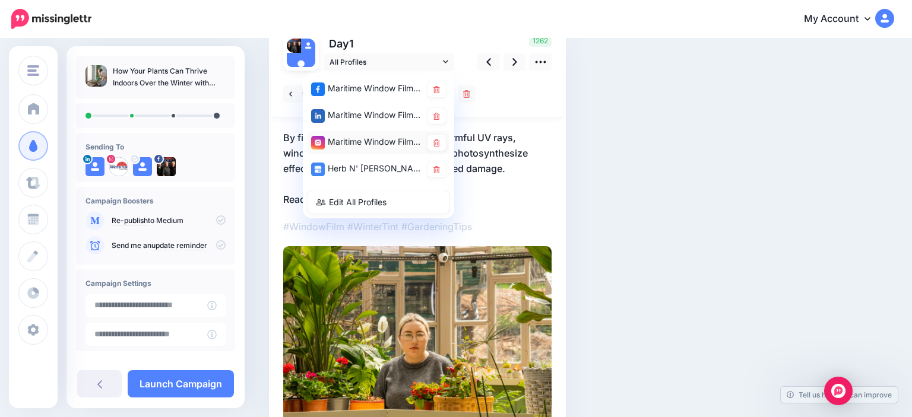
click at [380, 137] on div "Maritime Window Films account" at bounding box center [366, 142] width 110 height 15
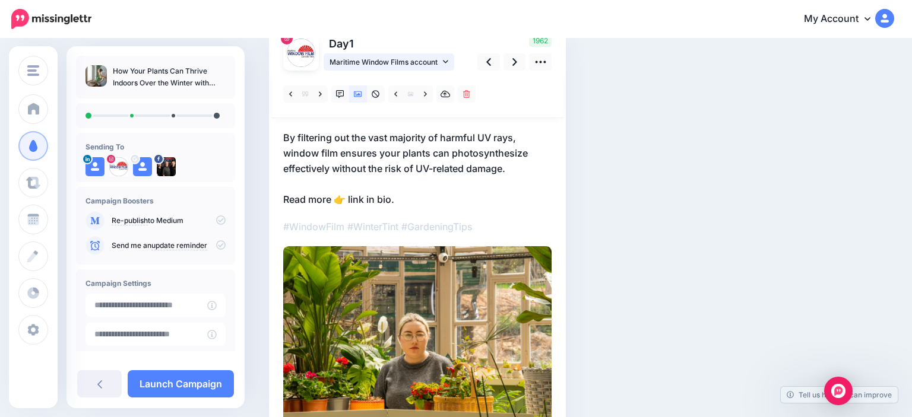
click at [384, 68] on span "Maritime Window Films account" at bounding box center [385, 62] width 110 height 12
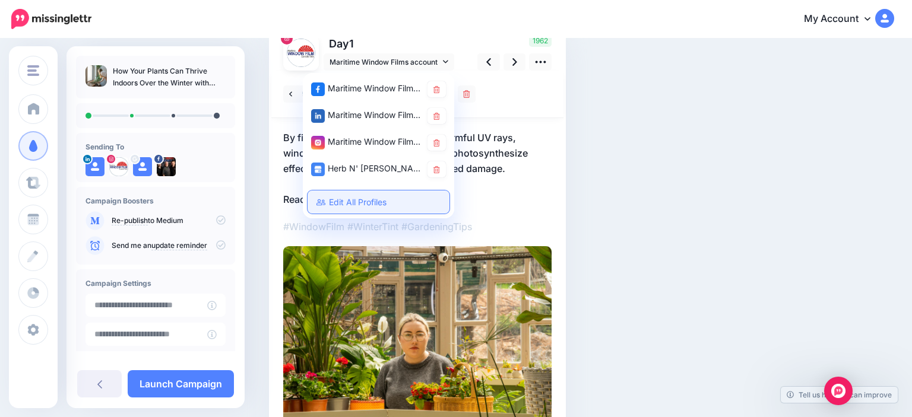
click at [365, 197] on link "Edit All Profiles" at bounding box center [379, 202] width 142 height 23
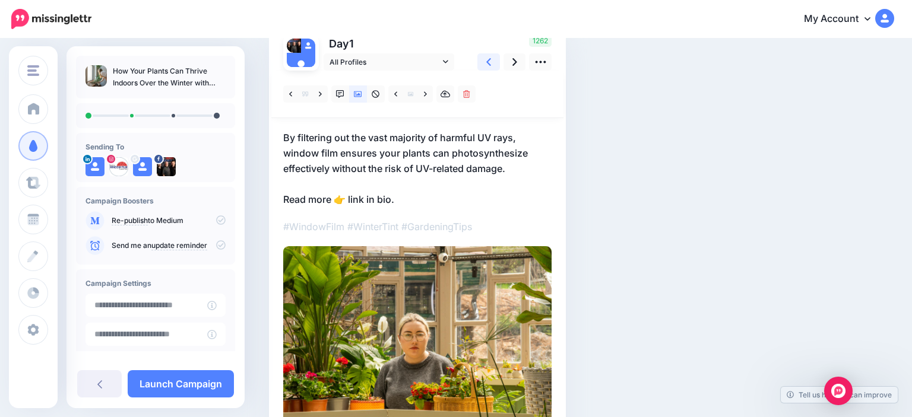
click at [493, 61] on link at bounding box center [488, 61] width 23 height 17
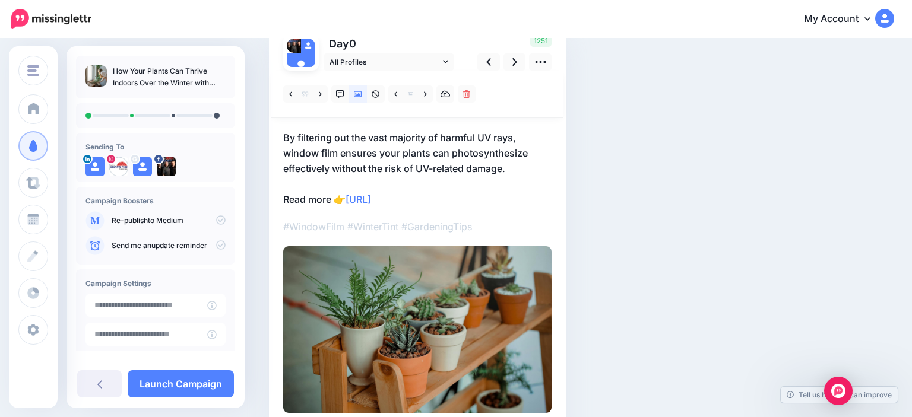
click at [452, 204] on p "By filtering out the vast majority of harmful UV rays, window film ensures your…" at bounding box center [417, 168] width 268 height 77
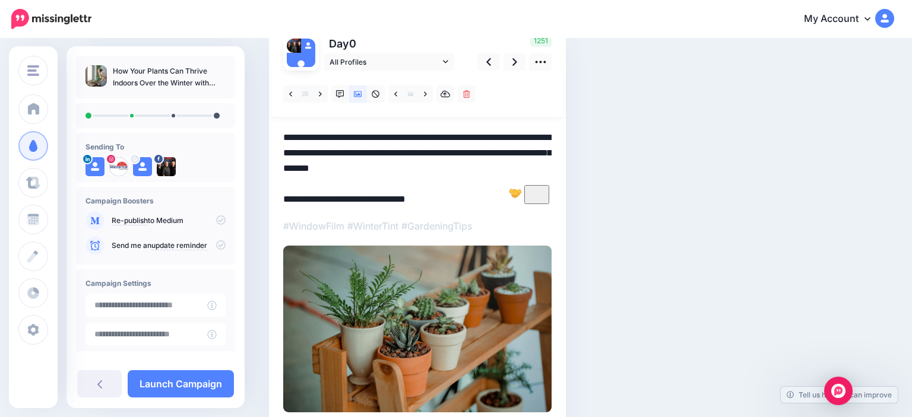
drag, startPoint x: 450, startPoint y: 200, endPoint x: 350, endPoint y: 210, distance: 100.3
click at [350, 207] on textarea "**********" at bounding box center [417, 168] width 268 height 77
drag, startPoint x: 506, startPoint y: 65, endPoint x: 504, endPoint y: 86, distance: 20.9
click at [507, 65] on link at bounding box center [515, 61] width 23 height 17
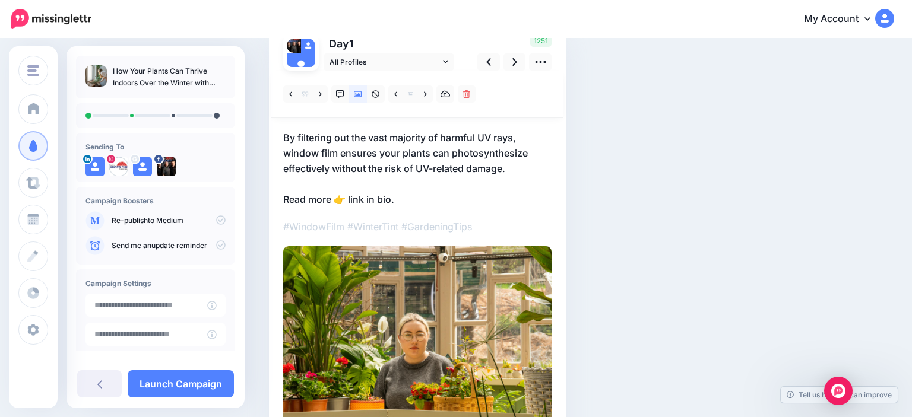
drag, startPoint x: 416, startPoint y: 174, endPoint x: 413, endPoint y: 200, distance: 25.7
click at [417, 174] on p "By filtering out the vast majority of harmful UV rays, window film ensures your…" at bounding box center [417, 168] width 268 height 77
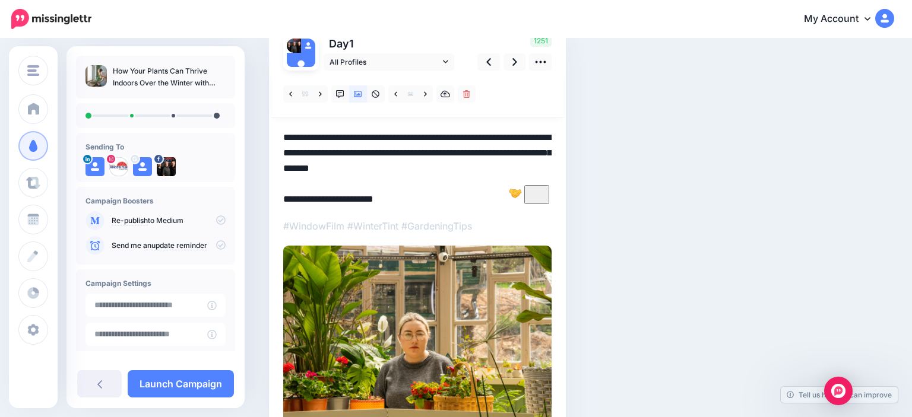
drag, startPoint x: 400, startPoint y: 201, endPoint x: 350, endPoint y: 204, distance: 49.4
click at [350, 204] on textarea "**********" at bounding box center [417, 168] width 268 height 77
paste textarea "*********"
click at [373, 58] on span "All Profiles" at bounding box center [385, 62] width 110 height 12
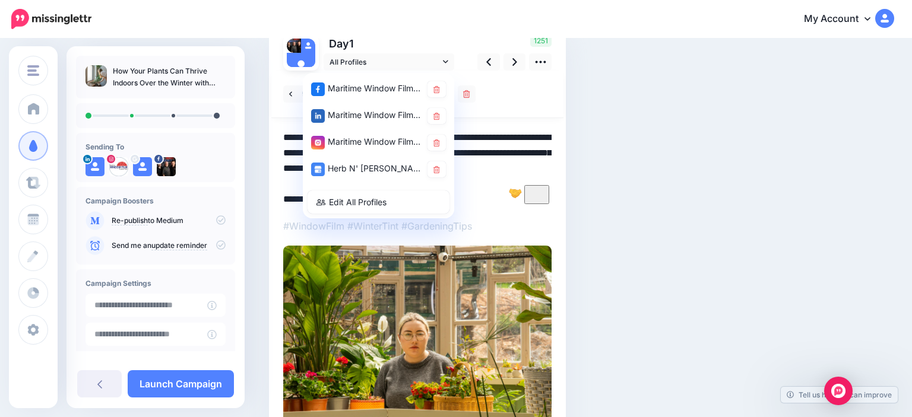
click at [362, 142] on div "Maritime Window Films account" at bounding box center [366, 142] width 110 height 15
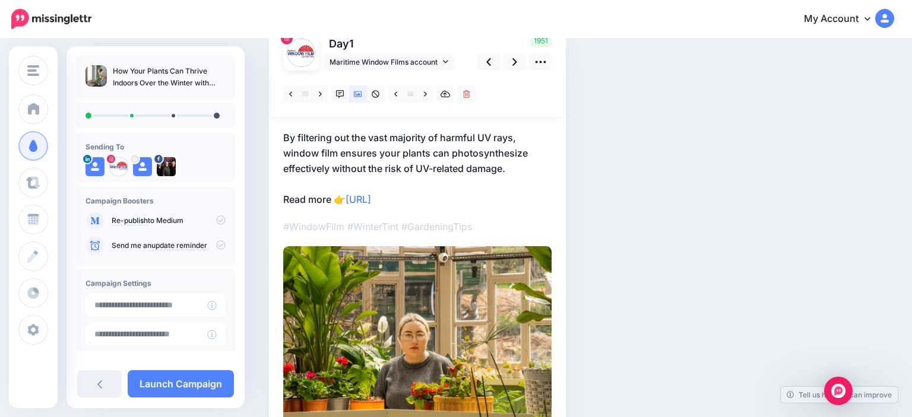
drag, startPoint x: 452, startPoint y: 189, endPoint x: 461, endPoint y: 204, distance: 17.3
click at [451, 189] on p "By filtering out the vast majority of harmful UV rays, window film ensures your…" at bounding box center [417, 168] width 268 height 77
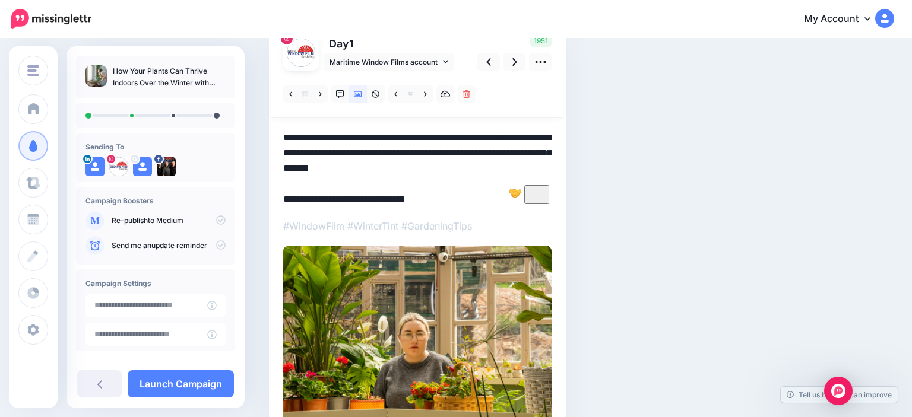
drag, startPoint x: 446, startPoint y: 201, endPoint x: 350, endPoint y: 211, distance: 96.8
click at [349, 207] on textarea "**********" at bounding box center [417, 168] width 268 height 77
click at [514, 69] on link at bounding box center [515, 61] width 23 height 17
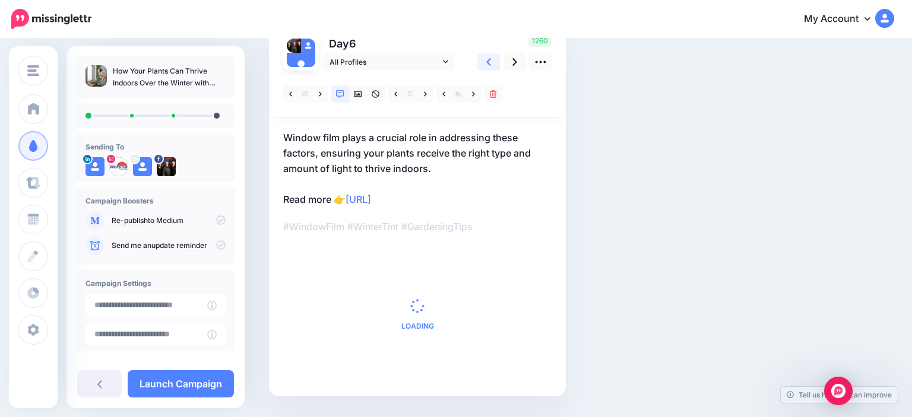
click at [496, 62] on link at bounding box center [488, 61] width 23 height 17
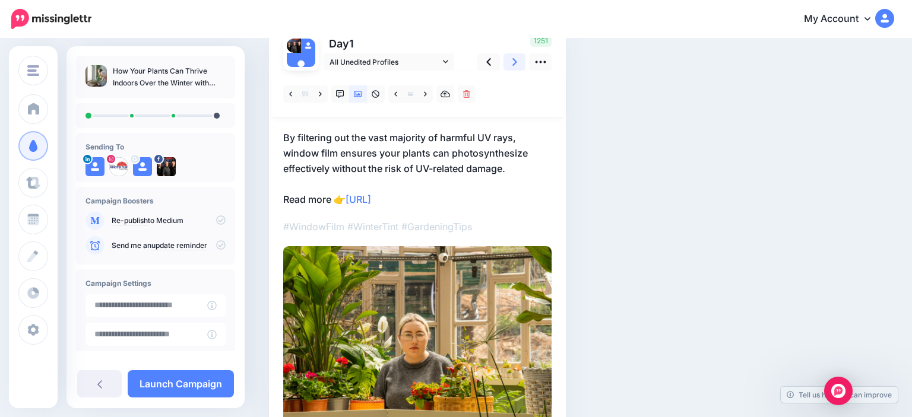
click at [517, 60] on icon at bounding box center [514, 62] width 5 height 12
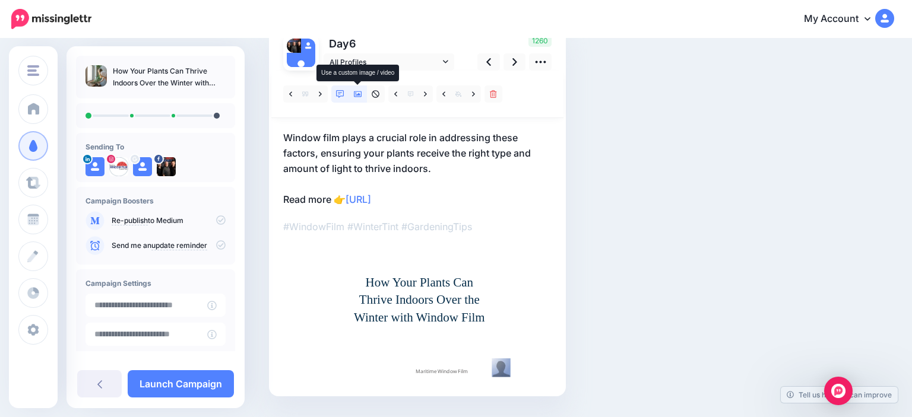
click at [357, 95] on icon at bounding box center [358, 94] width 8 height 6
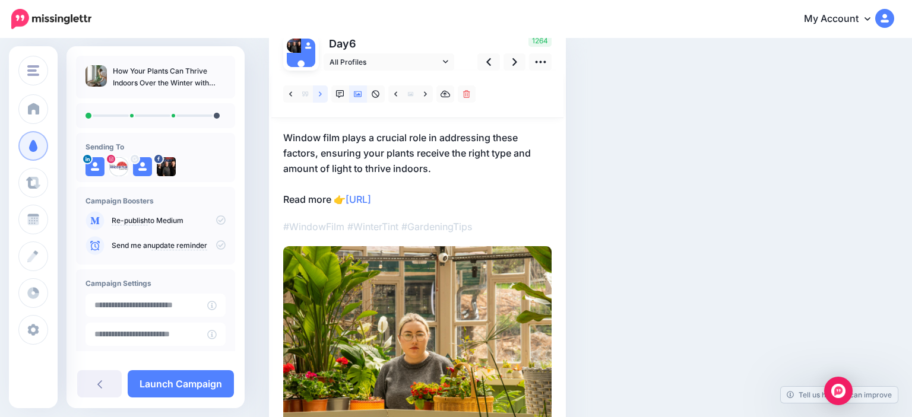
click at [317, 95] on link at bounding box center [320, 94] width 15 height 17
click at [424, 97] on link at bounding box center [425, 94] width 15 height 17
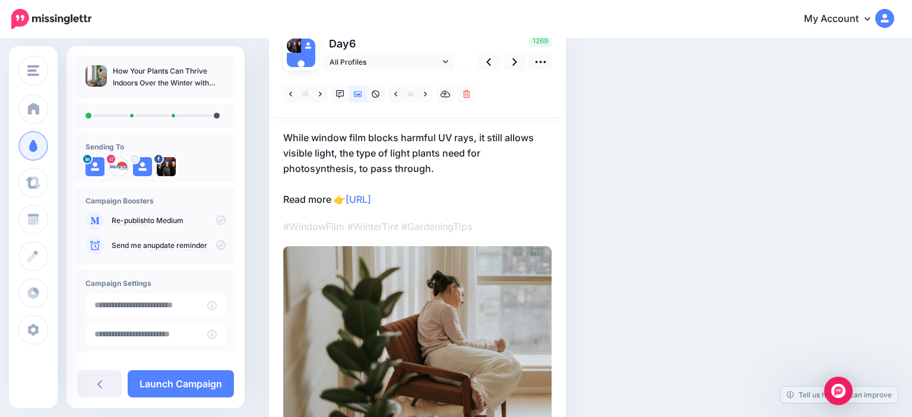
drag, startPoint x: 436, startPoint y: 158, endPoint x: 17, endPoint y: 0, distance: 448.0
click at [435, 159] on p "While window film blocks harmful UV rays, it still allows visible light, the ty…" at bounding box center [417, 168] width 268 height 77
click at [0, 0] on textarea "**********" at bounding box center [0, 0] width 0 height 0
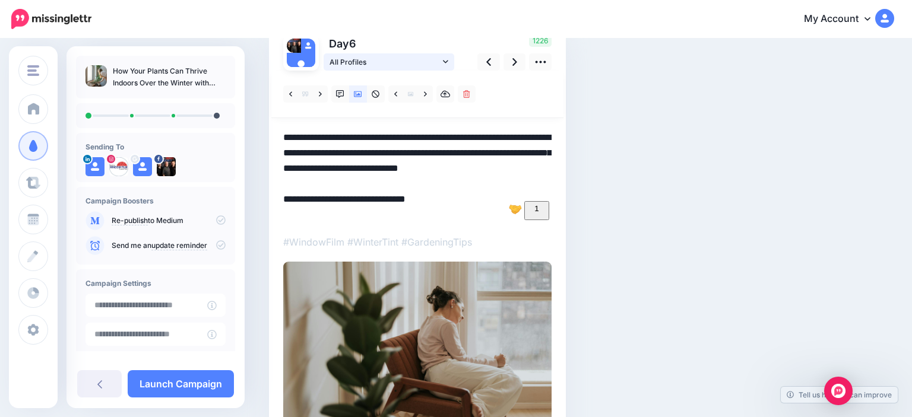
click at [448, 62] on icon at bounding box center [445, 62] width 5 height 8
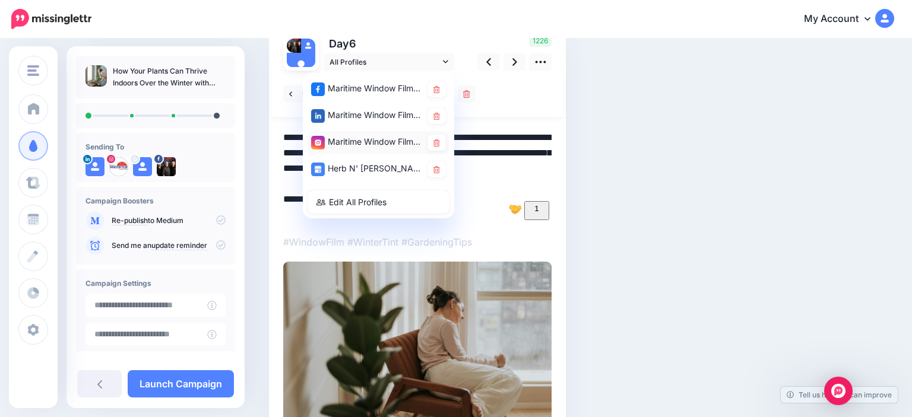
click at [381, 146] on div "Maritime Window Films account" at bounding box center [366, 142] width 110 height 15
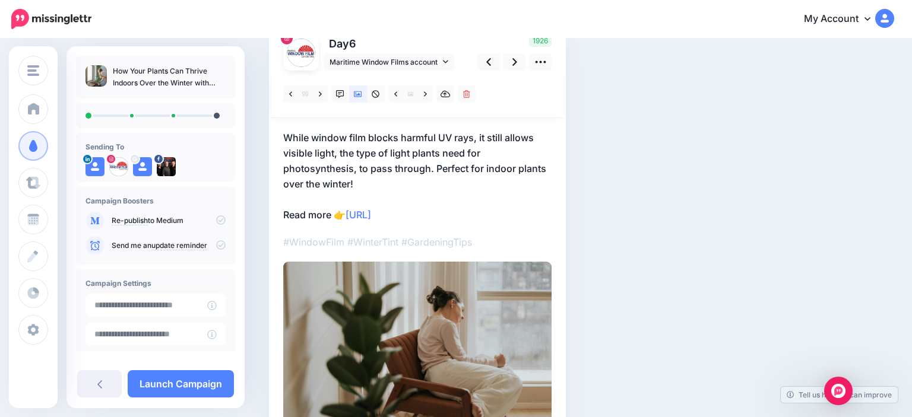
drag, startPoint x: 469, startPoint y: 208, endPoint x: 460, endPoint y: 219, distance: 14.7
click at [469, 208] on p "While window film blocks harmful UV rays, it still allows visible light, the ty…" at bounding box center [417, 176] width 268 height 93
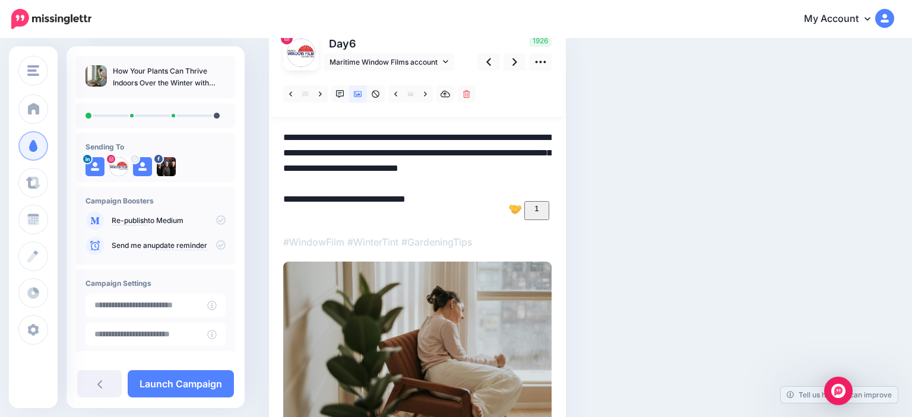
drag, startPoint x: 458, startPoint y: 216, endPoint x: 354, endPoint y: 222, distance: 104.1
click at [353, 222] on textarea "**********" at bounding box center [417, 176] width 268 height 93
drag, startPoint x: 521, startPoint y: 57, endPoint x: 520, endPoint y: 50, distance: 7.2
click at [521, 58] on link at bounding box center [515, 61] width 23 height 17
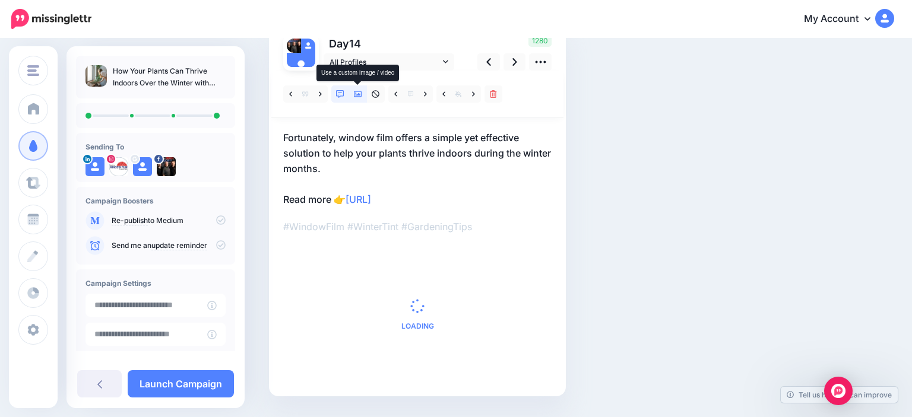
click at [350, 93] on link at bounding box center [358, 94] width 18 height 17
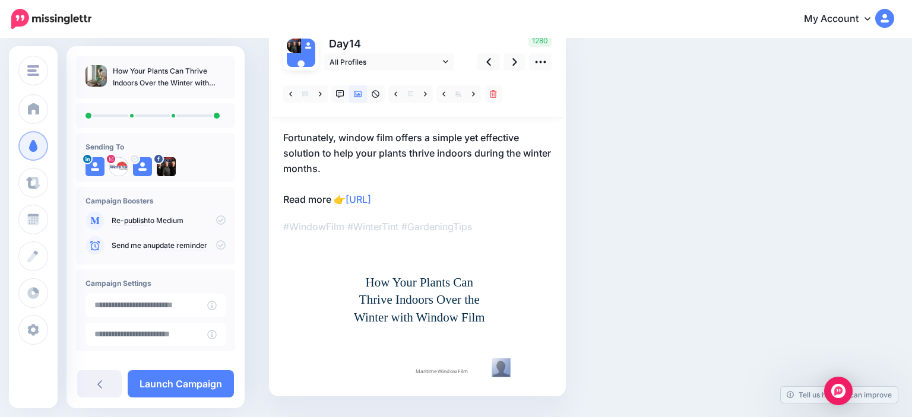
scroll to position [0, 0]
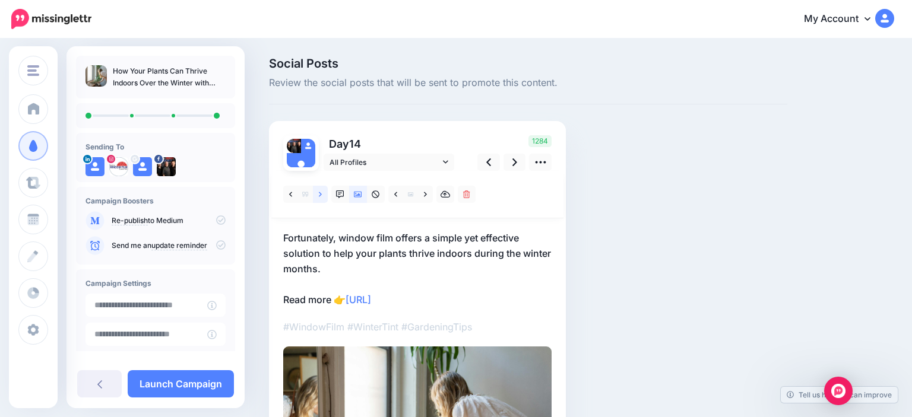
click at [321, 196] on icon at bounding box center [320, 195] width 3 height 8
click at [319, 201] on link at bounding box center [320, 194] width 15 height 17
click at [320, 197] on icon at bounding box center [320, 195] width 3 height 8
click at [373, 270] on p "By regulating light levels and blocking harmful UV rays, window film creates an…" at bounding box center [417, 268] width 268 height 77
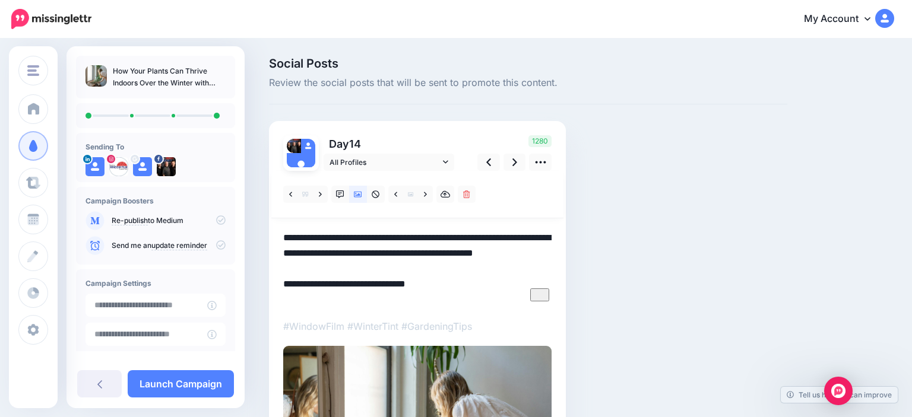
click at [373, 270] on textarea "**********" at bounding box center [417, 268] width 268 height 77
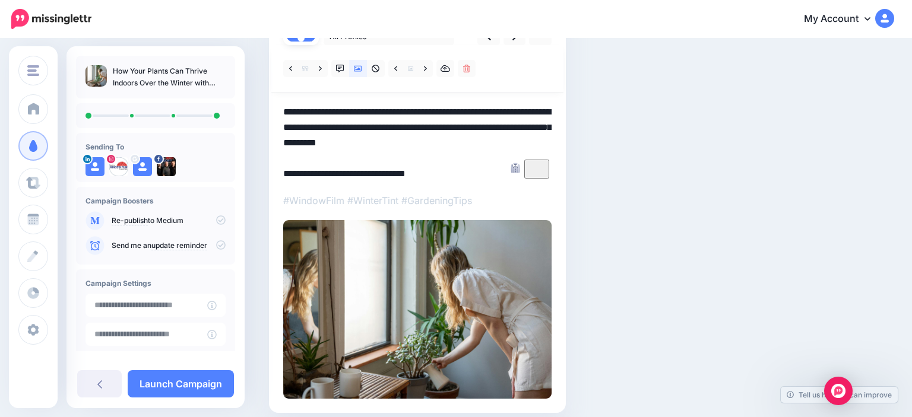
scroll to position [63, 0]
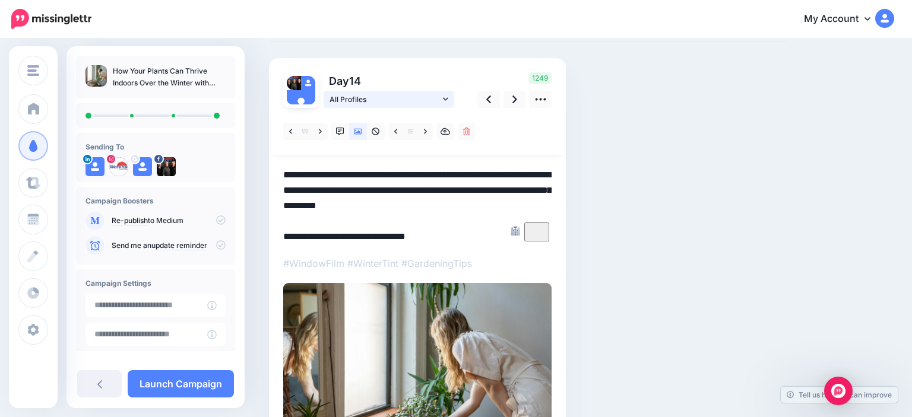
click at [371, 102] on span "All Profiles" at bounding box center [385, 99] width 110 height 12
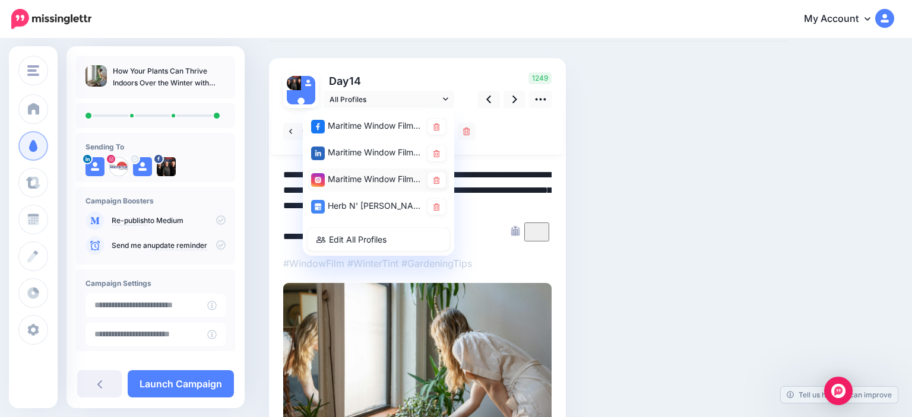
click at [377, 182] on div "Maritime Window Films account" at bounding box center [366, 179] width 110 height 15
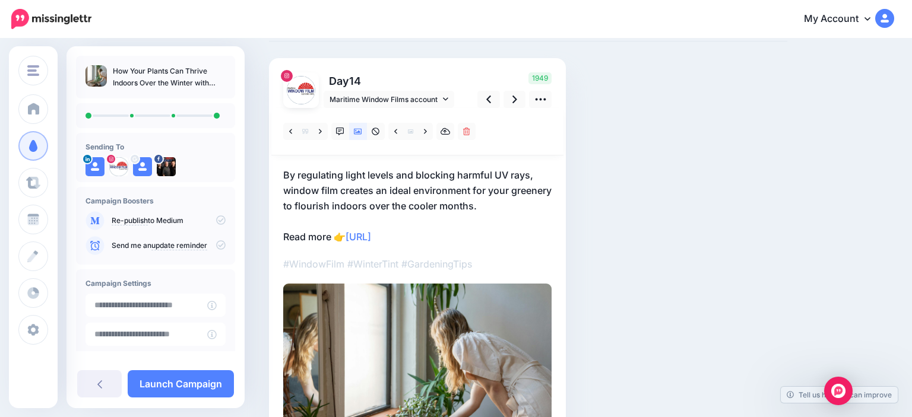
click at [429, 213] on p "By regulating light levels and blocking harmful UV rays, window film creates an…" at bounding box center [417, 205] width 268 height 77
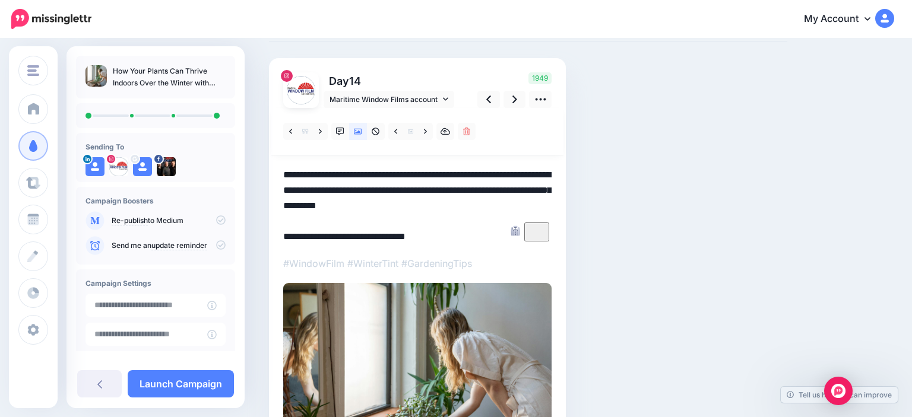
drag, startPoint x: 454, startPoint y: 238, endPoint x: 350, endPoint y: 241, distance: 104.0
click at [350, 241] on textarea "**********" at bounding box center [417, 205] width 268 height 77
type textarea "**********"
click at [517, 99] on icon at bounding box center [514, 99] width 5 height 12
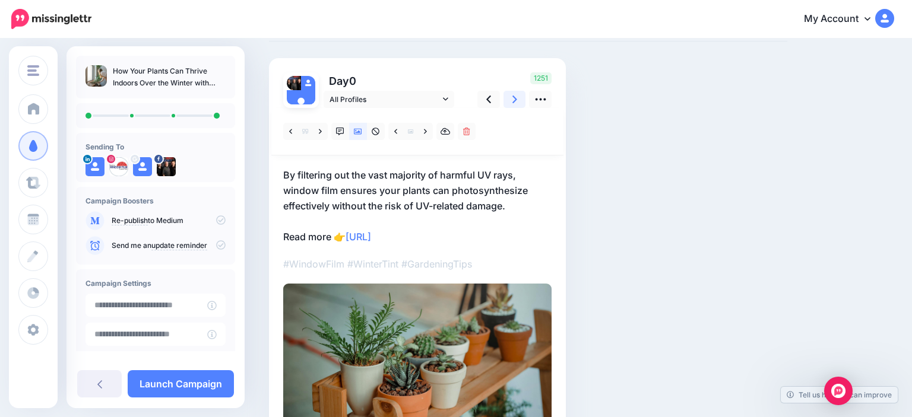
scroll to position [90, 0]
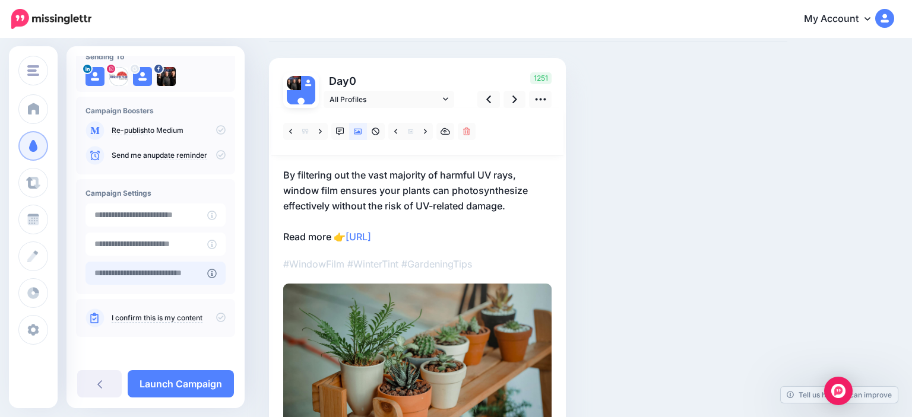
click at [160, 272] on input "text" at bounding box center [147, 273] width 122 height 23
type input "**********"
click at [220, 317] on icon at bounding box center [221, 318] width 10 height 10
drag, startPoint x: 193, startPoint y: 382, endPoint x: 223, endPoint y: 357, distance: 38.9
click at [193, 381] on link "Send for Approval" at bounding box center [181, 384] width 106 height 27
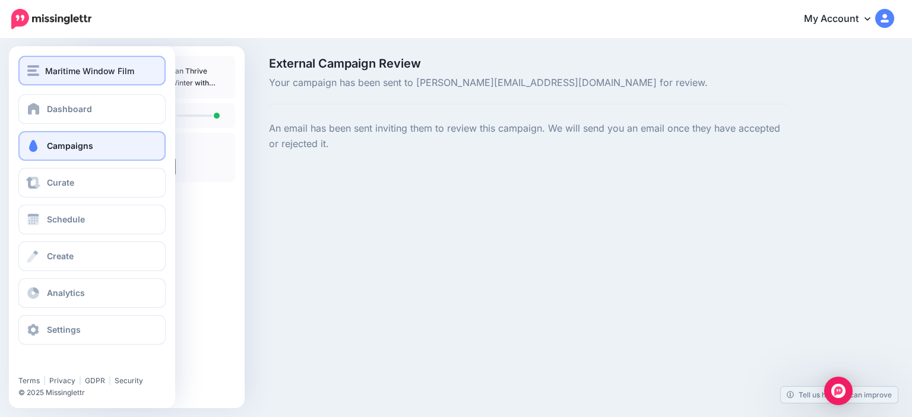
drag, startPoint x: 70, startPoint y: 65, endPoint x: 69, endPoint y: 80, distance: 14.9
click at [70, 66] on span "Maritime Window Film" at bounding box center [89, 71] width 89 height 14
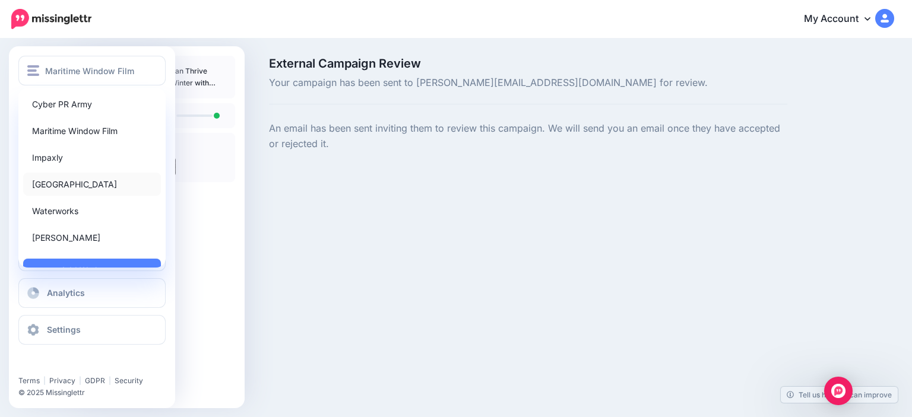
click at [72, 187] on link "[GEOGRAPHIC_DATA]" at bounding box center [92, 184] width 138 height 23
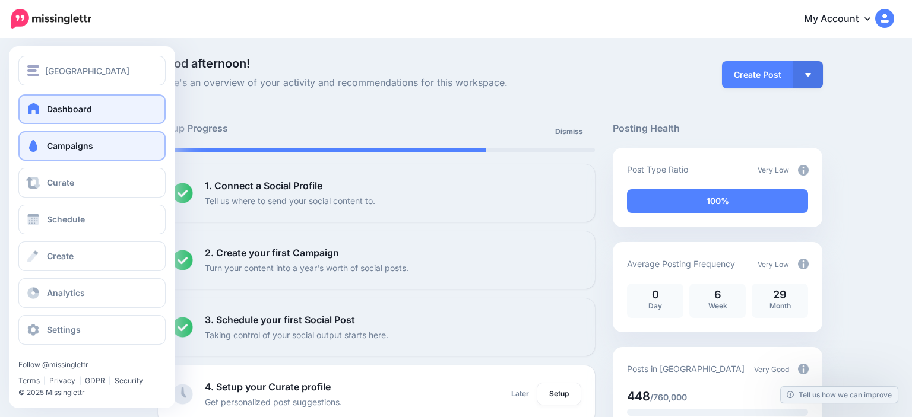
click at [52, 150] on span "Campaigns" at bounding box center [70, 146] width 46 height 10
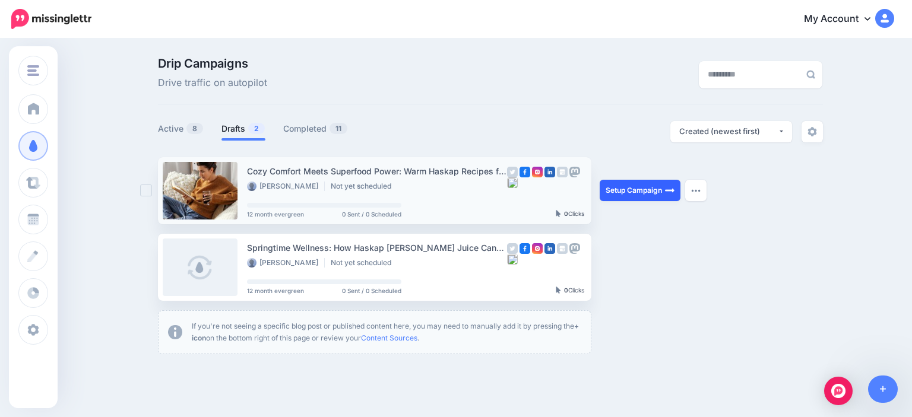
click at [629, 193] on link "Setup Campaign" at bounding box center [640, 190] width 81 height 21
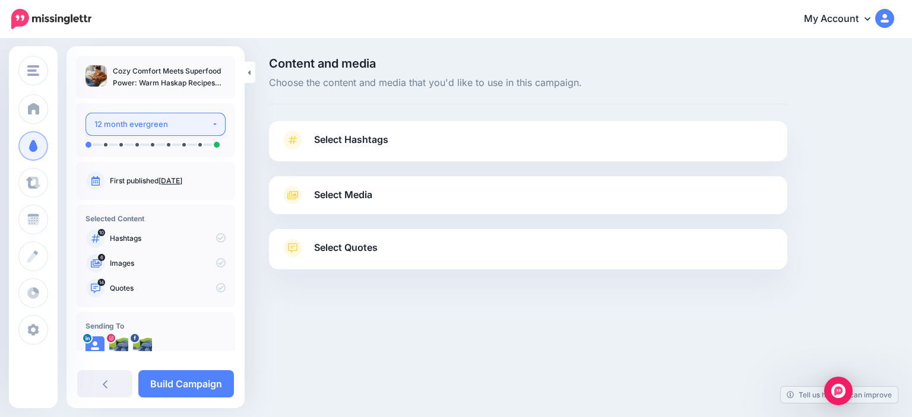
drag, startPoint x: 149, startPoint y: 129, endPoint x: 143, endPoint y: 143, distance: 14.6
click at [148, 129] on div "12 month evergreen" at bounding box center [152, 125] width 117 height 14
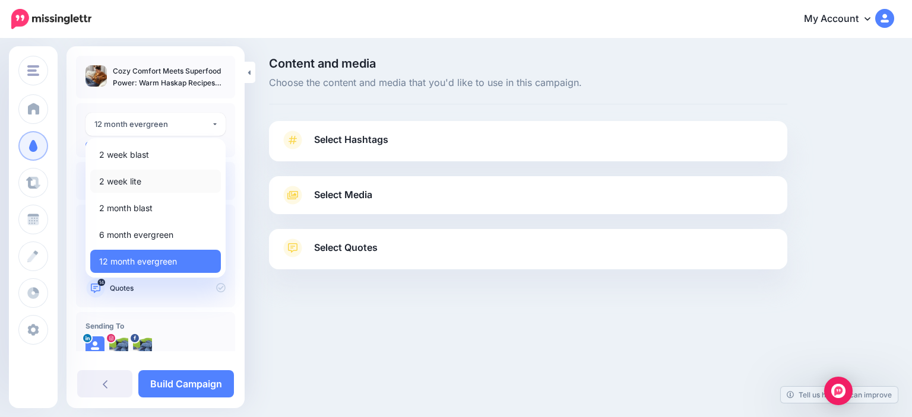
click at [148, 181] on link "2 week lite" at bounding box center [155, 181] width 131 height 23
select select "******"
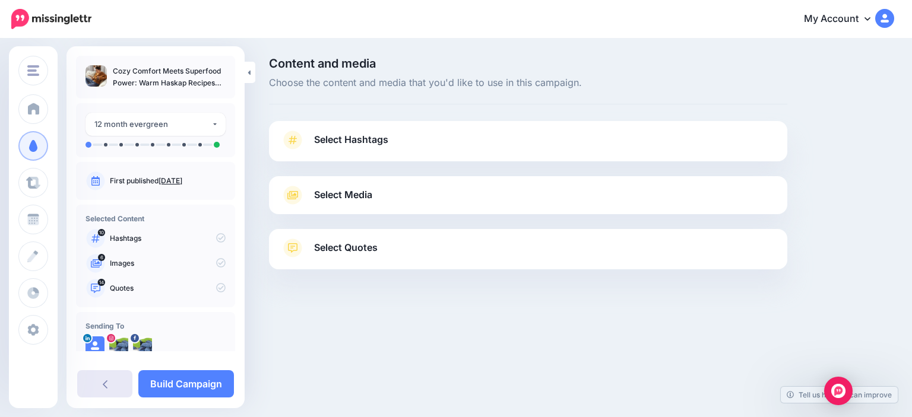
drag, startPoint x: 110, startPoint y: 382, endPoint x: 158, endPoint y: 363, distance: 51.2
click at [110, 382] on link at bounding box center [104, 384] width 55 height 27
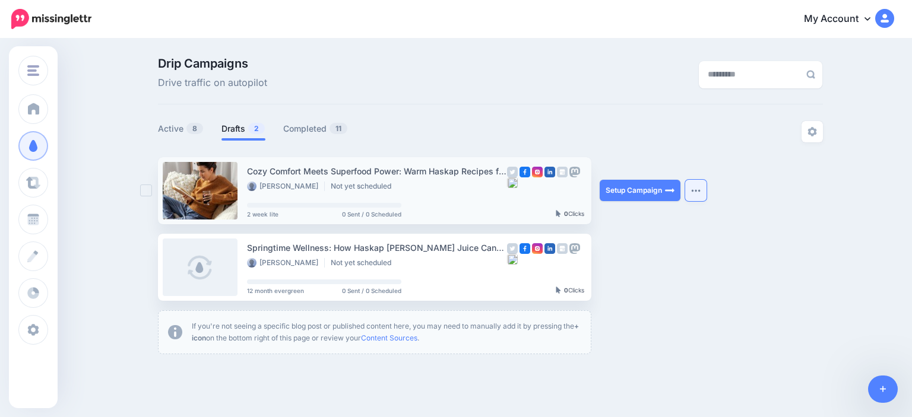
click at [702, 187] on button "button" at bounding box center [695, 190] width 21 height 21
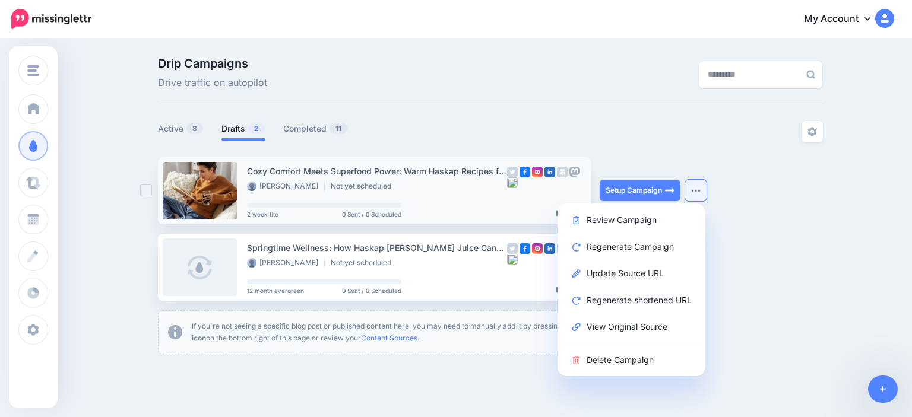
click at [701, 191] on img "button" at bounding box center [696, 191] width 10 height 4
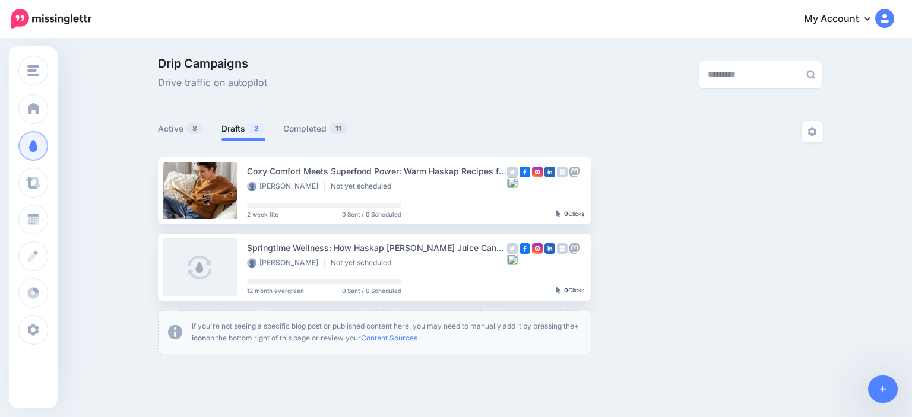
click at [647, 240] on div "Setup Campaign Generate Campaign Update Source URL Regenerate shortened URL Vie…" at bounding box center [644, 267] width 89 height 67
click at [695, 188] on button "button" at bounding box center [695, 190] width 21 height 21
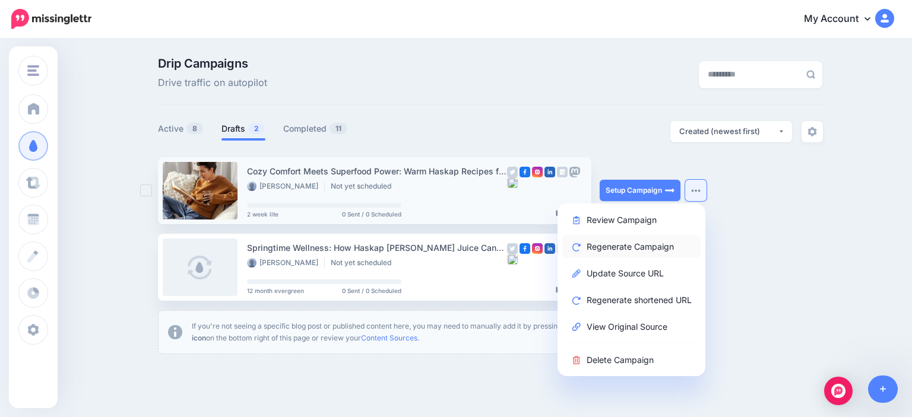
click at [664, 252] on link "Regenerate Campaign" at bounding box center [631, 246] width 138 height 23
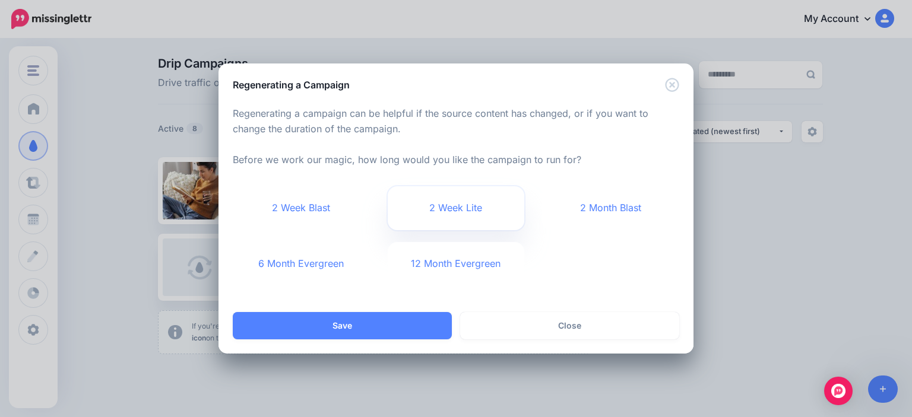
click at [468, 221] on link "2 Week Lite" at bounding box center [456, 208] width 137 height 44
click at [395, 311] on div "Loading content Regenerating a campaign can be helpful if the source content ha…" at bounding box center [456, 202] width 475 height 220
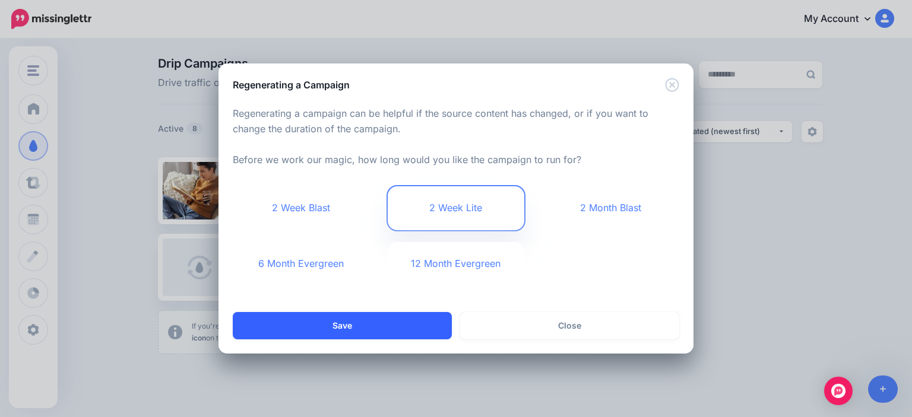
click at [384, 328] on button "Save" at bounding box center [342, 325] width 219 height 27
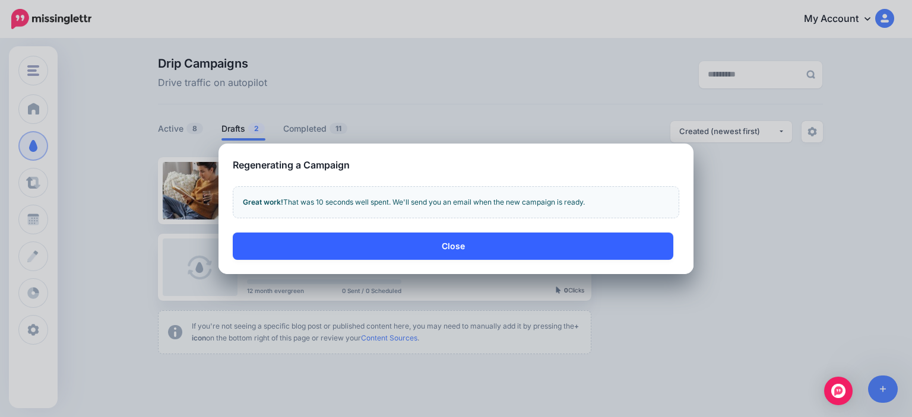
click at [474, 243] on button "Close" at bounding box center [453, 246] width 441 height 27
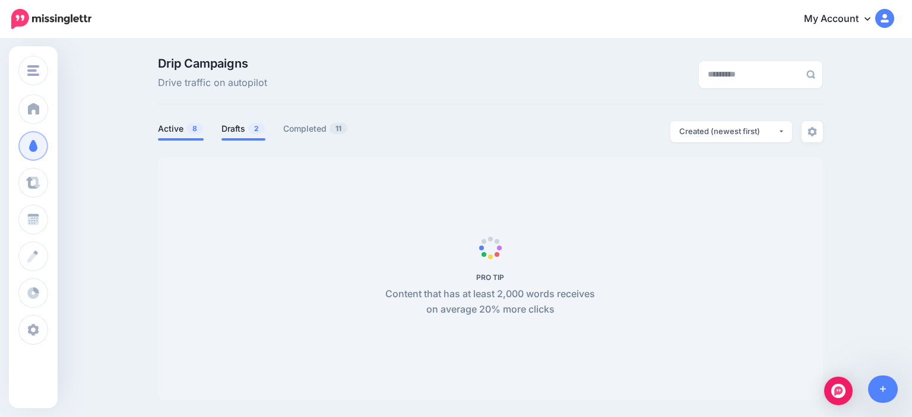
click at [240, 132] on link "Drafts 2" at bounding box center [243, 129] width 44 height 14
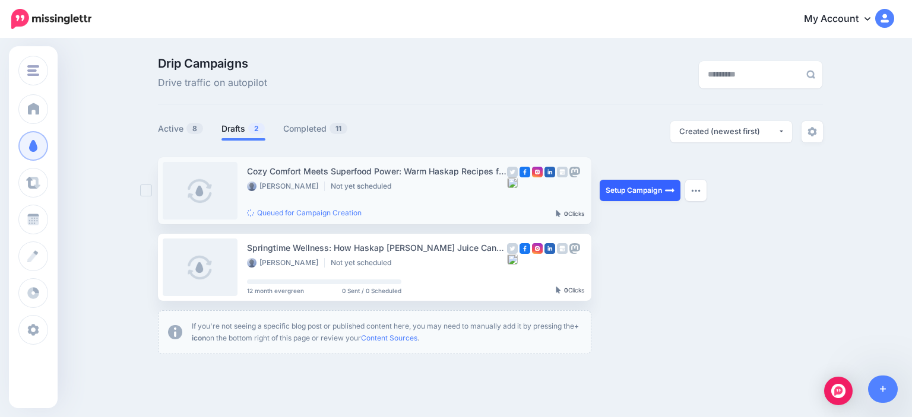
click at [638, 200] on link "Setup Campaign" at bounding box center [640, 190] width 81 height 21
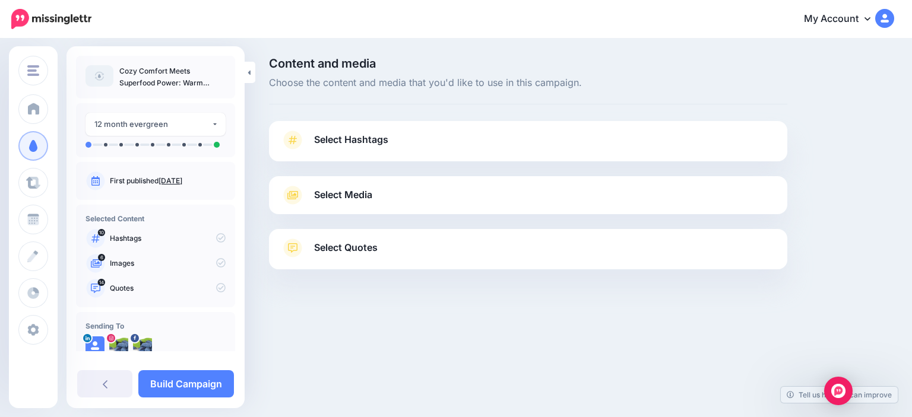
click at [373, 146] on span "Select Hashtags" at bounding box center [351, 140] width 74 height 16
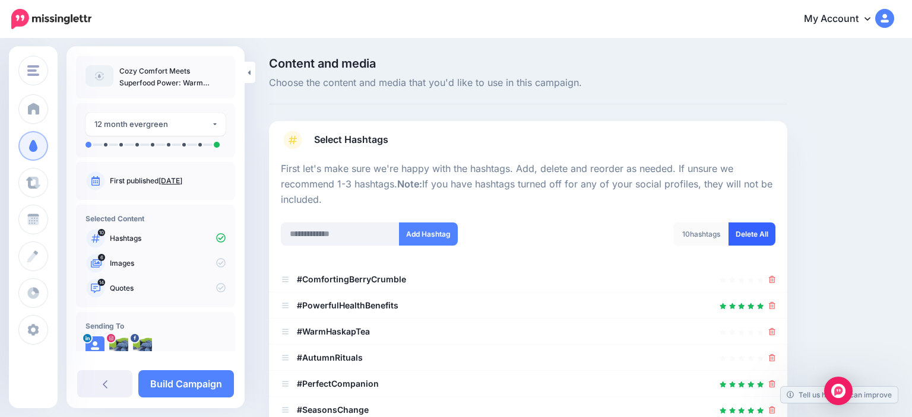
click at [756, 229] on link "Delete All" at bounding box center [752, 234] width 47 height 23
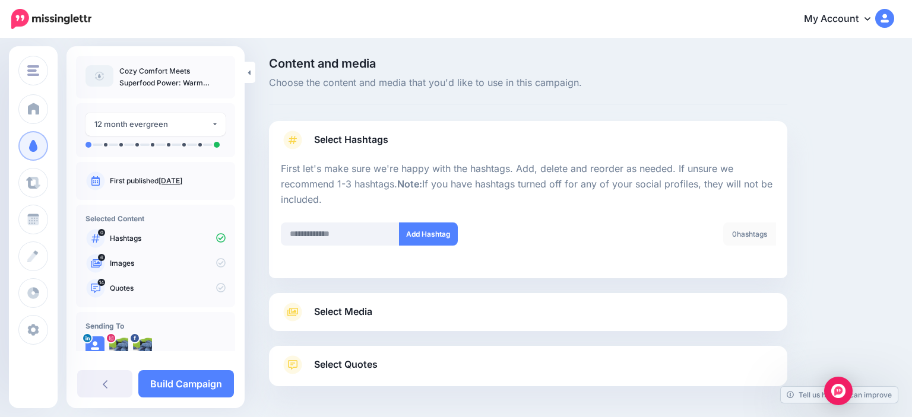
scroll to position [46, 0]
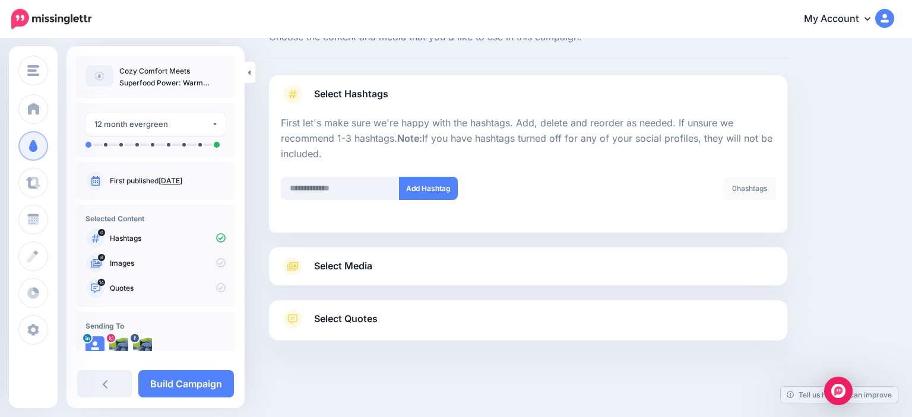
click at [256, 165] on div "Content and media Choose the content and media that you'd like to use in this c…" at bounding box center [456, 206] width 912 height 424
click at [372, 185] on input "text" at bounding box center [340, 188] width 119 height 23
type input "**********"
click at [438, 197] on button "Add Hashtag" at bounding box center [428, 188] width 59 height 23
click at [317, 189] on input "text" at bounding box center [340, 188] width 119 height 23
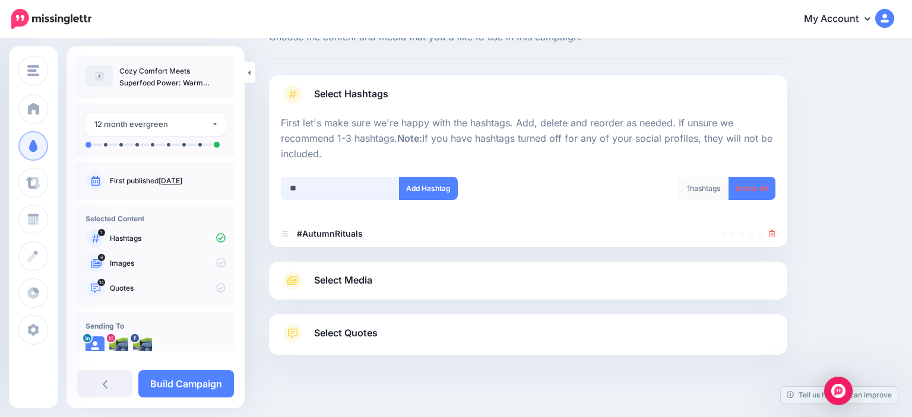
scroll to position [60, 0]
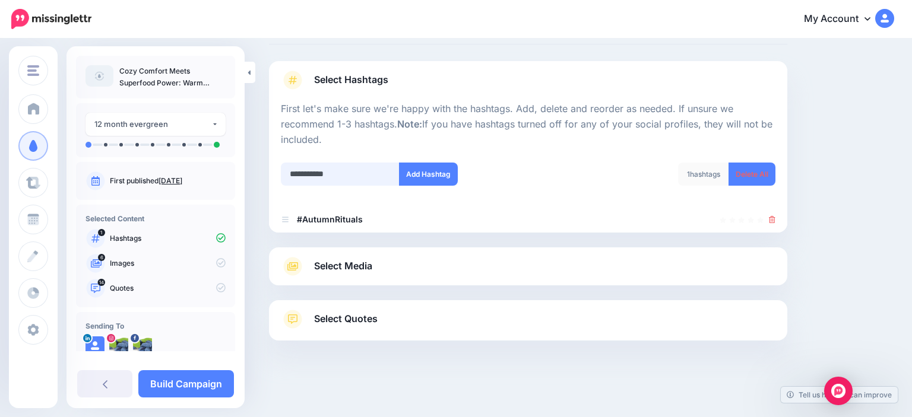
type input "**********"
click at [435, 164] on button "Add Hashtag" at bounding box center [428, 174] width 59 height 23
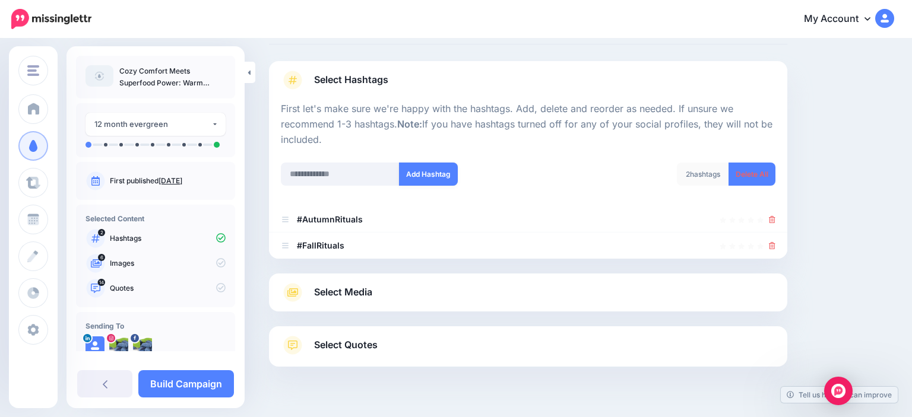
scroll to position [86, 0]
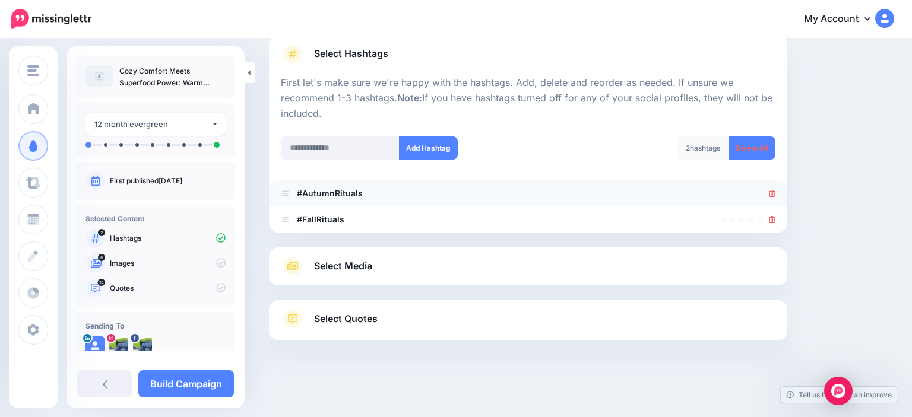
click at [774, 194] on icon at bounding box center [772, 193] width 7 height 7
click at [340, 137] on div at bounding box center [528, 129] width 495 height 15
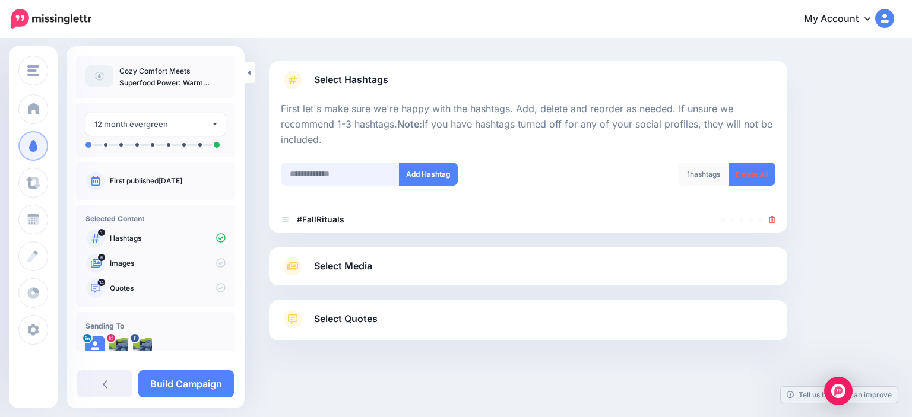
click at [333, 178] on input "text" at bounding box center [340, 174] width 119 height 23
type input "******"
click at [440, 166] on button "Add Hashtag" at bounding box center [428, 174] width 59 height 23
click at [338, 176] on input "text" at bounding box center [340, 174] width 119 height 23
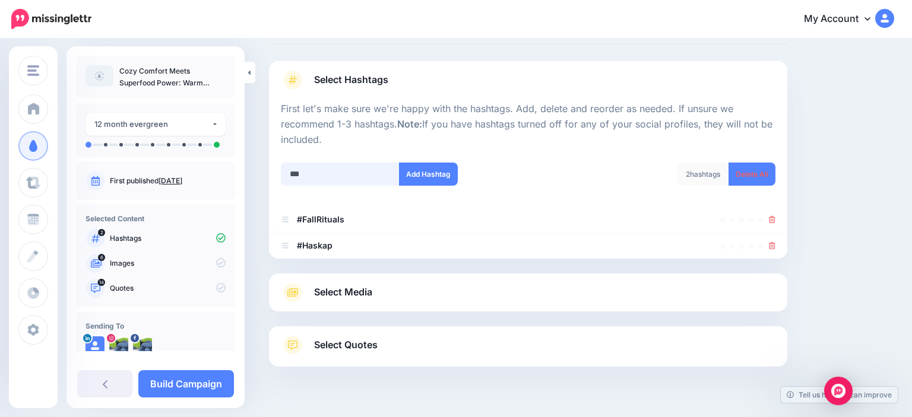
scroll to position [86, 0]
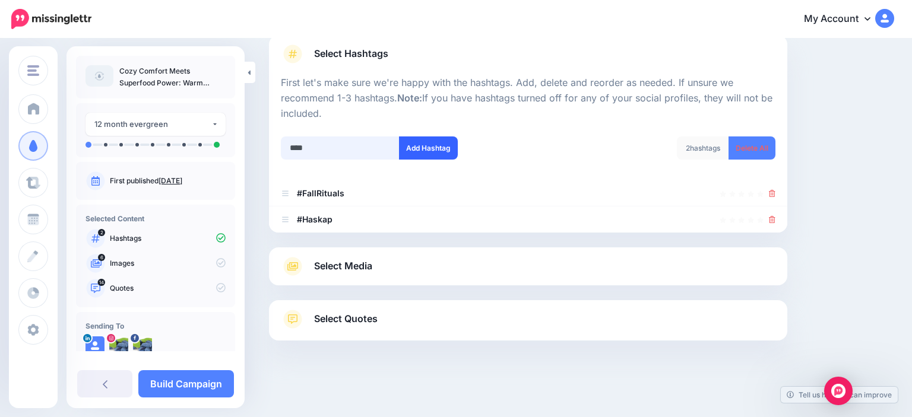
type input "****"
click at [428, 137] on button "Add Hashtag" at bounding box center [428, 148] width 59 height 23
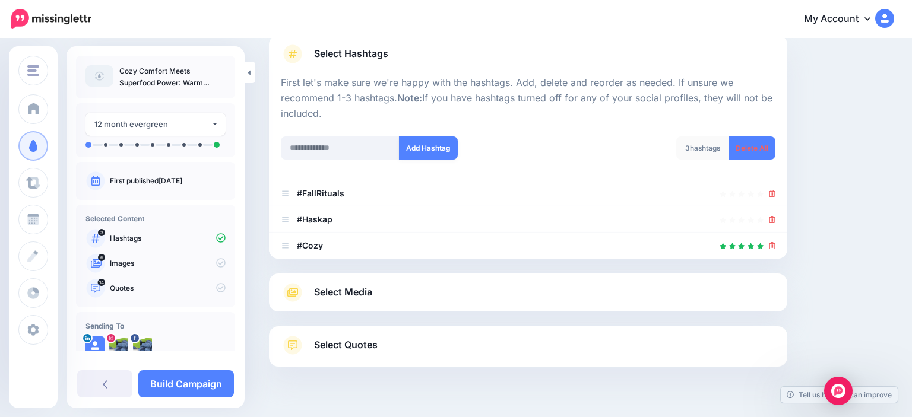
scroll to position [112, 0]
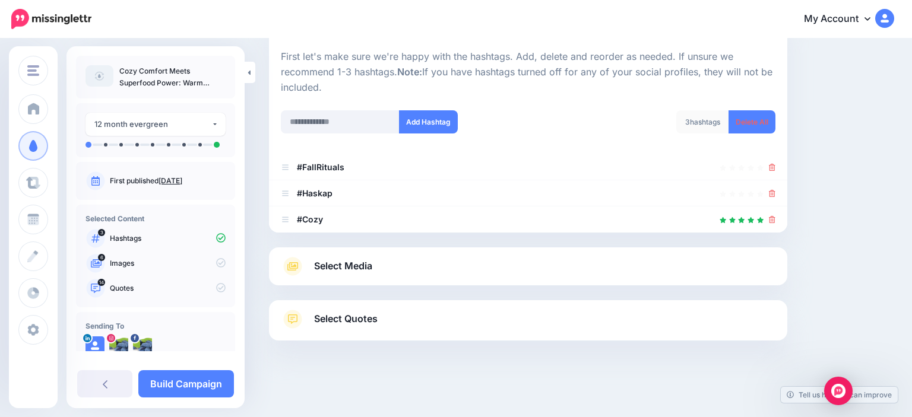
click at [333, 149] on div at bounding box center [528, 151] width 495 height 6
click at [347, 116] on input "text" at bounding box center [340, 121] width 119 height 23
type input "**********"
click at [436, 125] on button "Add Hashtag" at bounding box center [428, 121] width 59 height 23
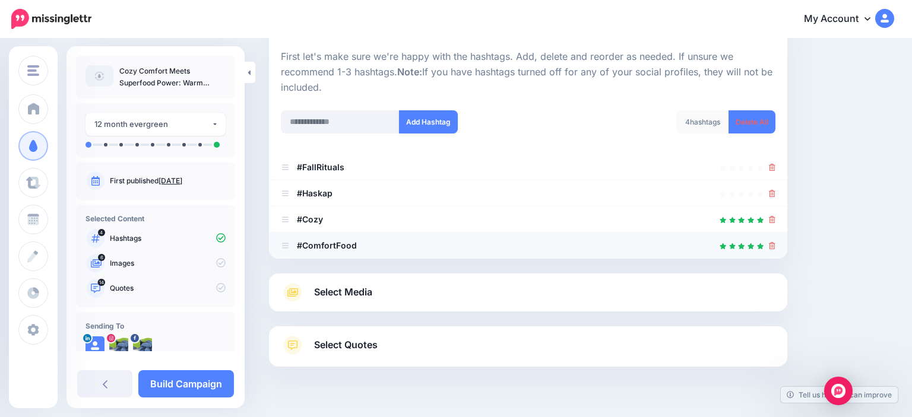
scroll to position [138, 0]
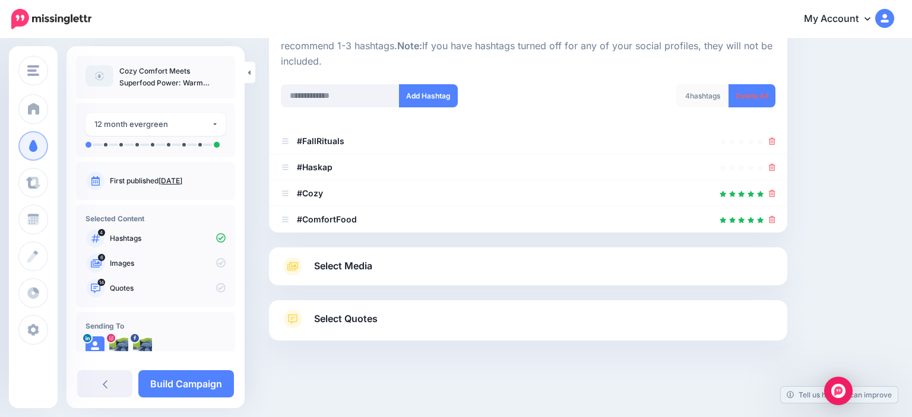
drag, startPoint x: 310, startPoint y: 270, endPoint x: 341, endPoint y: 271, distance: 30.9
click at [311, 271] on link "Select Media" at bounding box center [528, 266] width 495 height 19
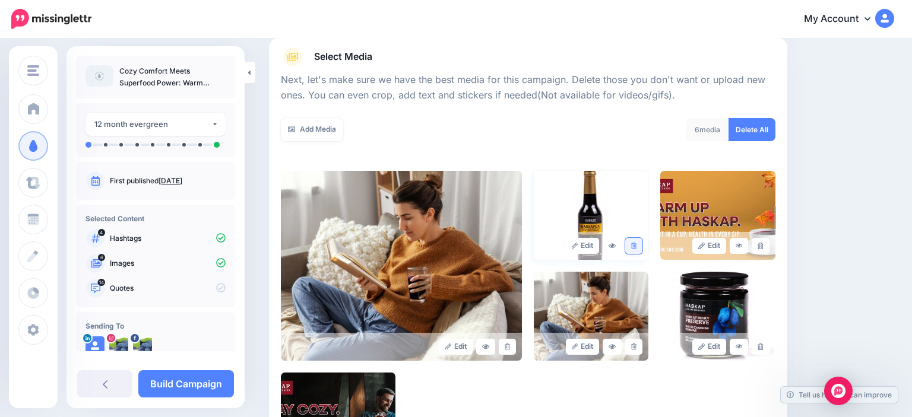
click at [633, 251] on link at bounding box center [633, 246] width 17 height 16
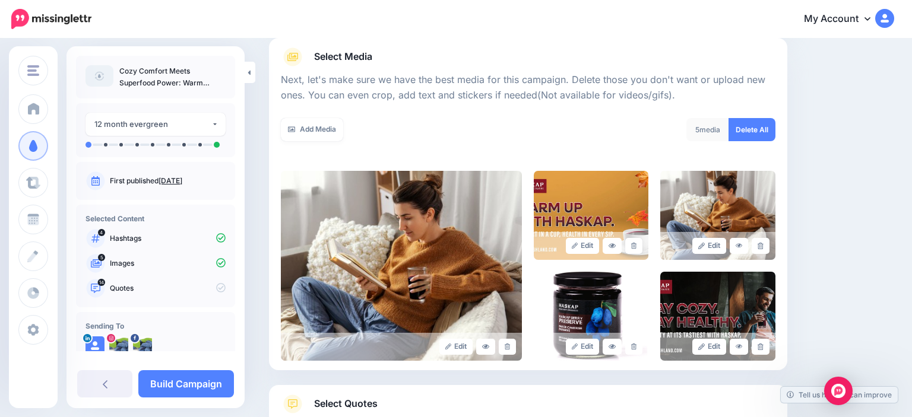
click at [633, 251] on link at bounding box center [633, 246] width 17 height 16
click at [752, 251] on link at bounding box center [760, 246] width 17 height 16
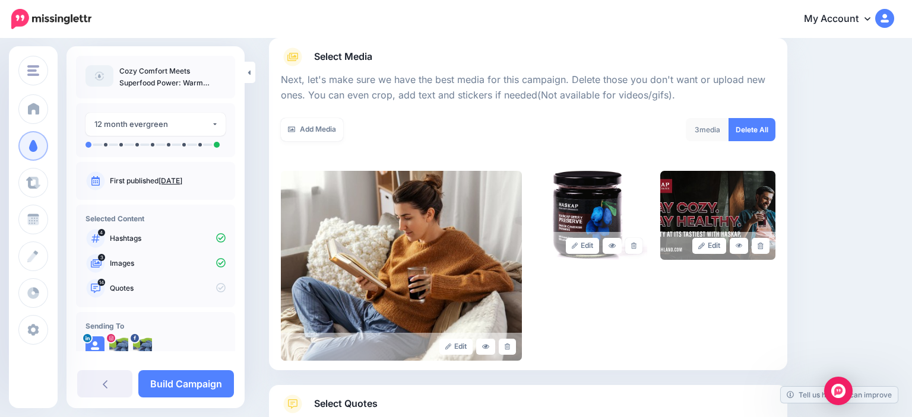
click at [633, 251] on link at bounding box center [633, 246] width 17 height 16
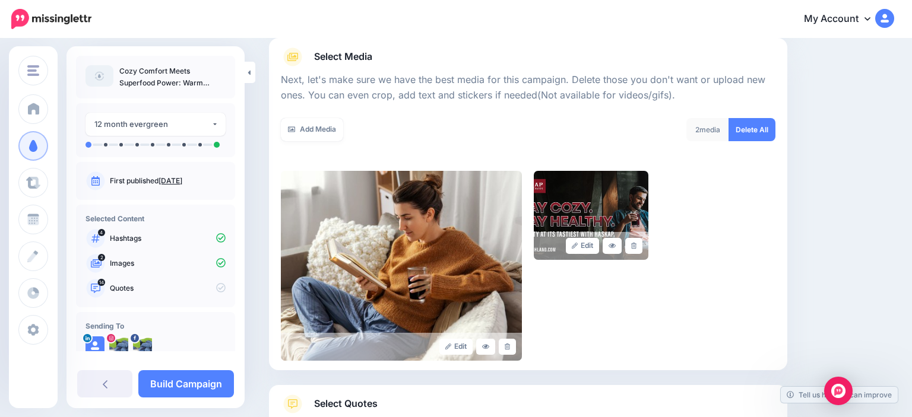
click at [633, 251] on link at bounding box center [633, 246] width 17 height 16
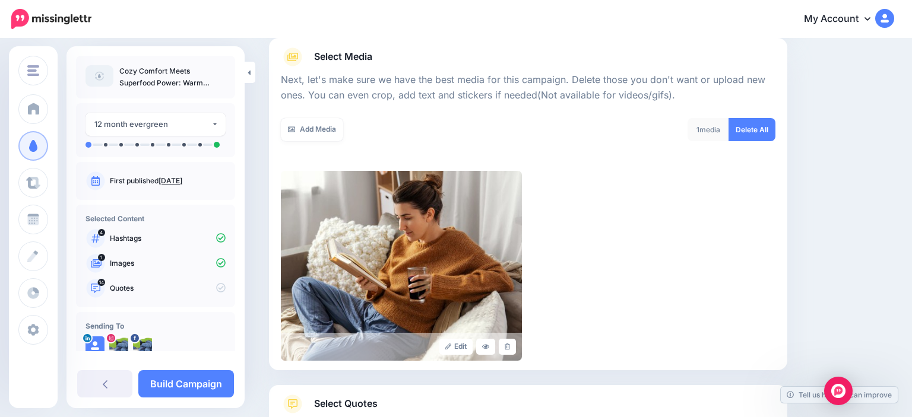
drag, startPoint x: 299, startPoint y: 119, endPoint x: 355, endPoint y: 139, distance: 59.9
click at [299, 120] on link "Add Media" at bounding box center [312, 129] width 62 height 23
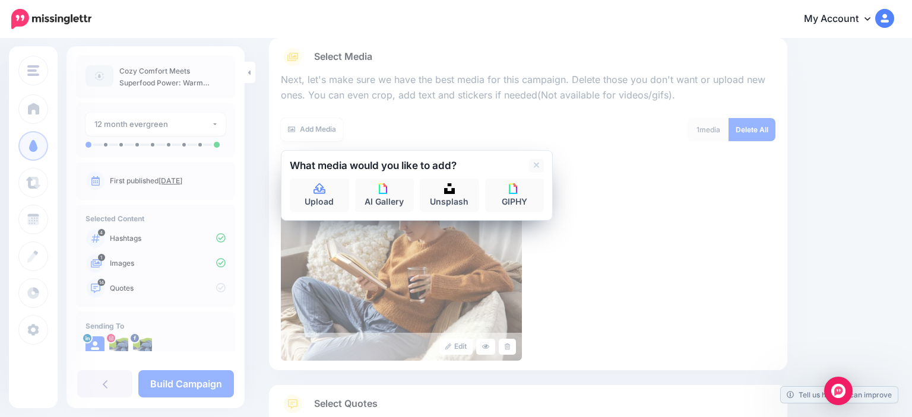
click at [311, 175] on div at bounding box center [417, 176] width 254 height 6
click at [323, 189] on icon at bounding box center [320, 188] width 12 height 11
drag, startPoint x: 636, startPoint y: 213, endPoint x: 638, endPoint y: 193, distance: 20.3
click at [633, 213] on div "Edit" at bounding box center [528, 266] width 495 height 190
click at [322, 204] on link "Upload" at bounding box center [319, 195] width 59 height 33
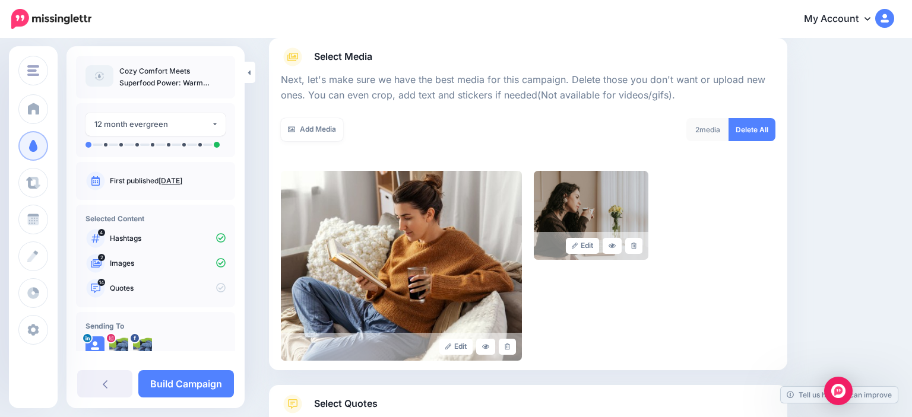
scroll to position [223, 0]
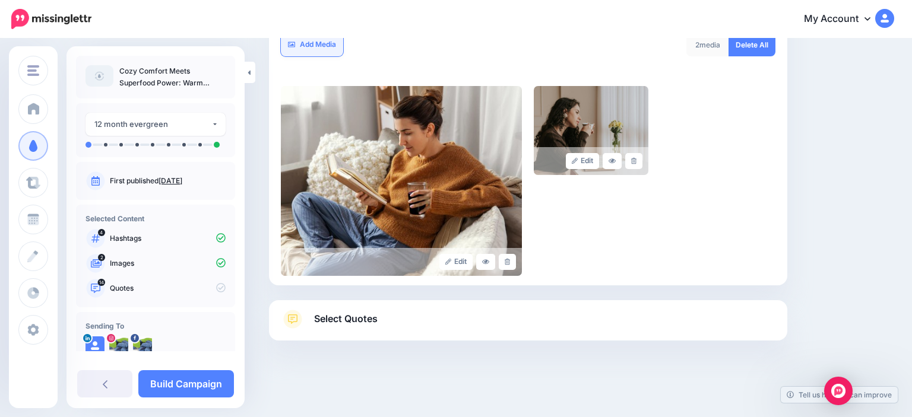
click at [336, 51] on link "Add Media" at bounding box center [312, 44] width 62 height 23
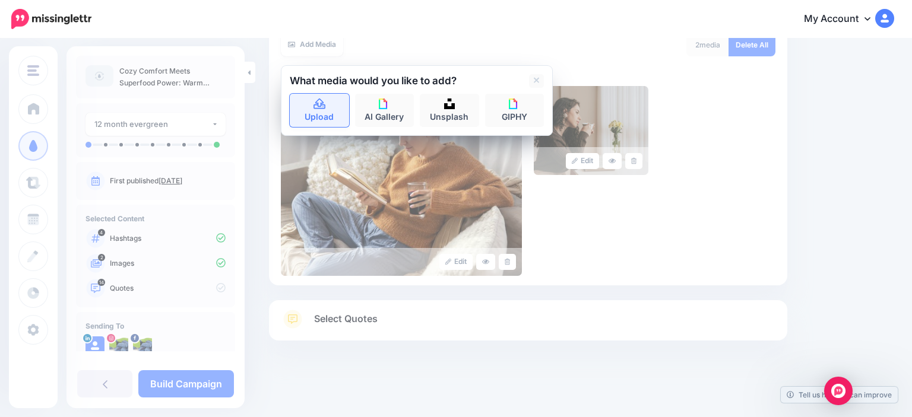
click at [311, 124] on link "Upload" at bounding box center [319, 110] width 59 height 33
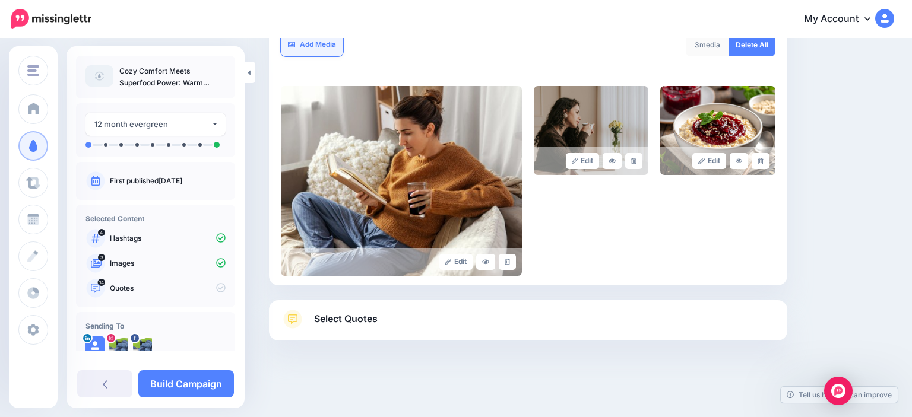
click at [308, 43] on link "Add Media" at bounding box center [312, 44] width 62 height 23
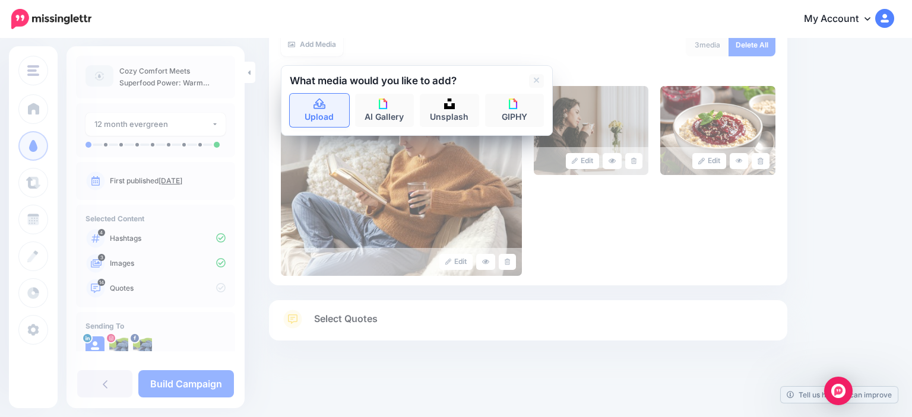
click at [306, 112] on link "Upload" at bounding box center [319, 110] width 59 height 33
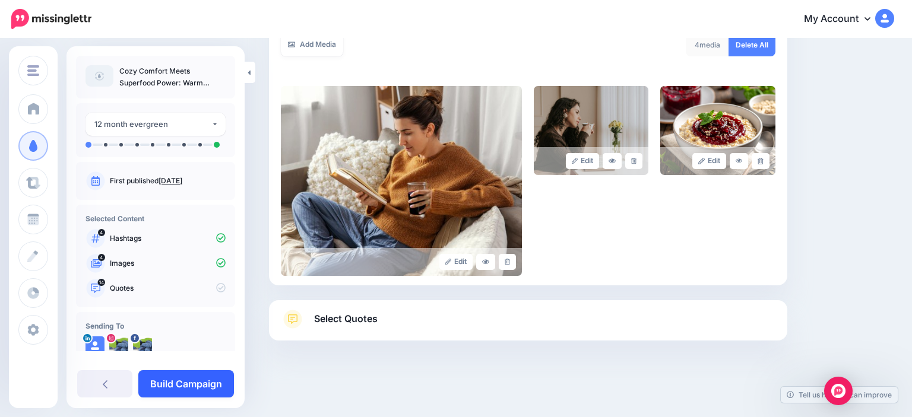
click at [221, 375] on link "Build Campaign" at bounding box center [186, 384] width 96 height 27
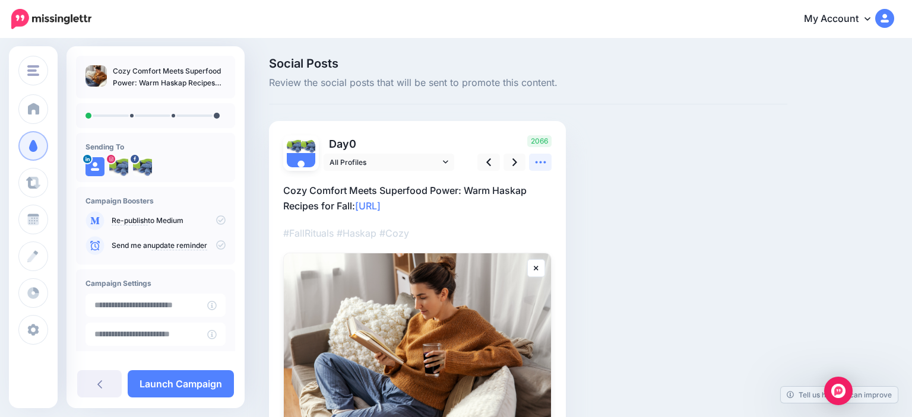
click at [539, 161] on icon at bounding box center [540, 162] width 12 height 12
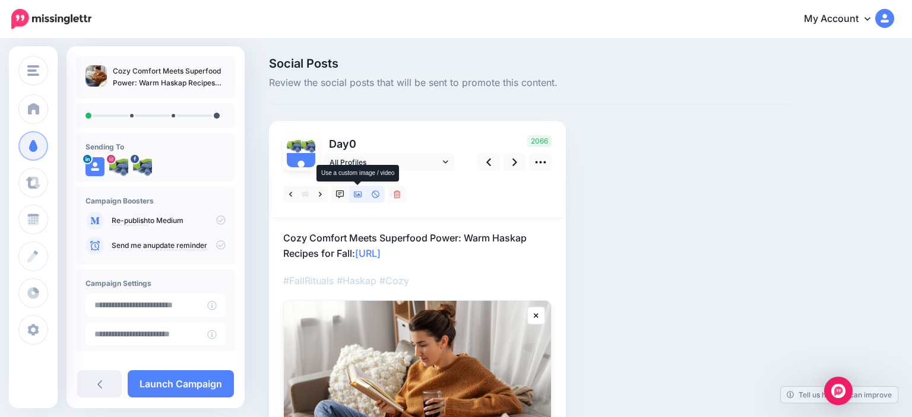
click at [365, 189] on link at bounding box center [358, 194] width 18 height 17
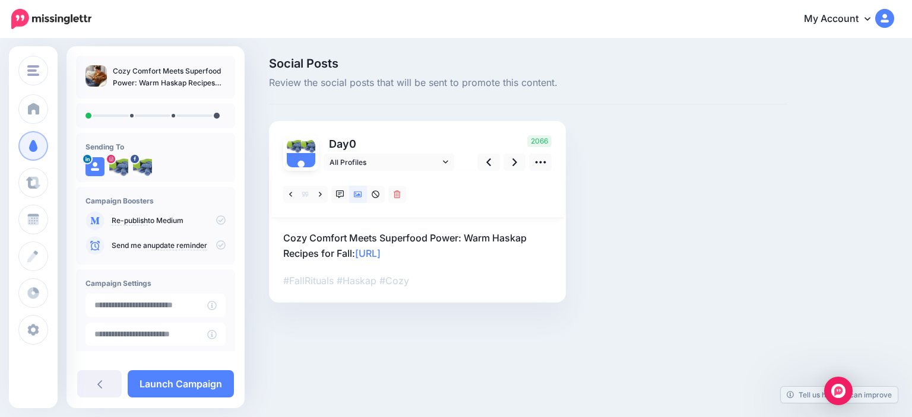
click at [794, 185] on div "Social Posts Review the social posts that will be sent to promote this content.…" at bounding box center [528, 198] width 536 height 281
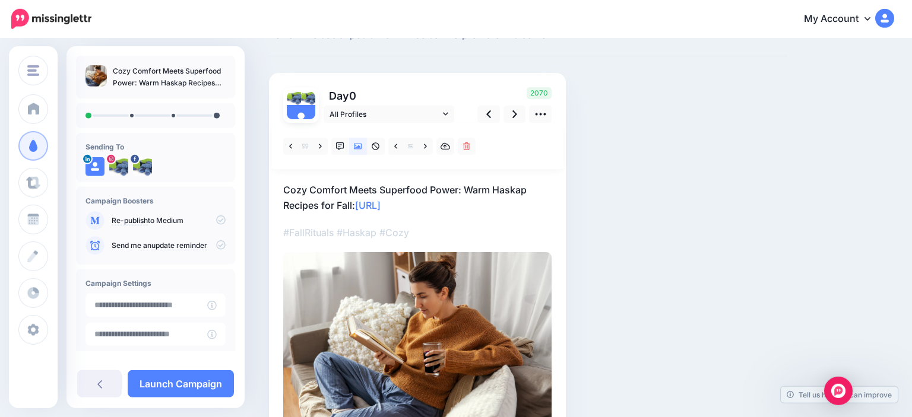
scroll to position [4, 0]
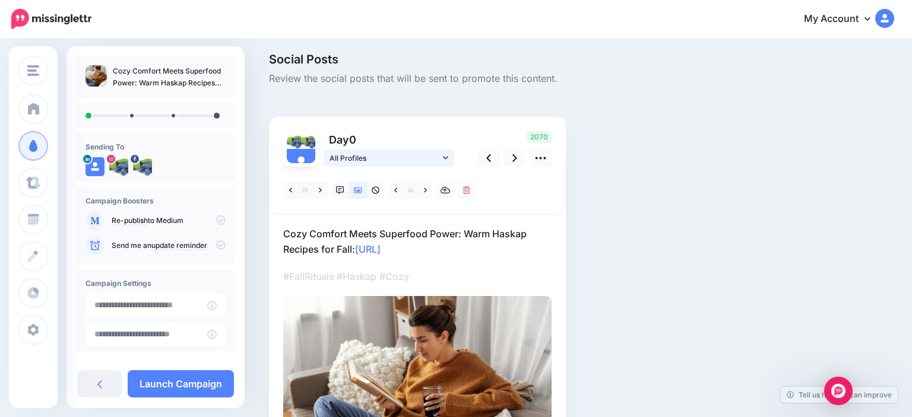
click at [390, 164] on span "All Profiles" at bounding box center [385, 158] width 110 height 12
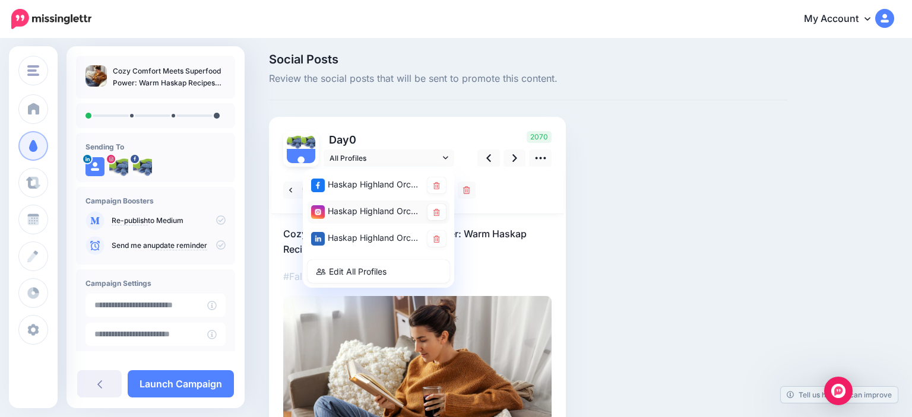
click at [375, 211] on div "Haskap Highland Orchards account" at bounding box center [366, 211] width 110 height 15
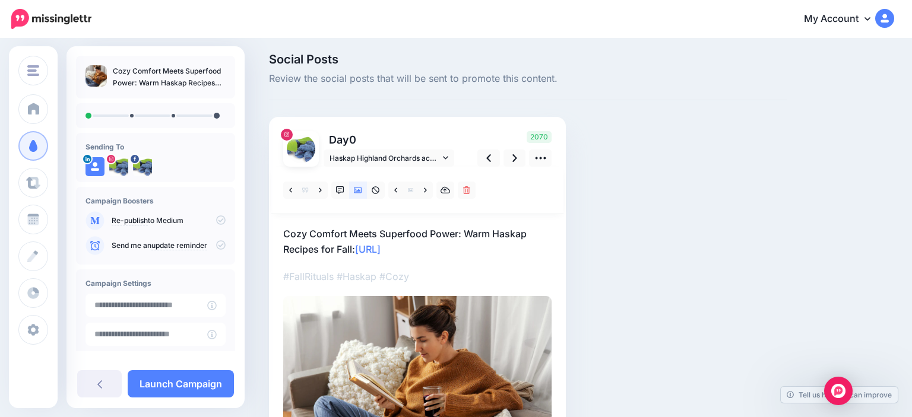
click at [464, 253] on p "Cozy Comfort Meets Superfood Power: Warm Haskap Recipes for Fall: [URL]" at bounding box center [417, 241] width 268 height 31
drag, startPoint x: 373, startPoint y: 251, endPoint x: 360, endPoint y: 252, distance: 13.2
click at [360, 252] on textarea "**********" at bounding box center [417, 241] width 268 height 31
click at [517, 154] on icon at bounding box center [514, 158] width 5 height 12
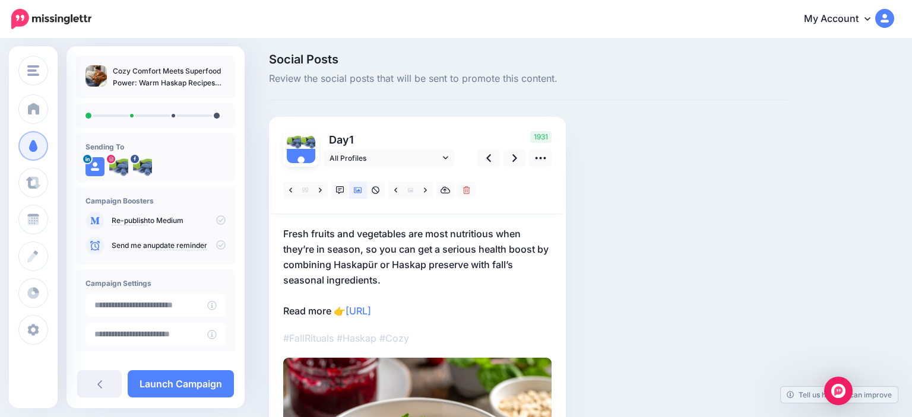
click at [386, 261] on p "Fresh fruits and vegetables are most nutritious when they’re in season, so you …" at bounding box center [417, 272] width 268 height 93
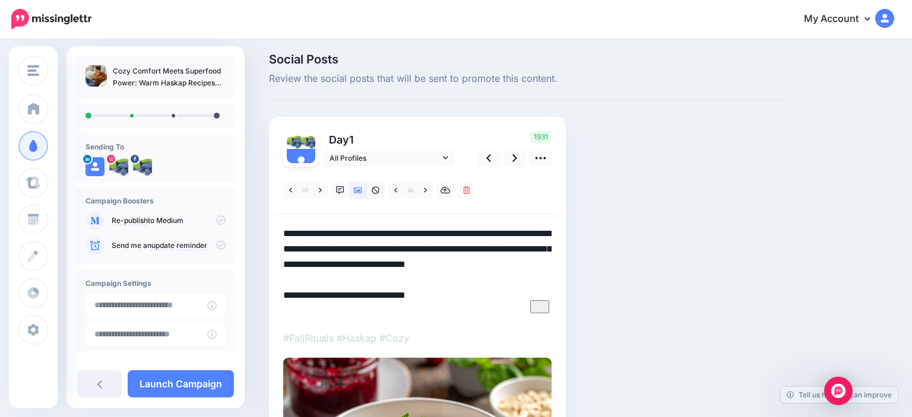
click at [732, 210] on div "Social Posts Review the social posts that will be sent to promote this content.…" at bounding box center [528, 334] width 536 height 563
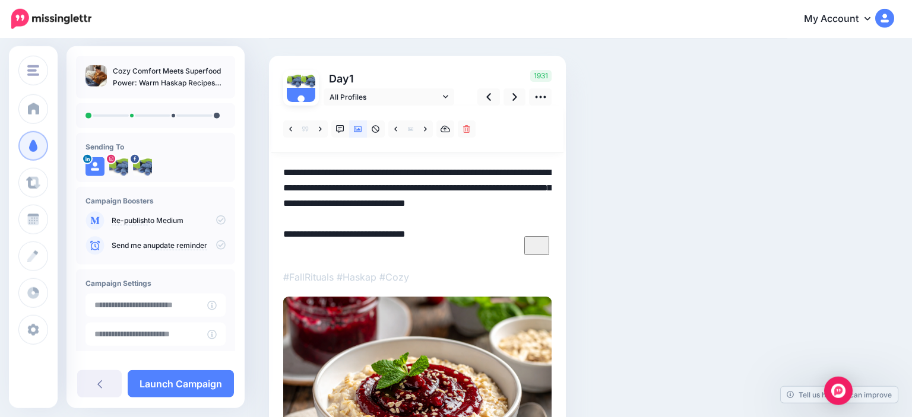
scroll to position [67, 0]
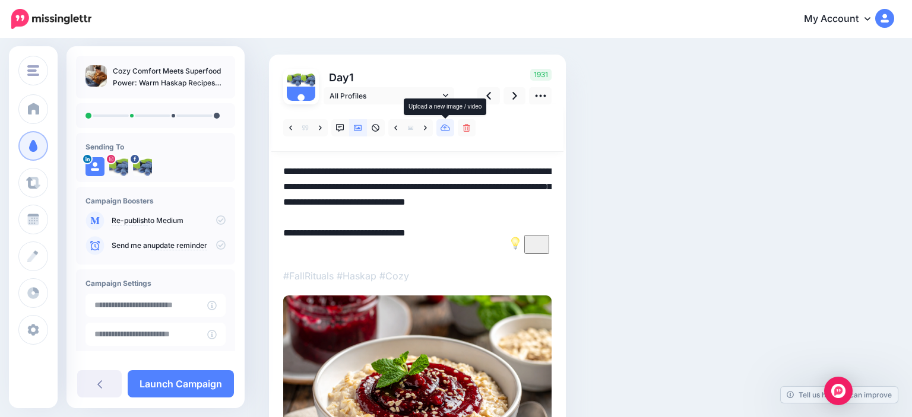
drag, startPoint x: 442, startPoint y: 125, endPoint x: 340, endPoint y: 148, distance: 104.3
click at [439, 125] on link at bounding box center [445, 127] width 18 height 17
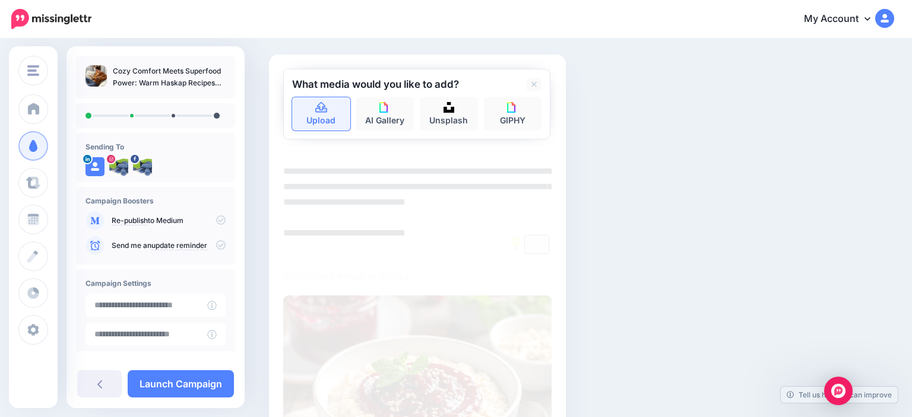
click at [322, 125] on link "Upload" at bounding box center [321, 113] width 58 height 33
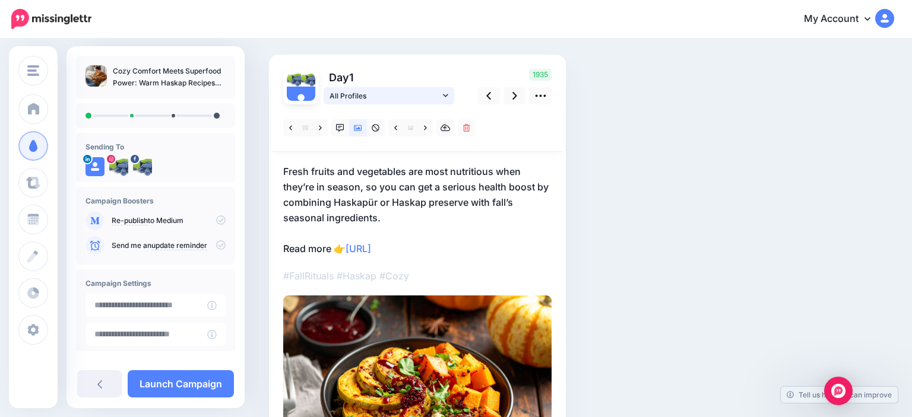
click at [400, 91] on span "All Profiles" at bounding box center [385, 96] width 110 height 12
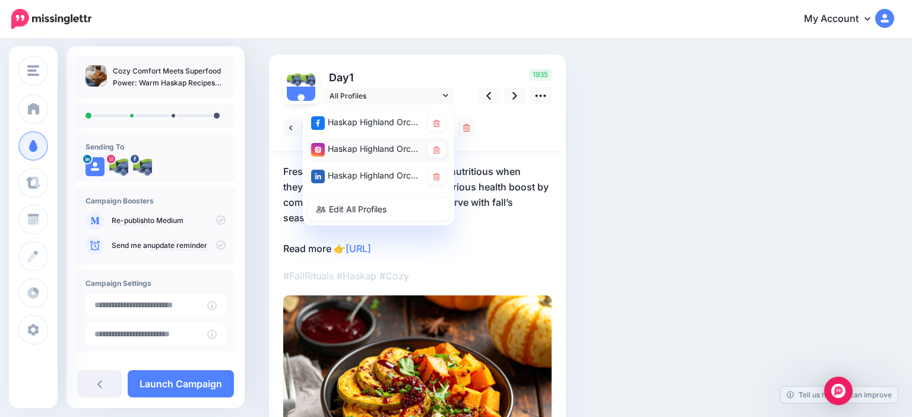
click at [375, 153] on div "Haskap Highland Orchards account" at bounding box center [366, 149] width 110 height 15
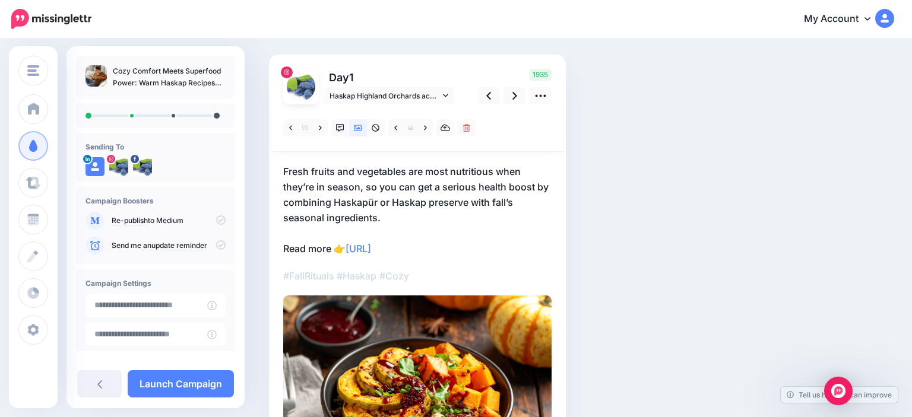
drag, startPoint x: 474, startPoint y: 250, endPoint x: 466, endPoint y: 246, distance: 9.3
click at [471, 250] on p "Fresh fruits and vegetables are most nutritious when they’re in season, so you …" at bounding box center [417, 210] width 268 height 93
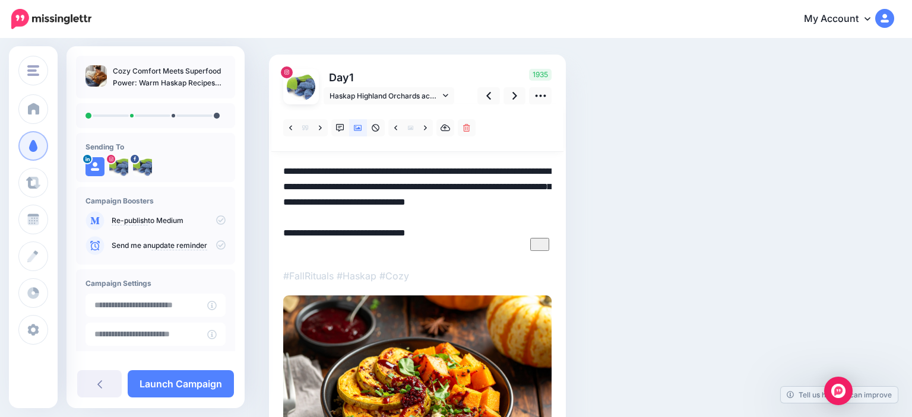
drag, startPoint x: 430, startPoint y: 244, endPoint x: 392, endPoint y: 247, distance: 38.1
click at [391, 247] on textarea "**********" at bounding box center [417, 210] width 268 height 93
click at [447, 249] on textarea "**********" at bounding box center [417, 210] width 268 height 93
drag, startPoint x: 375, startPoint y: 250, endPoint x: 353, endPoint y: 245, distance: 22.5
click at [353, 245] on textarea "**********" at bounding box center [417, 210] width 268 height 93
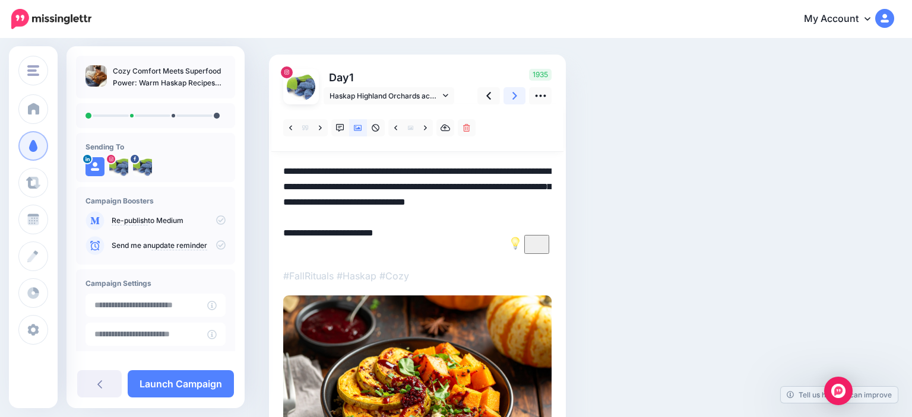
click at [511, 99] on link at bounding box center [515, 95] width 23 height 17
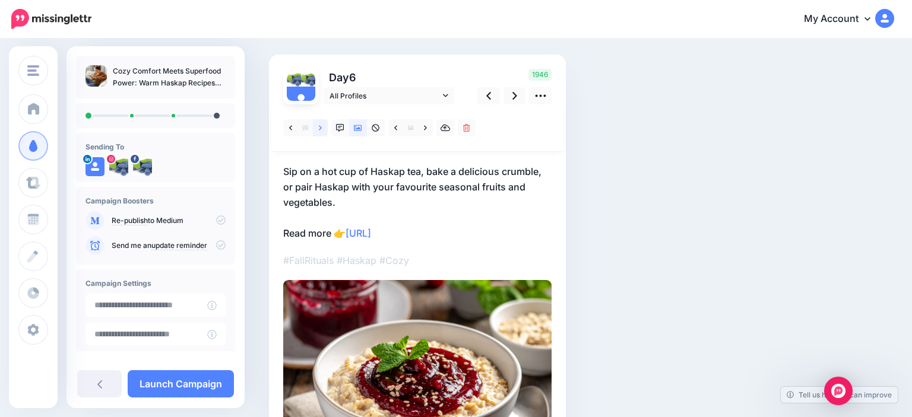
click at [324, 130] on link at bounding box center [320, 127] width 15 height 17
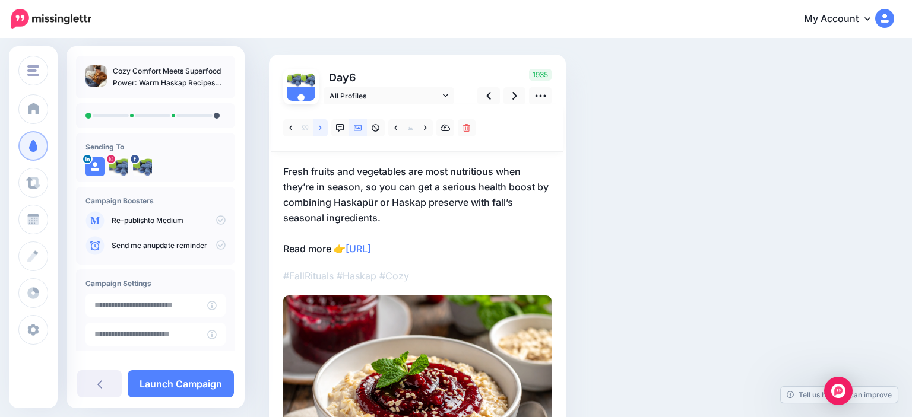
click at [324, 130] on link at bounding box center [320, 127] width 15 height 17
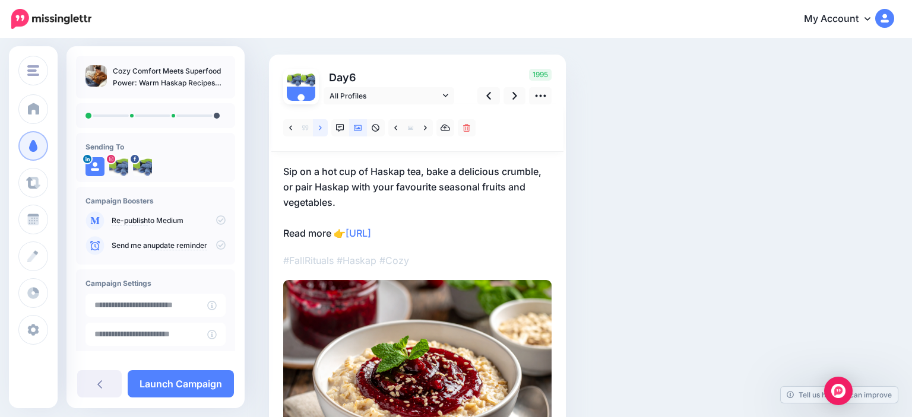
click at [324, 130] on link at bounding box center [320, 127] width 15 height 17
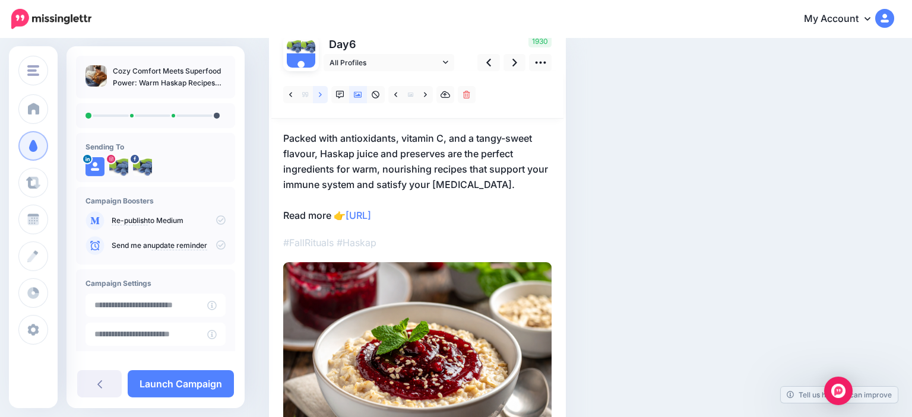
scroll to position [129, 0]
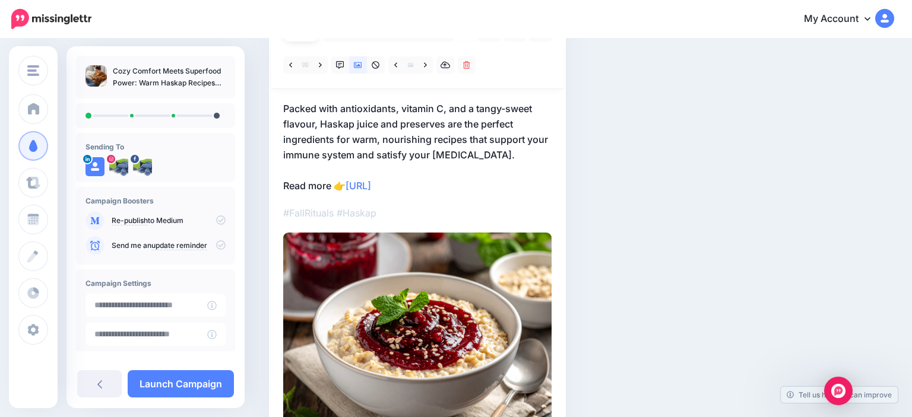
click at [480, 156] on p "Packed with antioxidants, vitamin C, and a tangy-sweet flavour, Haskap juice an…" at bounding box center [417, 147] width 268 height 93
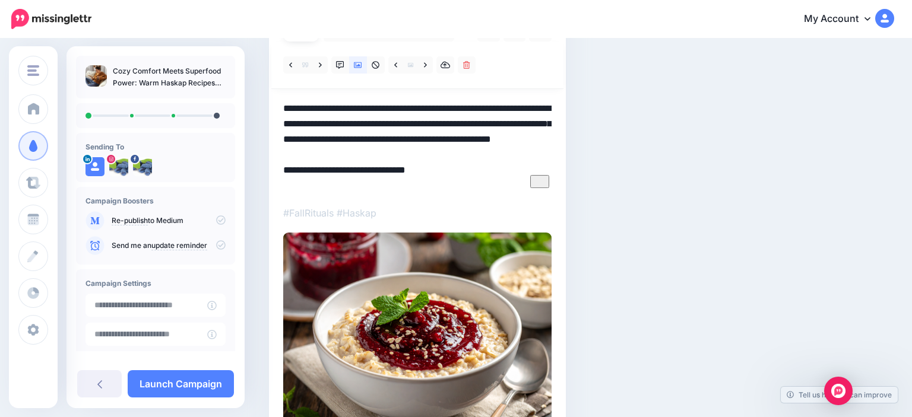
click at [481, 156] on textarea "**********" at bounding box center [417, 147] width 268 height 93
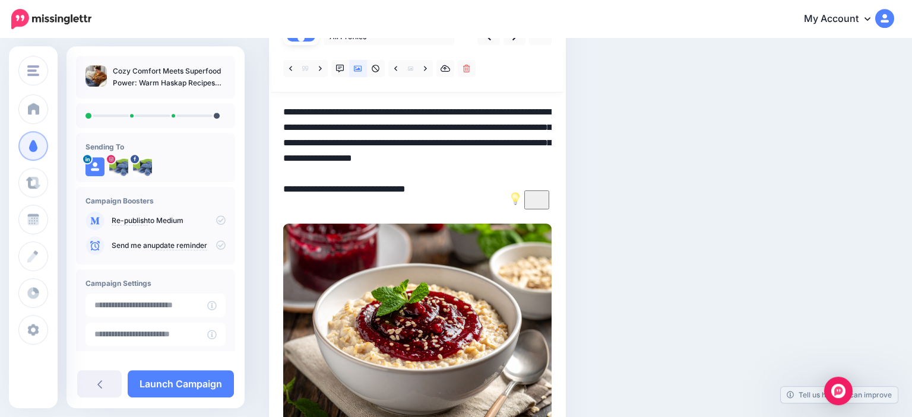
scroll to position [0, 0]
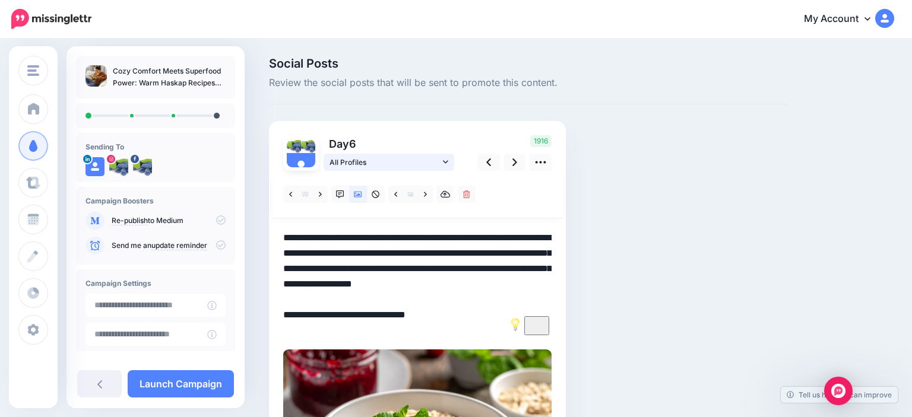
click at [397, 164] on span "All Profiles" at bounding box center [385, 162] width 110 height 12
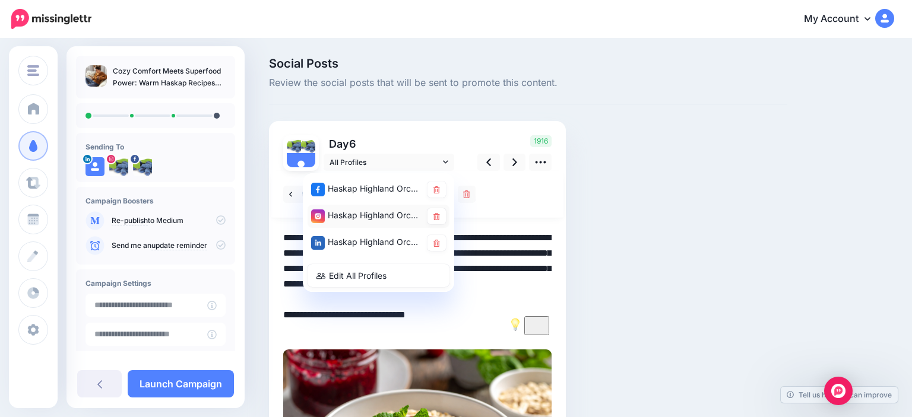
click at [365, 214] on div "Haskap Highland Orchards account" at bounding box center [366, 215] width 110 height 15
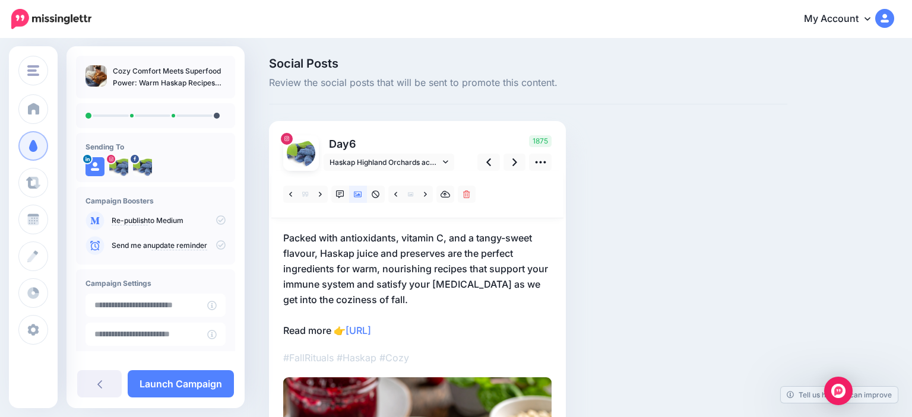
click at [445, 329] on p "Packed with antioxidants, vitamin C, and a tangy-sweet flavour, Haskap juice an…" at bounding box center [417, 284] width 268 height 108
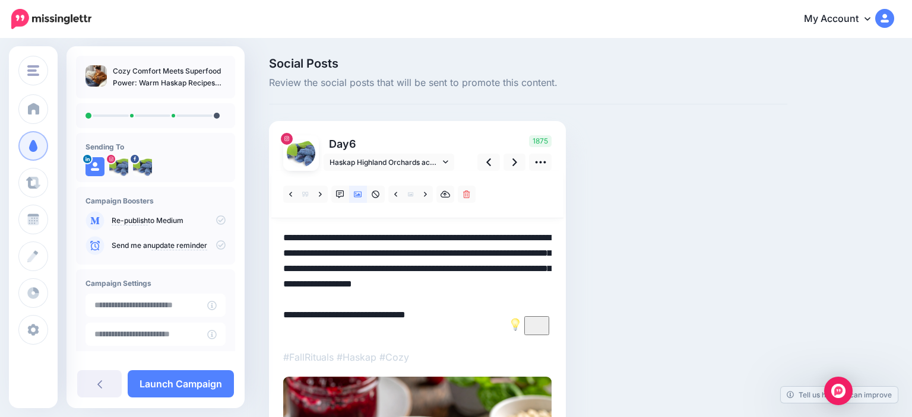
drag, startPoint x: 446, startPoint y: 329, endPoint x: 365, endPoint y: 332, distance: 81.4
click at [363, 332] on textarea "**********" at bounding box center [417, 283] width 268 height 107
click at [507, 163] on link at bounding box center [515, 162] width 23 height 17
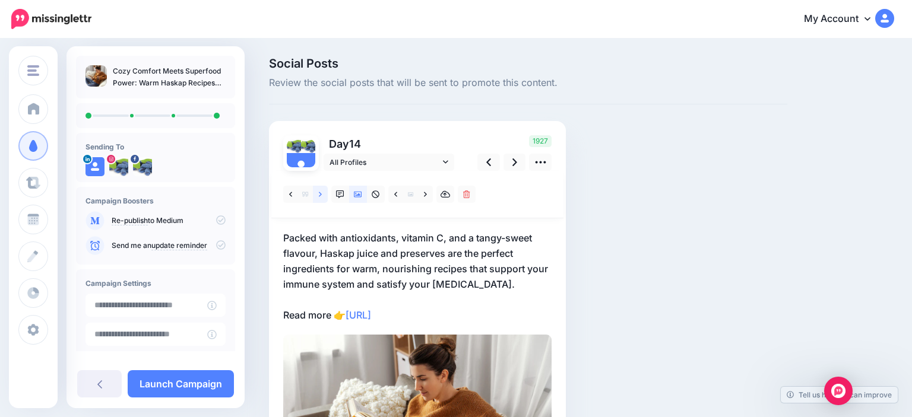
click at [320, 190] on link at bounding box center [320, 194] width 15 height 17
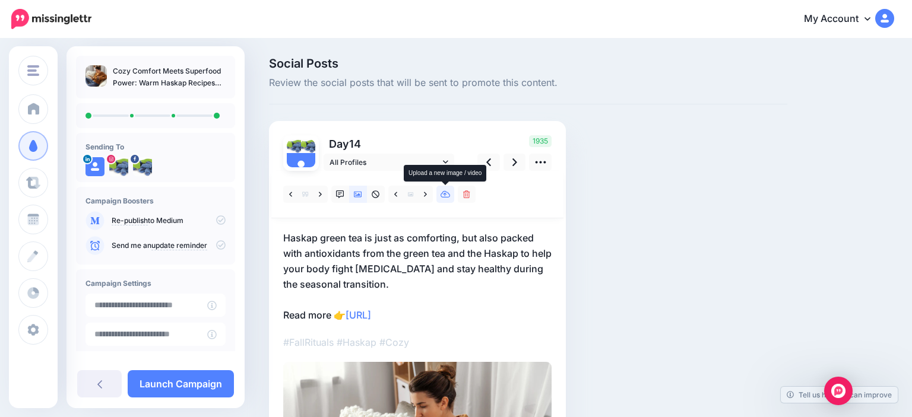
click at [447, 199] on link at bounding box center [445, 194] width 18 height 17
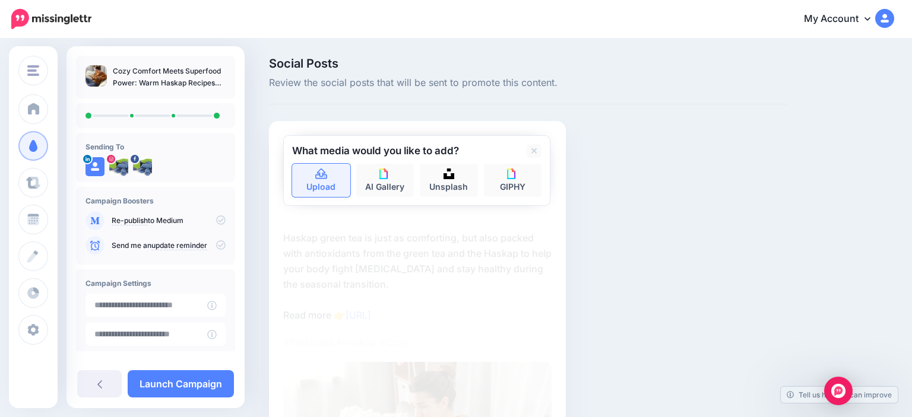
click at [330, 194] on link "Upload" at bounding box center [321, 180] width 58 height 33
click at [531, 153] on icon at bounding box center [534, 151] width 6 height 6
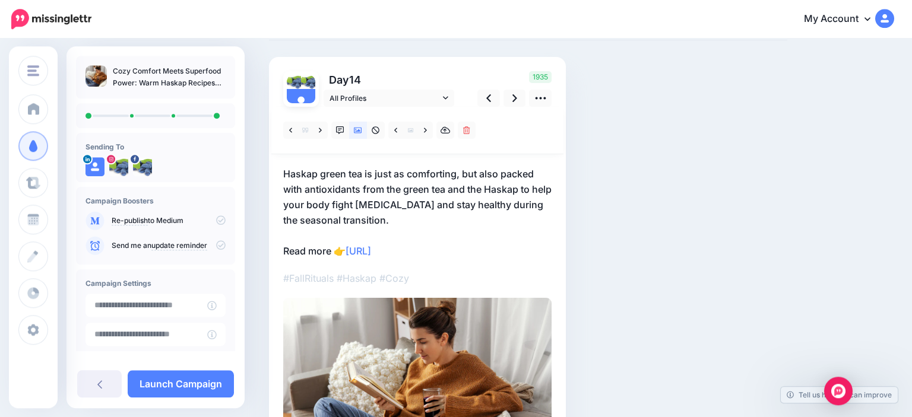
scroll to position [62, 0]
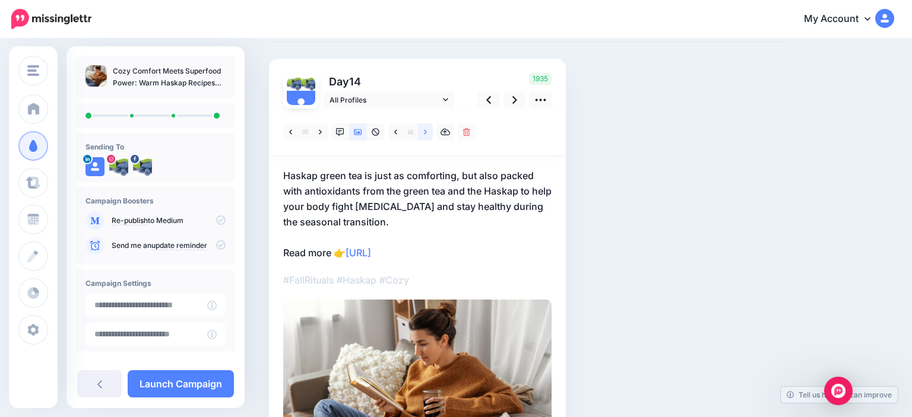
click at [424, 134] on icon at bounding box center [425, 131] width 3 height 5
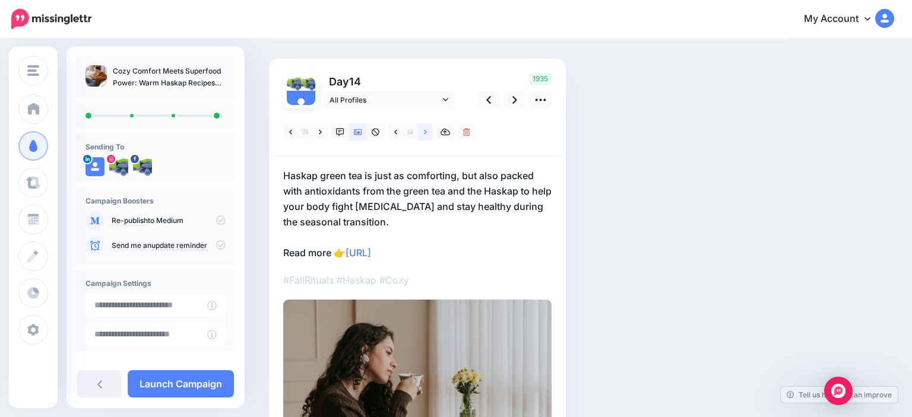
click at [424, 134] on icon at bounding box center [425, 132] width 3 height 8
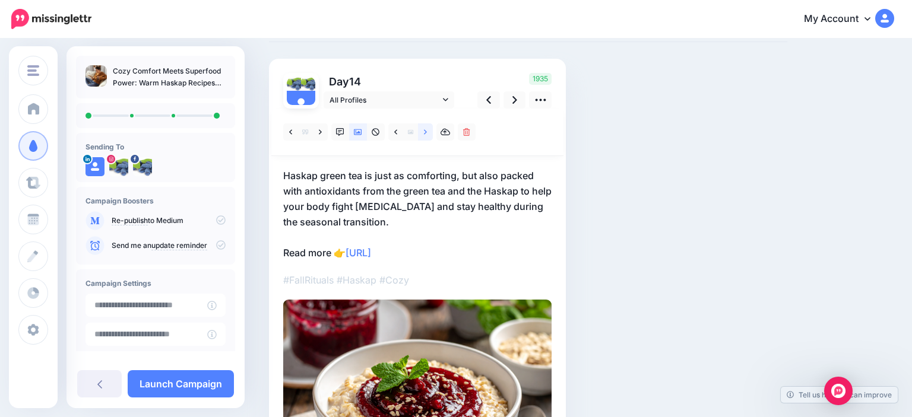
click at [424, 134] on icon at bounding box center [425, 132] width 3 height 8
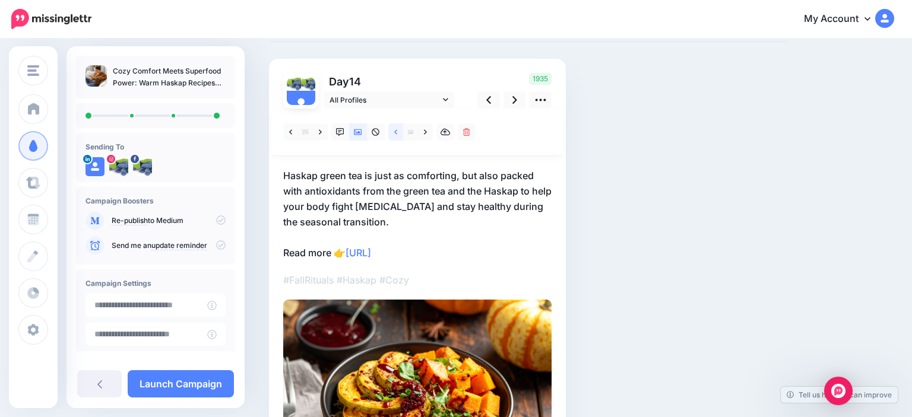
click at [400, 129] on link at bounding box center [395, 132] width 15 height 17
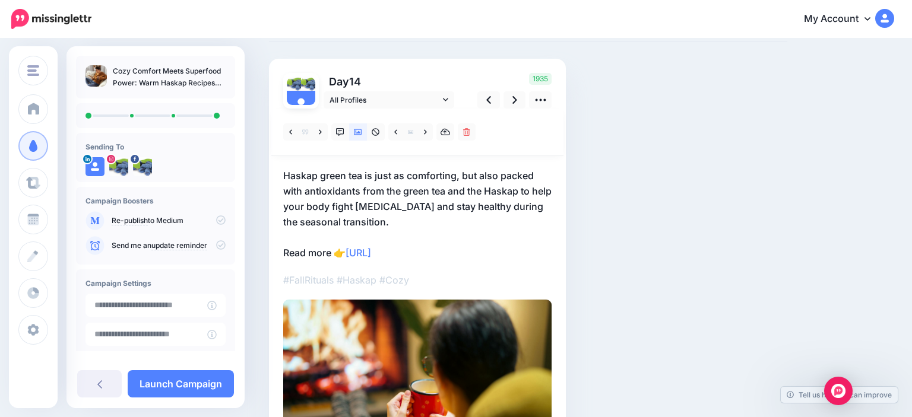
click at [457, 175] on p "Haskap green tea is just as comforting, but also packed with antioxidants from …" at bounding box center [417, 214] width 268 height 93
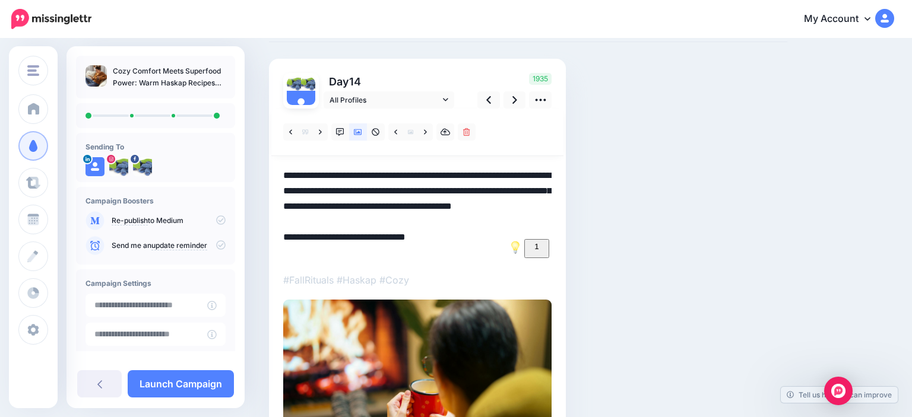
click at [457, 175] on textarea "**********" at bounding box center [417, 214] width 268 height 93
click at [445, 189] on textarea "**********" at bounding box center [417, 214] width 268 height 93
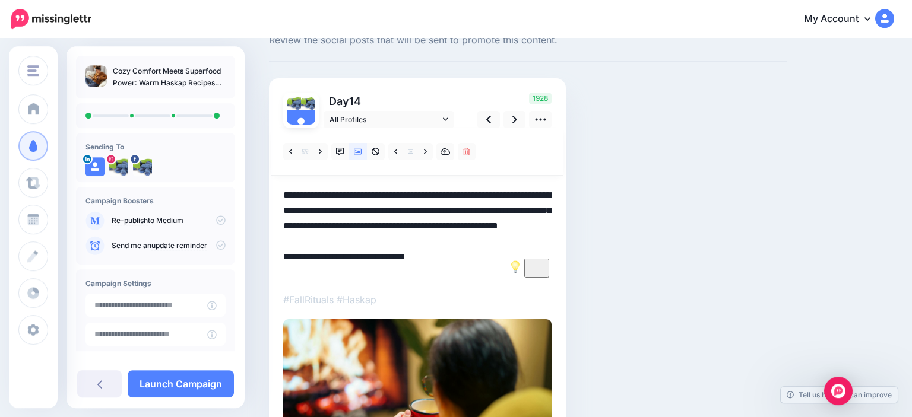
scroll to position [0, 0]
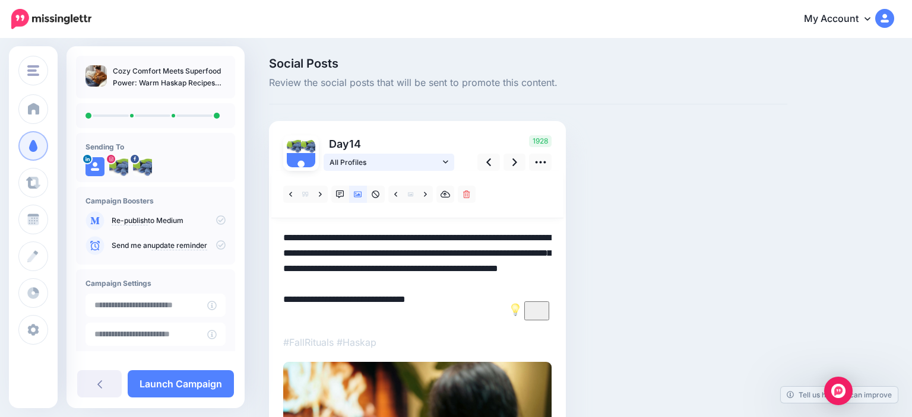
click at [381, 169] on link "All Profiles" at bounding box center [389, 162] width 131 height 17
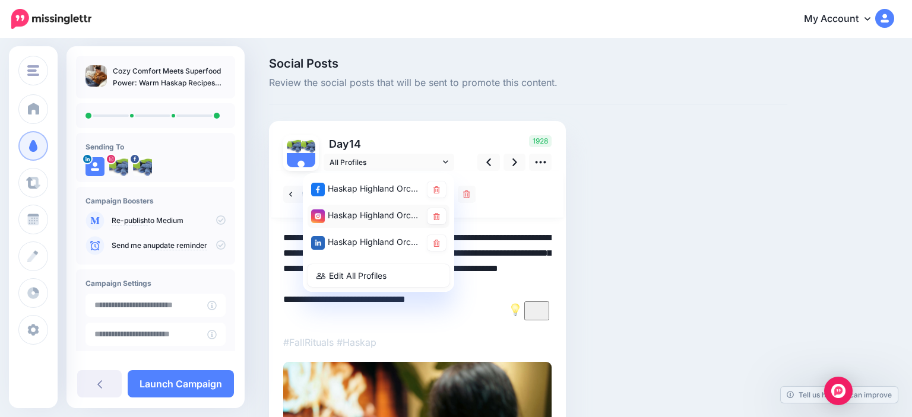
click at [369, 220] on div "Haskap Highland Orchards account" at bounding box center [366, 215] width 110 height 15
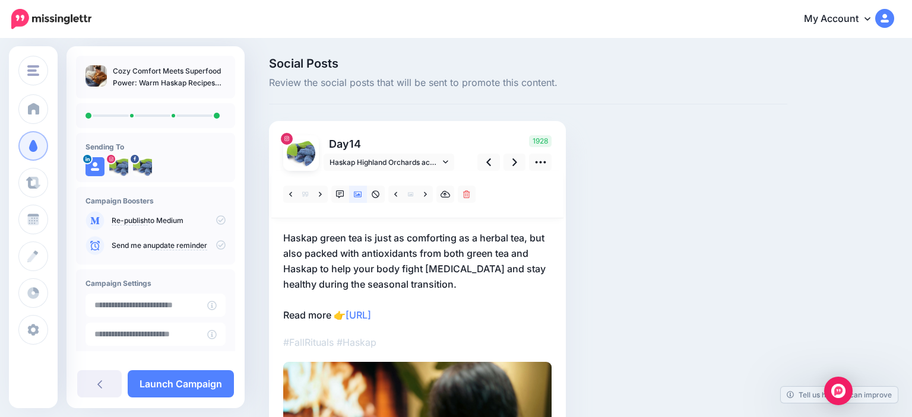
click at [463, 306] on p "Haskap green tea is just as comforting as a herbal tea, but also packed with an…" at bounding box center [417, 276] width 268 height 93
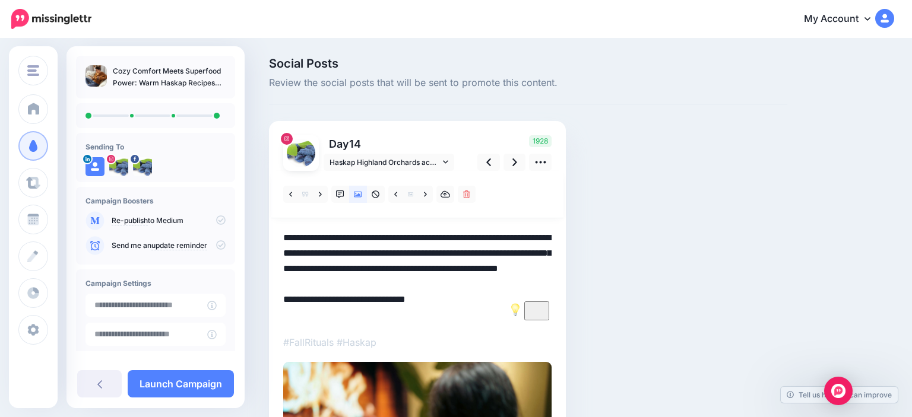
drag, startPoint x: 330, startPoint y: 311, endPoint x: 351, endPoint y: 315, distance: 21.2
click at [351, 315] on textarea "**********" at bounding box center [417, 276] width 268 height 93
type textarea "**********"
click at [517, 163] on link at bounding box center [515, 162] width 23 height 17
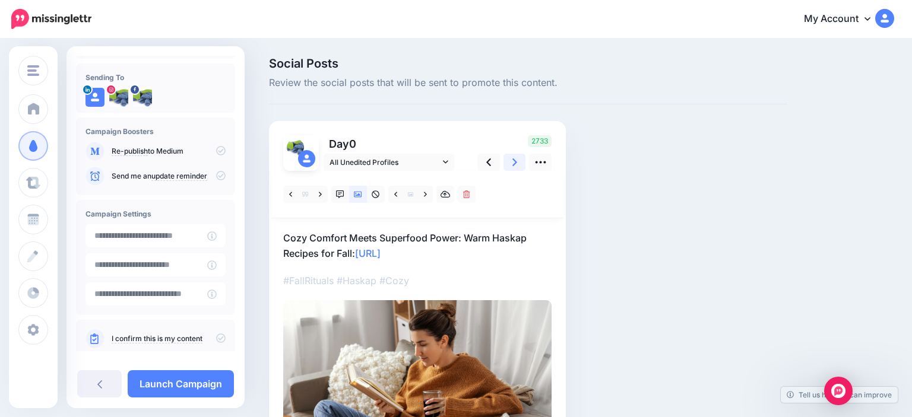
scroll to position [90, 0]
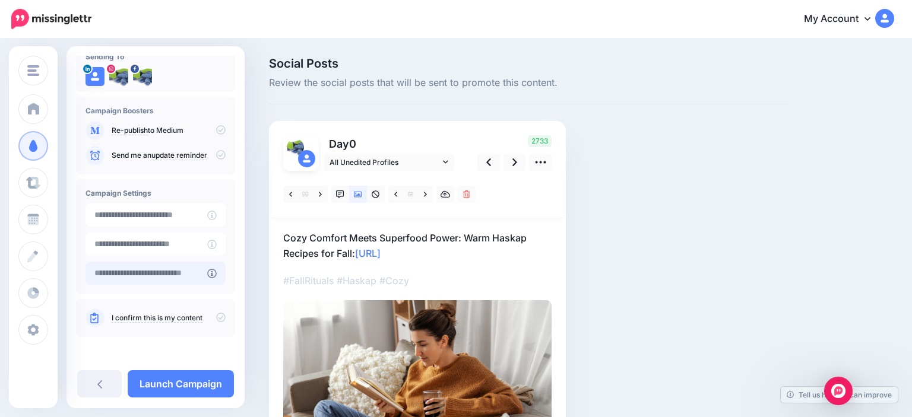
click at [160, 270] on input "text" at bounding box center [147, 273] width 122 height 23
type input "**********"
click at [222, 323] on p "I confirm this is my content" at bounding box center [169, 318] width 114 height 11
click at [220, 321] on icon at bounding box center [221, 318] width 10 height 10
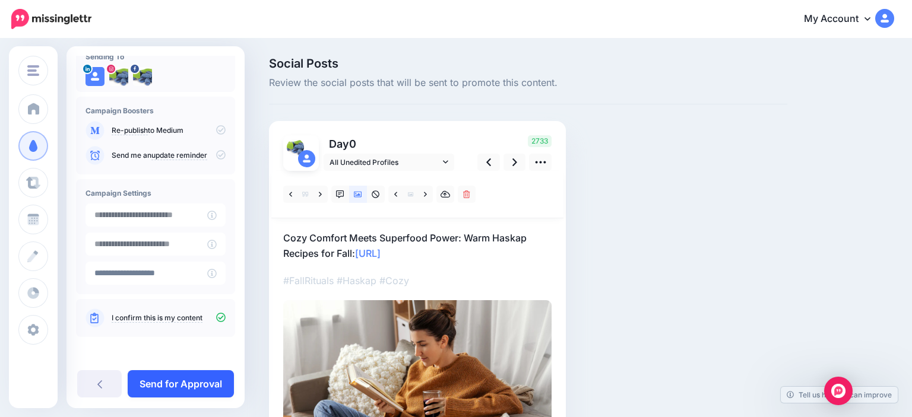
click at [181, 378] on link "Send for Approval" at bounding box center [181, 384] width 106 height 27
